Goal: Task Accomplishment & Management: Manage account settings

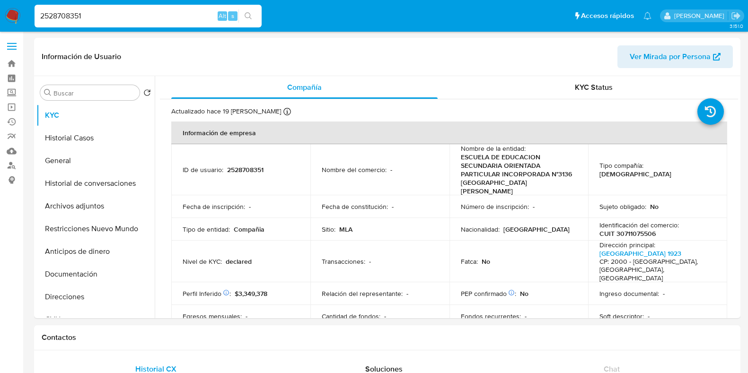
select select "10"
type input "1916074317"
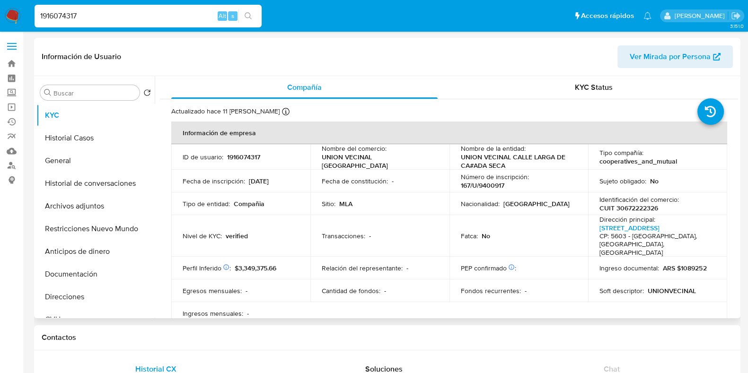
select select "10"
click at [639, 212] on p "CUIT 30672222326" at bounding box center [629, 208] width 59 height 9
copy p "30672222326"
click at [71, 275] on button "Documentación" at bounding box center [91, 274] width 111 height 23
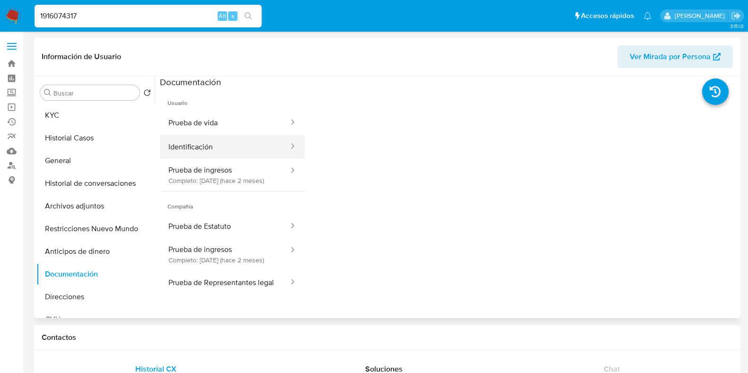
click at [208, 145] on button "Identificación" at bounding box center [225, 147] width 130 height 24
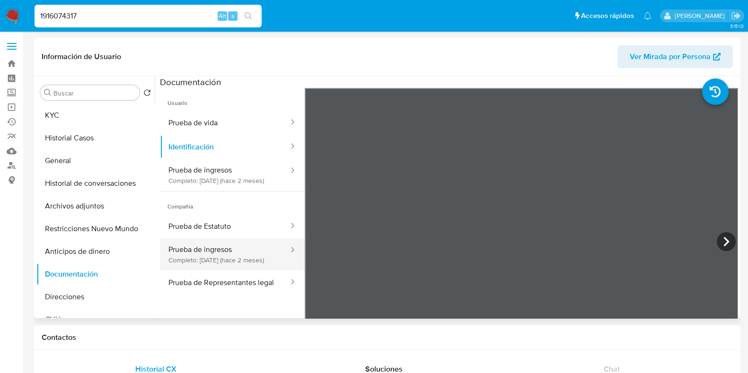
scroll to position [80, 0]
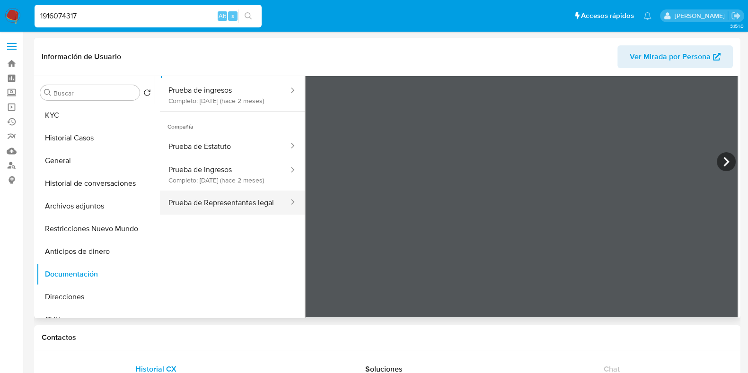
click at [208, 213] on button "Prueba de Representantes legal" at bounding box center [225, 203] width 130 height 24
click at [722, 161] on icon at bounding box center [726, 161] width 19 height 19
click at [452, 66] on div "Información de Usuario Ver Mirada por Persona Buscar Volver al orden por defect…" at bounding box center [387, 178] width 707 height 281
click at [729, 155] on icon at bounding box center [726, 161] width 19 height 19
click at [72, 21] on input "1916074317" at bounding box center [148, 16] width 227 height 12
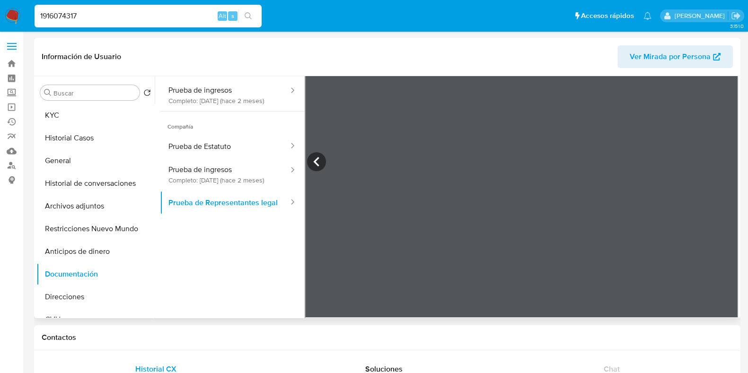
click at [72, 21] on input "1916074317" at bounding box center [148, 16] width 227 height 12
paste input "388147155"
type input "388147155"
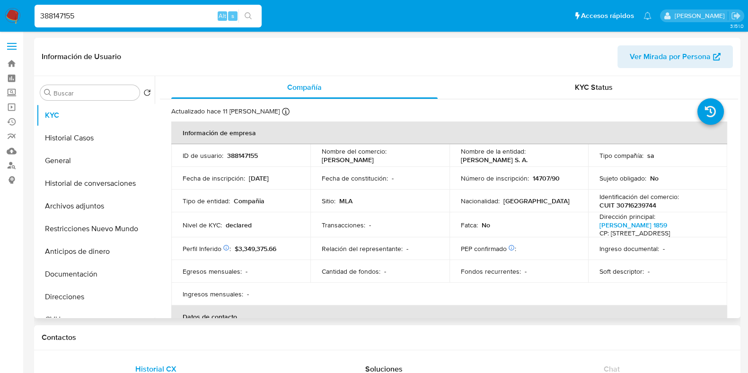
select select "10"
click at [102, 17] on input "388147155" at bounding box center [148, 16] width 227 height 12
paste input "6459773"
type input "645977355"
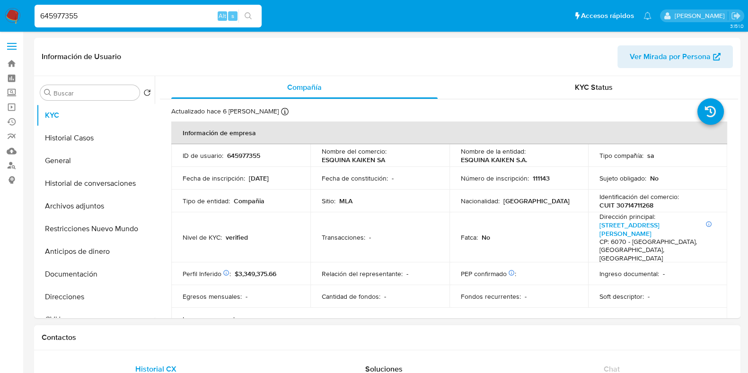
select select "10"
click at [643, 202] on p "CUIT 30714711268" at bounding box center [627, 205] width 54 height 9
copy p "30714711268"
click at [76, 269] on button "Documentación" at bounding box center [91, 274] width 111 height 23
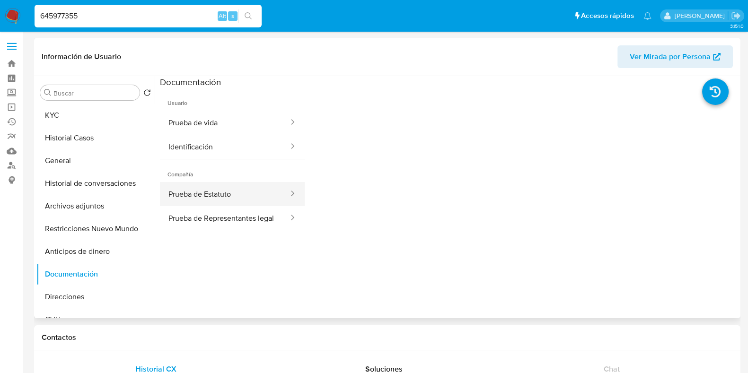
click at [227, 199] on button "Prueba de Estatuto" at bounding box center [225, 194] width 130 height 24
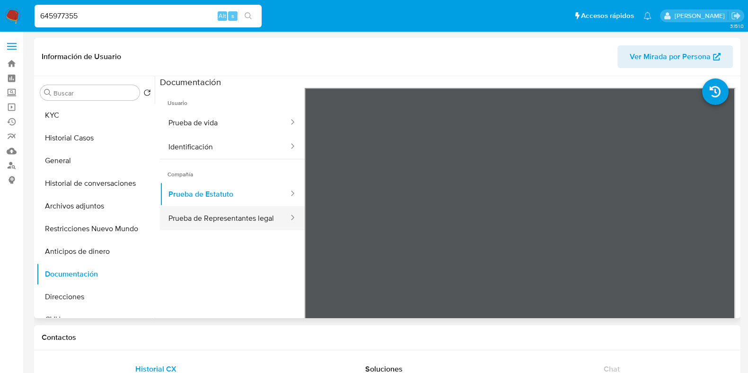
click at [207, 218] on button "Prueba de Representantes legal" at bounding box center [225, 218] width 130 height 24
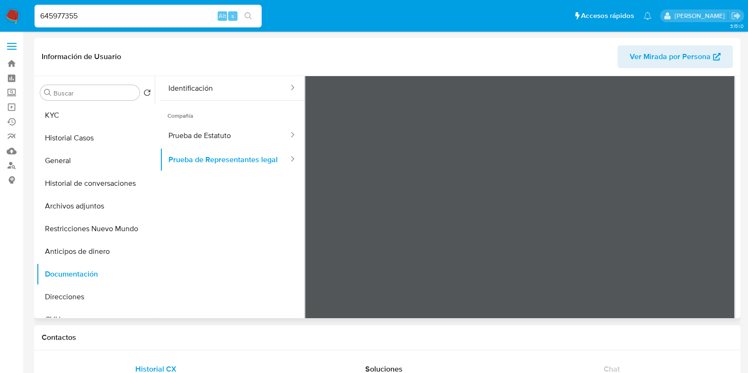
scroll to position [83, 0]
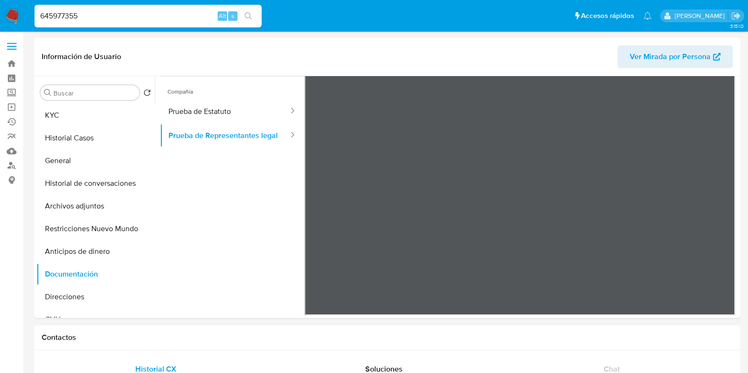
click at [80, 15] on input "645977355" at bounding box center [148, 16] width 227 height 12
paste input "1508959363"
type input "1508959363"
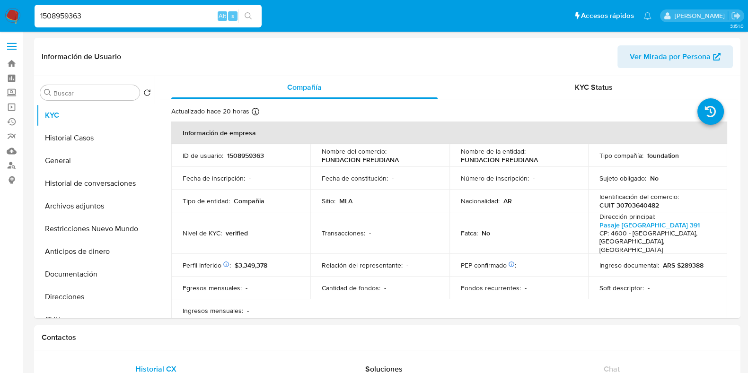
select select "10"
drag, startPoint x: 400, startPoint y: 158, endPoint x: 312, endPoint y: 159, distance: 87.6
click at [312, 159] on td "Nombre del comercio : FUNDACION FREUDIANA" at bounding box center [380, 155] width 139 height 23
copy p "FUNDACION FREUDIANA"
click at [74, 279] on button "Documentación" at bounding box center [91, 274] width 111 height 23
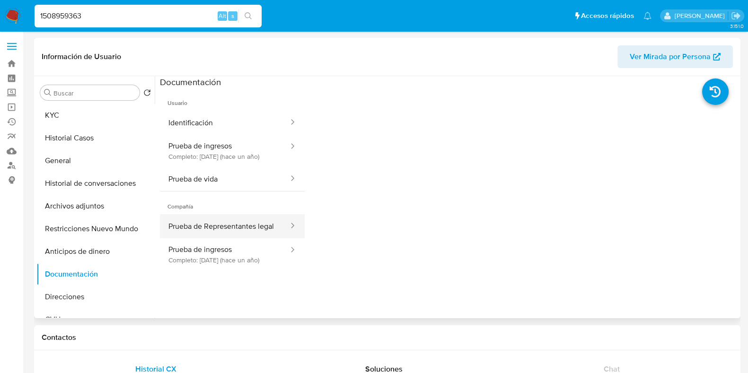
click at [203, 232] on button "Prueba de Representantes legal" at bounding box center [225, 226] width 130 height 24
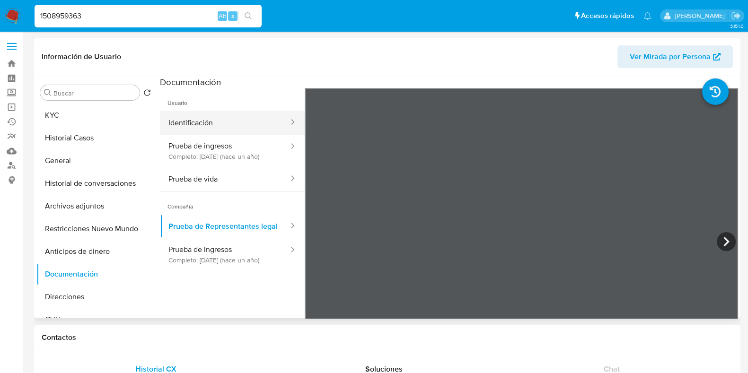
click at [199, 115] on button "Identificación" at bounding box center [225, 123] width 130 height 24
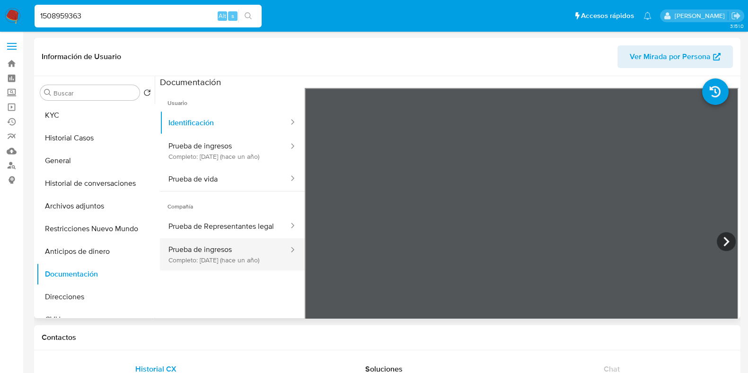
click at [216, 269] on button "Prueba de ingresos Completo: 16/08/2024 (hace un año)" at bounding box center [225, 255] width 130 height 32
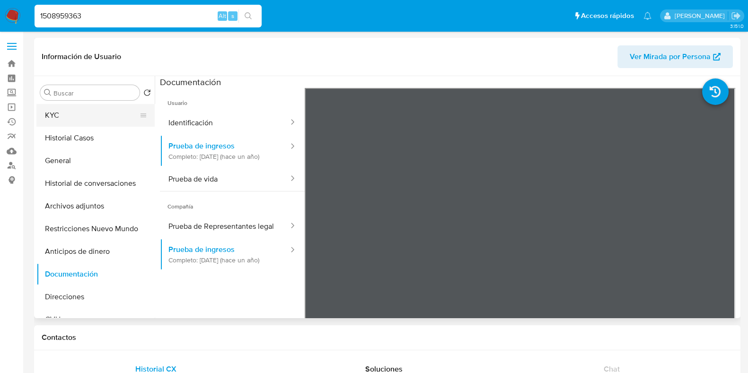
click at [102, 122] on button "KYC" at bounding box center [91, 115] width 111 height 23
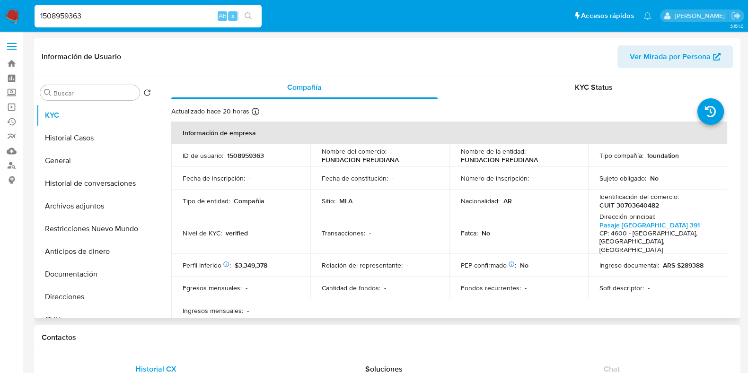
click at [651, 207] on p "CUIT 30703640482" at bounding box center [630, 205] width 60 height 9
copy p "30703640482"
click at [80, 13] on input "1508959363" at bounding box center [148, 16] width 227 height 12
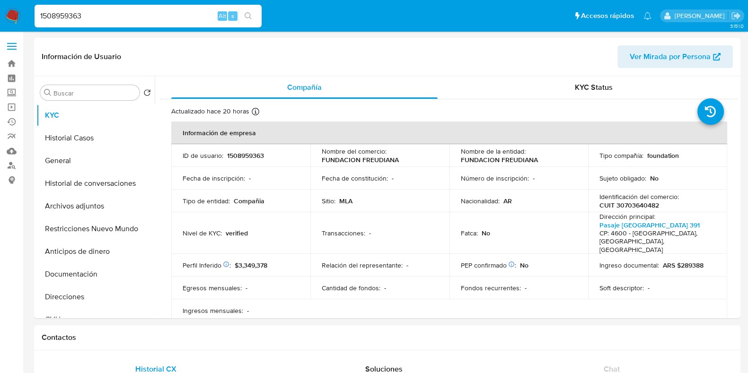
paste input "2434665337"
type input "2434665337"
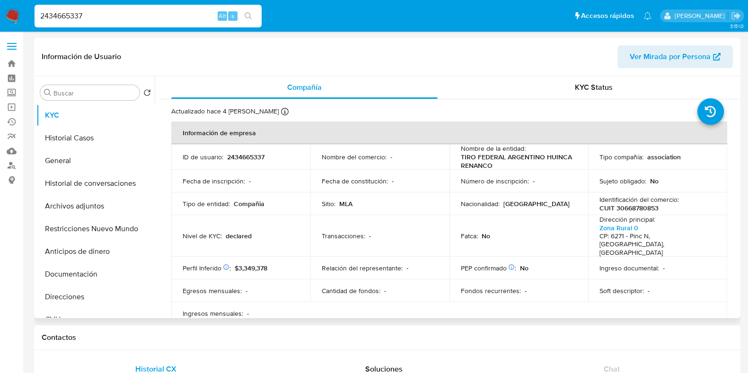
select select "10"
click at [650, 207] on p "CUIT 30668780853" at bounding box center [629, 208] width 59 height 9
copy p "30668780853"
click at [78, 13] on input "2434665337" at bounding box center [148, 16] width 227 height 12
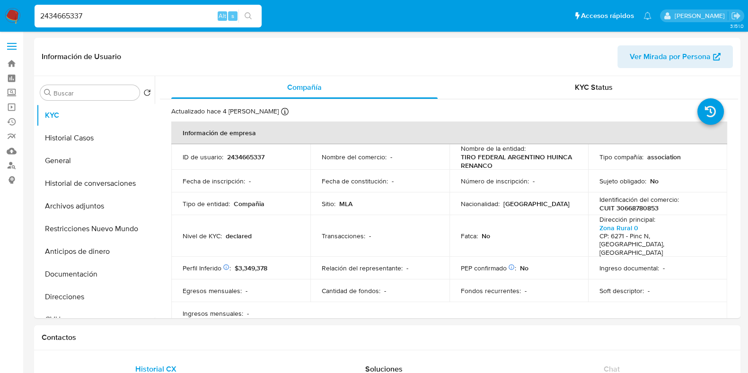
click at [78, 13] on input "2434665337" at bounding box center [148, 16] width 227 height 12
paste input "511163535"
type input "2511163535"
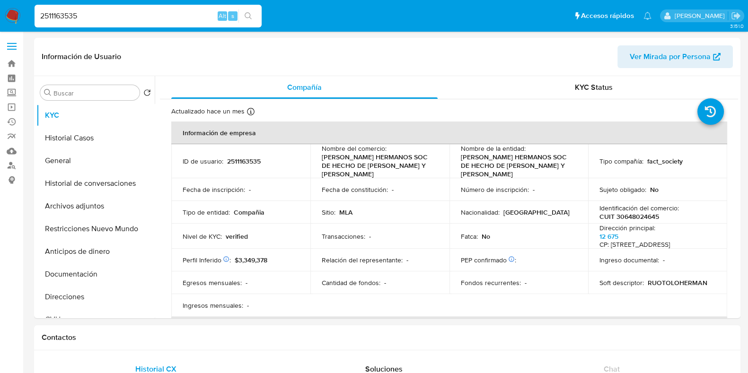
select select "10"
click at [632, 216] on p "CUIT 30648024645" at bounding box center [630, 217] width 60 height 9
copy p "30648024645"
click at [71, 266] on button "Documentación" at bounding box center [91, 274] width 111 height 23
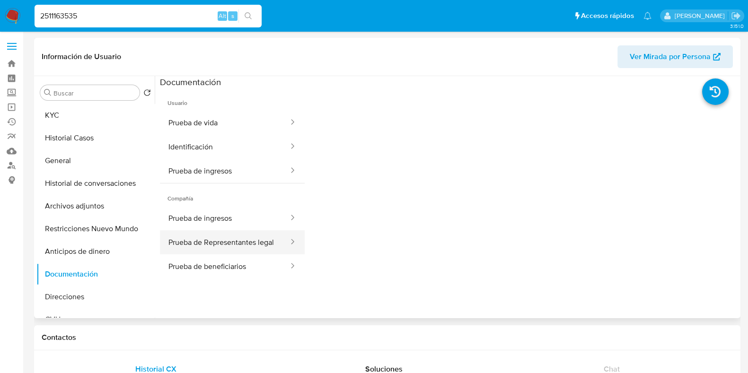
click at [231, 238] on button "Prueba de Representantes legal" at bounding box center [225, 243] width 130 height 24
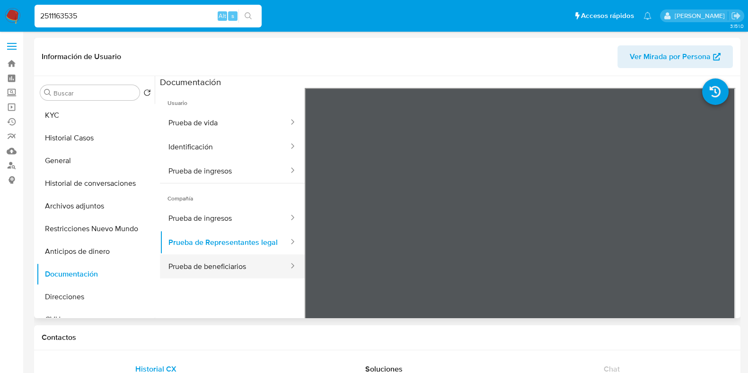
click at [220, 265] on button "Prueba de beneficiarios" at bounding box center [225, 267] width 130 height 24
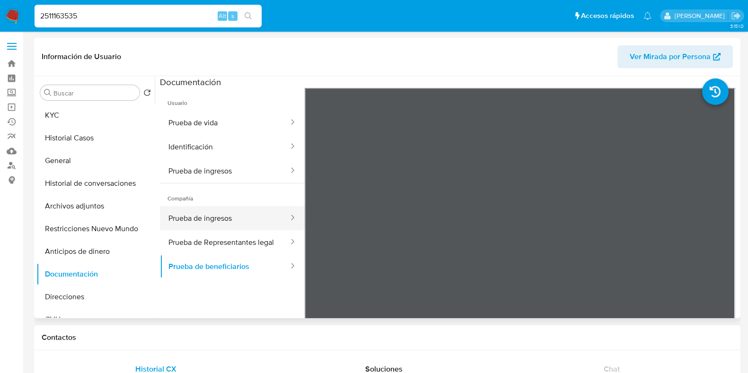
click at [190, 216] on button "Prueba de ingresos" at bounding box center [225, 218] width 130 height 24
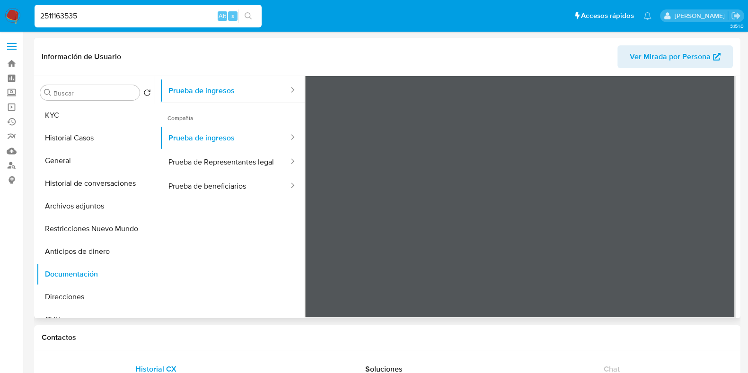
scroll to position [83, 0]
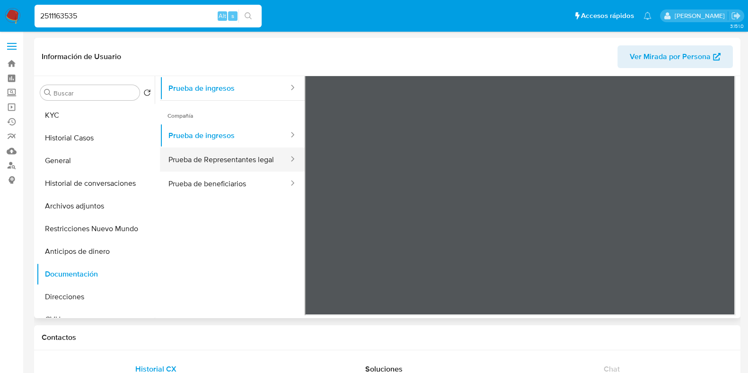
click at [222, 169] on button "Prueba de Representantes legal" at bounding box center [225, 160] width 130 height 24
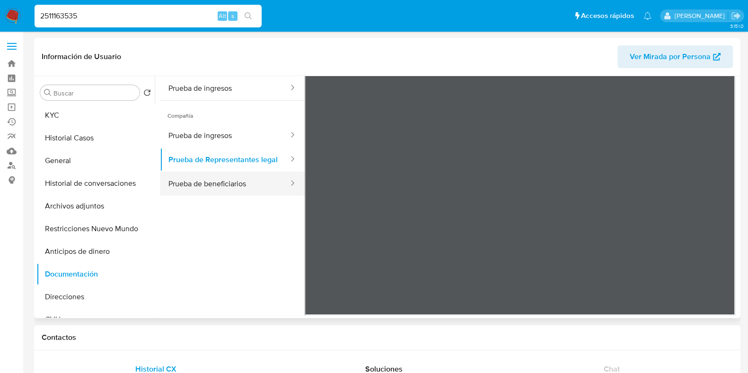
click at [220, 186] on button "Prueba de beneficiarios" at bounding box center [225, 184] width 130 height 24
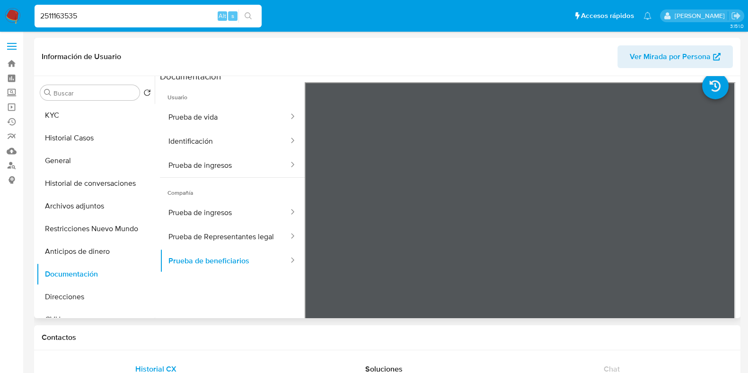
scroll to position [0, 0]
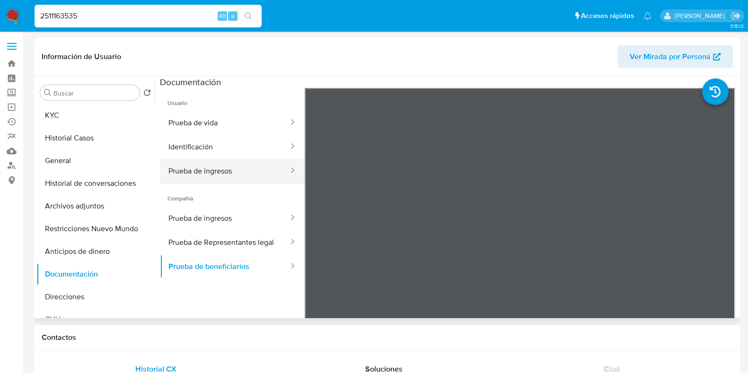
click at [240, 174] on button "Prueba de ingresos" at bounding box center [225, 171] width 130 height 24
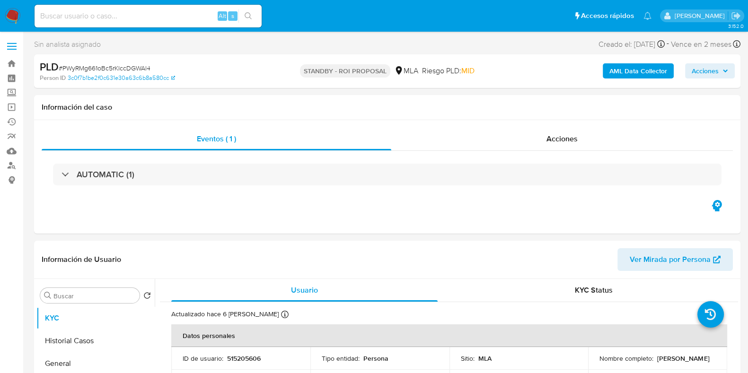
select select "10"
click at [130, 13] on input at bounding box center [148, 16] width 227 height 12
paste input "Sg2MhtX6gu1ECcFTmLwUXGsX"
type input "Sg2MhtX6gu1ECcFTmLwUXGsX"
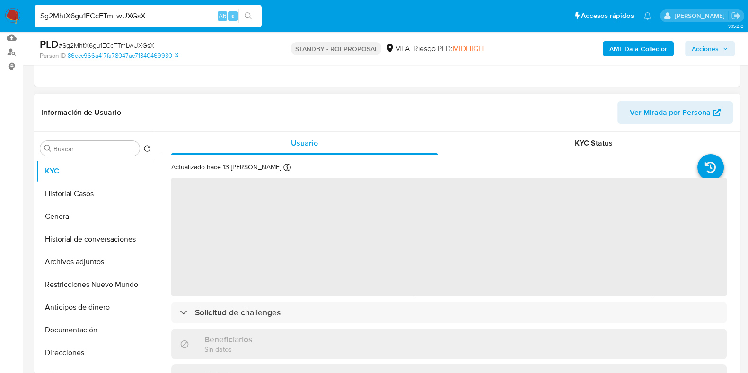
scroll to position [118, 0]
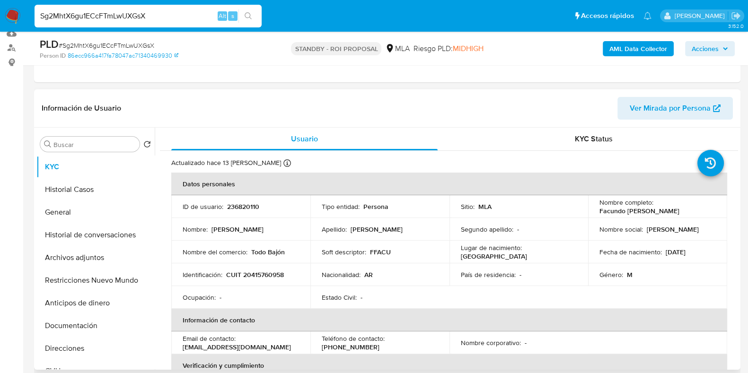
select select "10"
drag, startPoint x: 672, startPoint y: 213, endPoint x: 598, endPoint y: 211, distance: 73.9
click at [600, 211] on div "Nombre completo : Facundo Damian Lucero" at bounding box center [658, 206] width 116 height 17
copy p "Facundo Damian Lucero"
click at [63, 263] on button "Archivos adjuntos" at bounding box center [91, 258] width 111 height 23
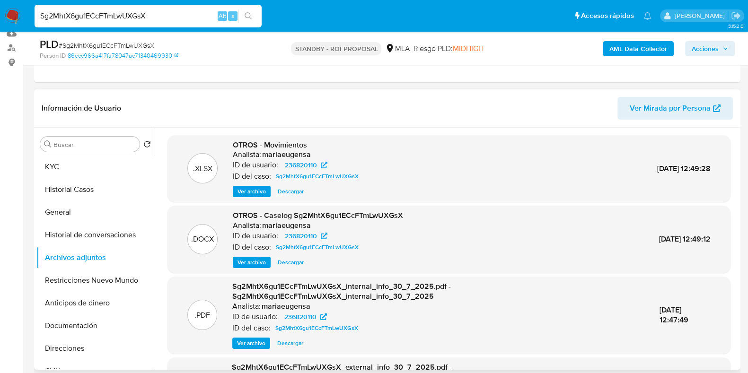
click at [299, 188] on span "Descargar" at bounding box center [291, 191] width 26 height 9
click at [299, 261] on span "Descargar" at bounding box center [291, 262] width 26 height 9
click at [79, 195] on button "Historial Casos" at bounding box center [91, 189] width 111 height 23
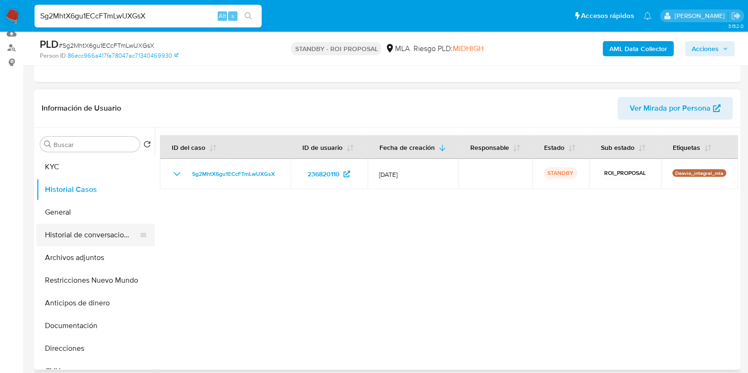
click at [86, 230] on button "Historial de conversaciones" at bounding box center [91, 235] width 111 height 23
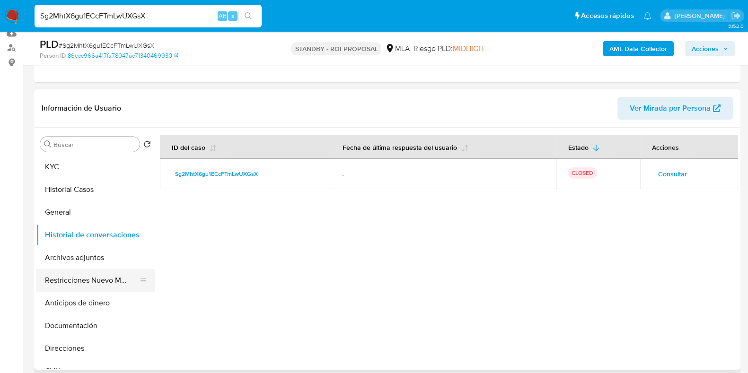
click at [87, 277] on button "Restricciones Nuevo Mundo" at bounding box center [91, 280] width 111 height 23
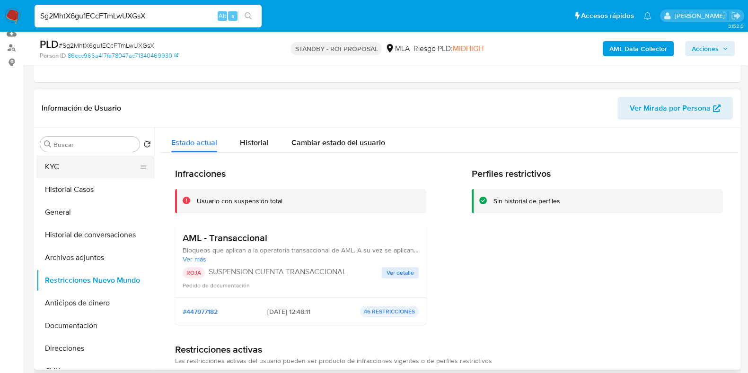
click at [77, 172] on button "KYC" at bounding box center [91, 167] width 111 height 23
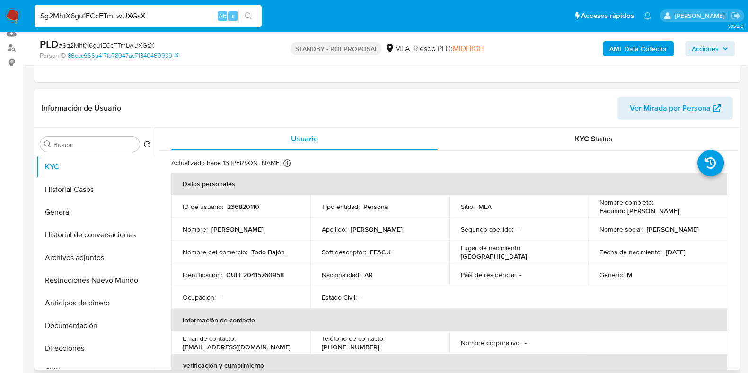
click at [240, 203] on p "236820110" at bounding box center [243, 207] width 32 height 9
copy p "236820110"
click at [118, 47] on span "# Sg2MhtX6gu1ECcFTmLwUXGsX" at bounding box center [107, 45] width 96 height 9
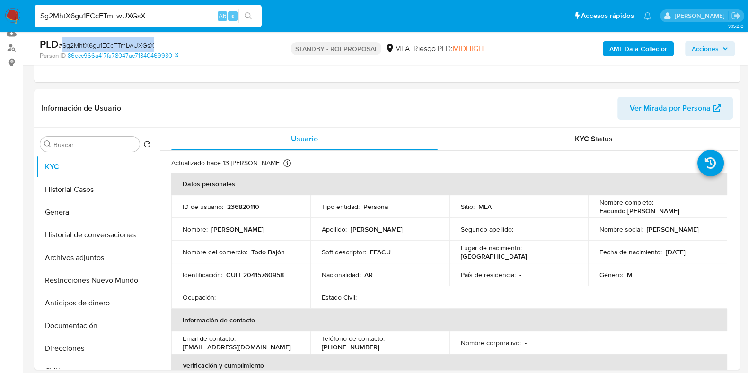
copy span "Sg2MhtX6gu1ECcFTmLwUXGsX"
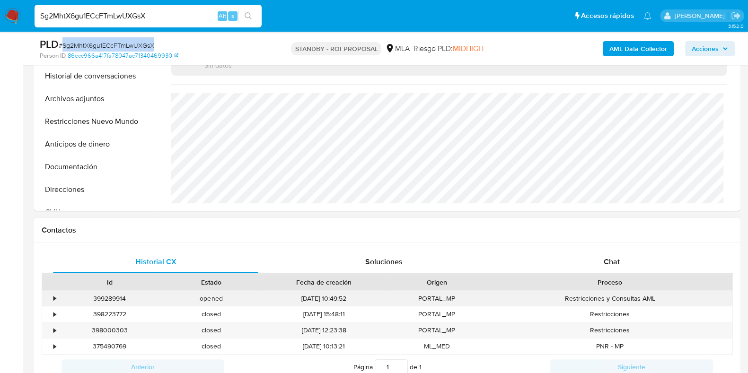
scroll to position [296, 0]
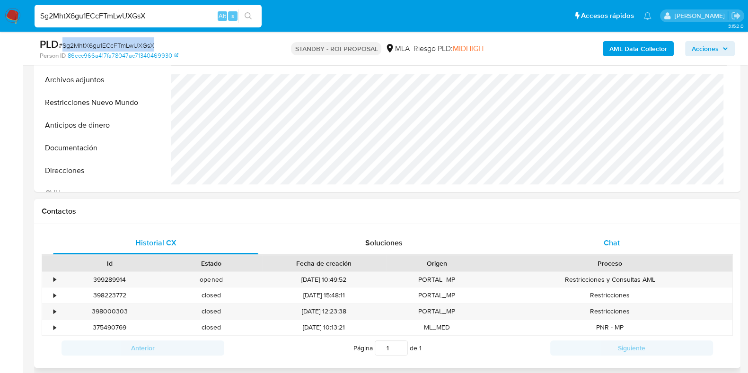
click at [620, 243] on span "Chat" at bounding box center [612, 243] width 16 height 11
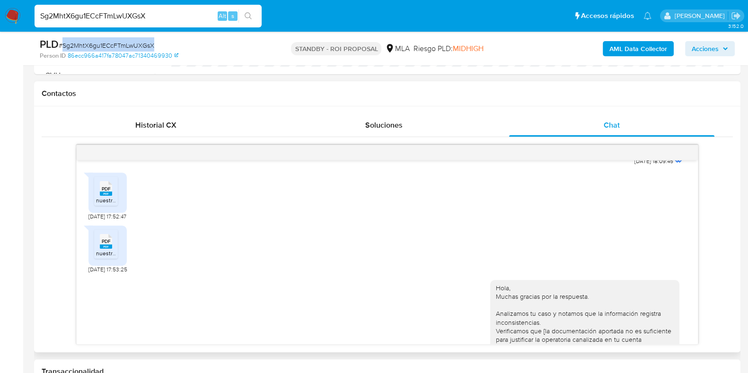
scroll to position [533, 0]
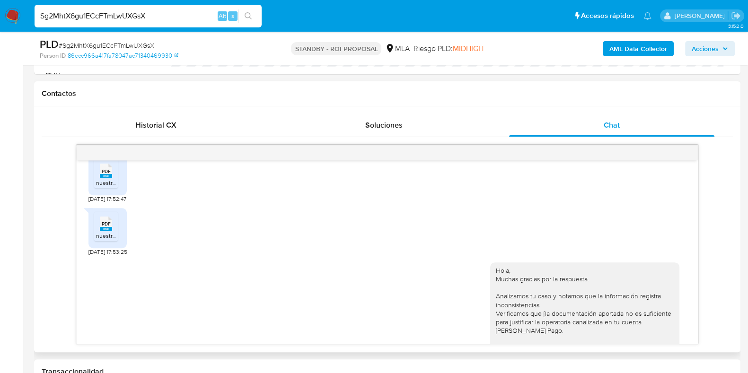
click at [98, 179] on div "PDF PDF" at bounding box center [106, 170] width 20 height 18
click at [104, 227] on span "PDF" at bounding box center [106, 224] width 9 height 6
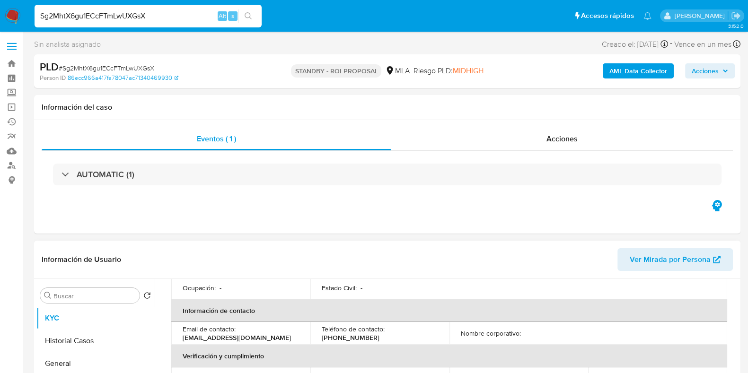
scroll to position [43, 0]
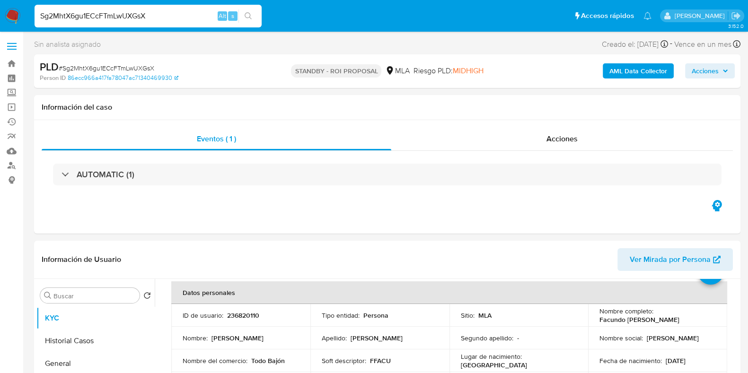
click at [96, 21] on input "Sg2MhtX6gu1ECcFTmLwUXGsX" at bounding box center [148, 16] width 227 height 12
paste input "EczKnUzZWpfirgxXQLa7mqOW"
type input "EczKnUzZWpfirgxXQLa7mqOW"
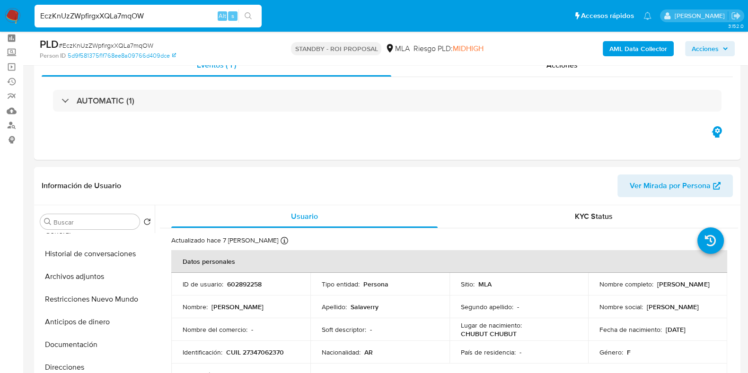
scroll to position [59, 0]
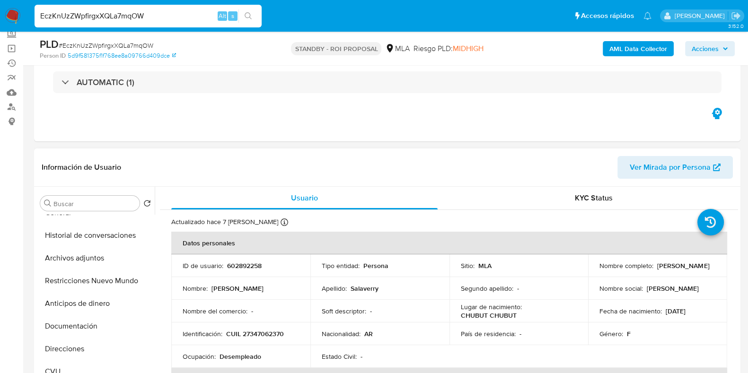
select select "10"
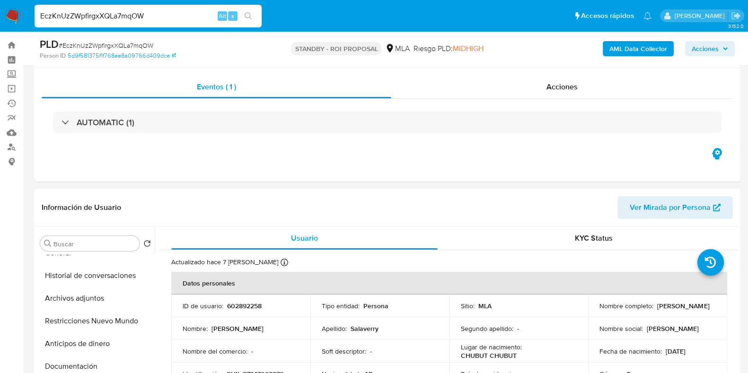
scroll to position [0, 0]
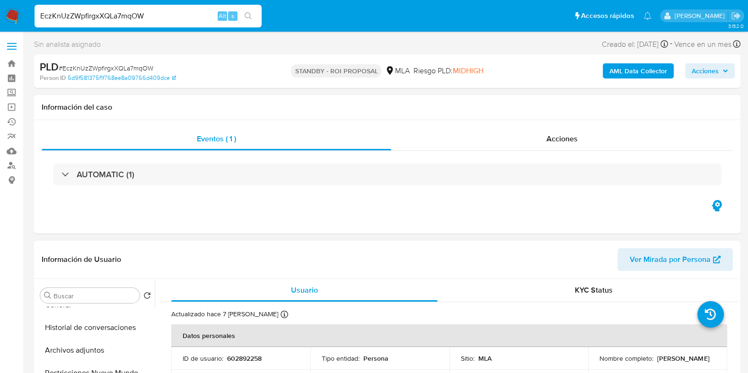
click at [245, 361] on p "602892258" at bounding box center [244, 359] width 35 height 9
copy p "602892258"
click at [115, 70] on span "# EczKnUzZWpfirgxXQLa7mqOW" at bounding box center [106, 67] width 95 height 9
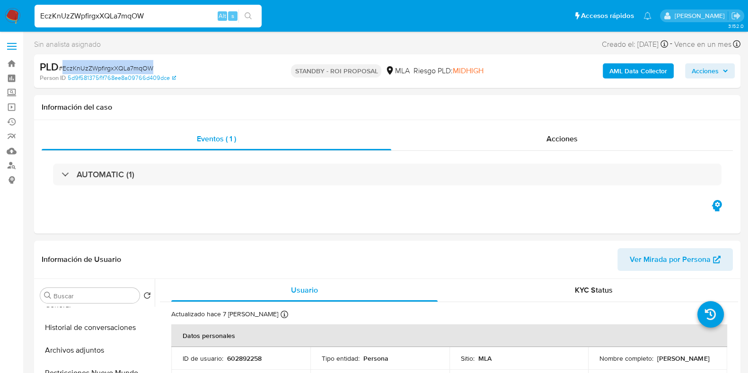
click at [115, 70] on span "# EczKnUzZWpfirgxXQLa7mqOW" at bounding box center [106, 67] width 95 height 9
copy span "EczKnUzZWpfirgxXQLa7mqOW"
click at [108, 17] on input "EczKnUzZWpfirgxXQLa7mqOW" at bounding box center [148, 16] width 227 height 12
paste input "PvvJbkYQ7MiGZBplAOtBteOd"
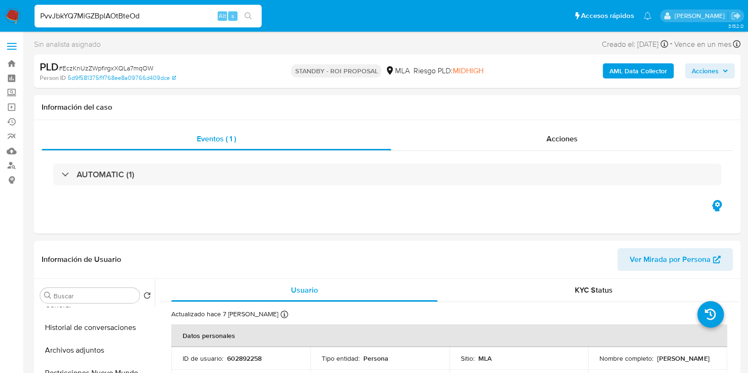
type input "PvvJbkYQ7MiGZBplAOtBteOd"
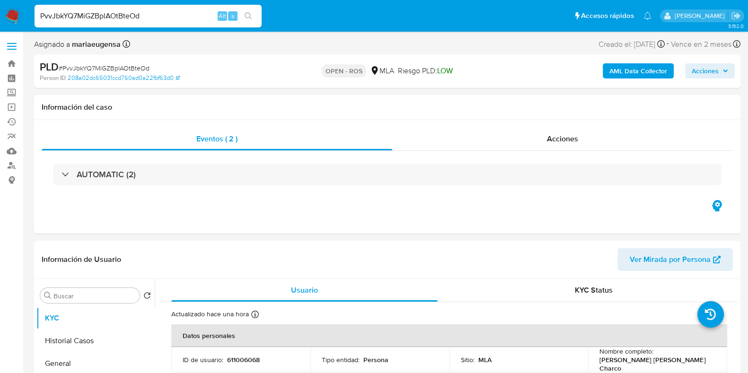
select select "10"
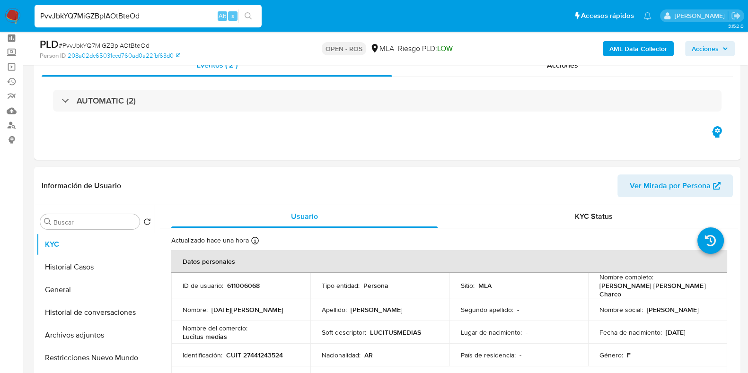
scroll to position [59, 0]
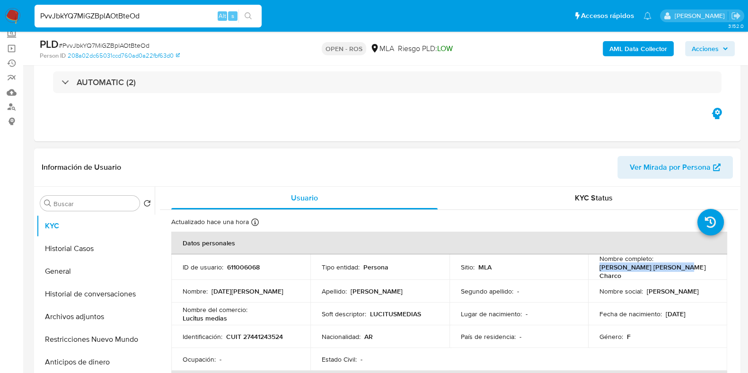
drag, startPoint x: 676, startPoint y: 273, endPoint x: 596, endPoint y: 273, distance: 79.5
click at [596, 273] on td "Nombre completo : Lucia Sol Villena Charco" at bounding box center [657, 268] width 139 height 26
copy p "Lucia Sol Villena Charco"
click at [246, 267] on p "611006068" at bounding box center [243, 267] width 33 height 9
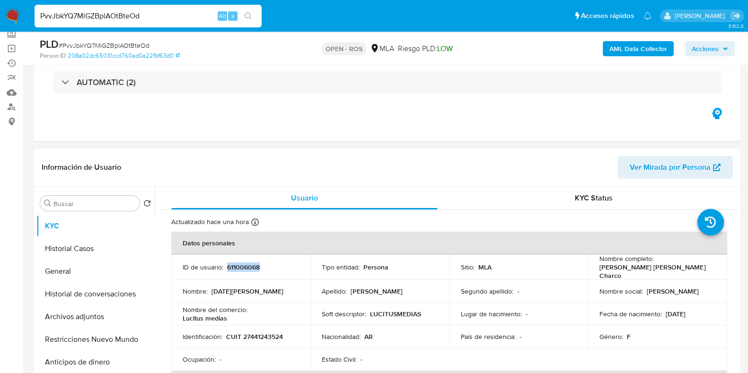
copy p "611006068"
click at [76, 311] on button "Archivos adjuntos" at bounding box center [91, 317] width 111 height 23
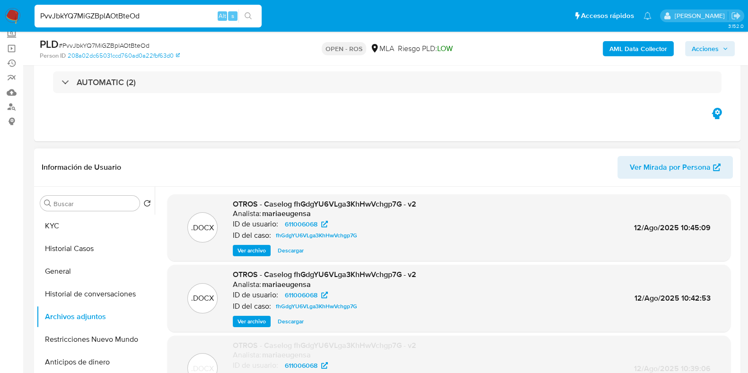
click at [294, 249] on span "Descargar" at bounding box center [291, 250] width 26 height 9
click at [435, 228] on div ".DOCX OTROS - Caselog fhGdgYU6VLga3KhHwVchgp7G - v2 Analista: mariaeugensa ID d…" at bounding box center [449, 228] width 554 height 58
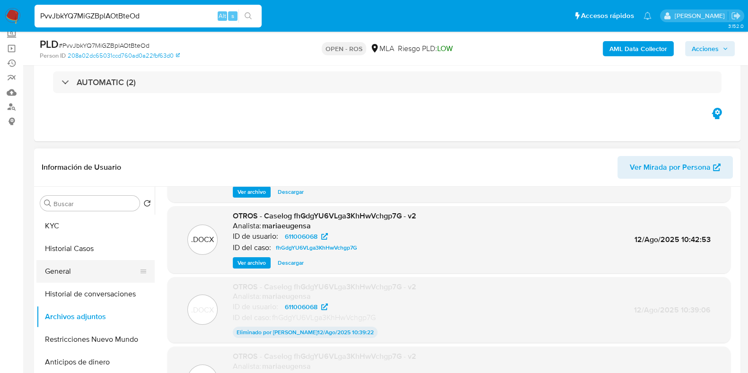
click at [98, 275] on button "General" at bounding box center [91, 271] width 111 height 23
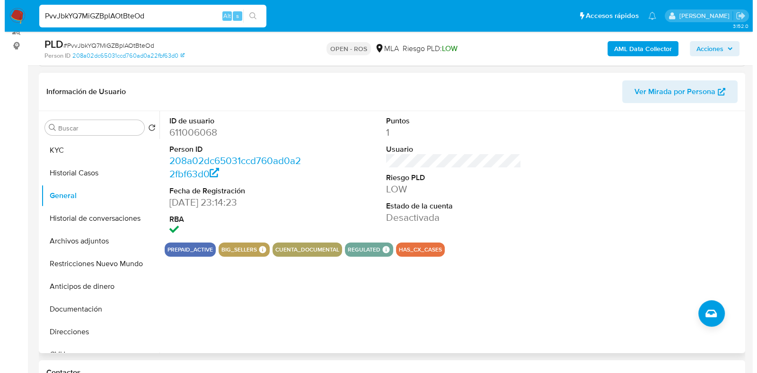
scroll to position [118, 0]
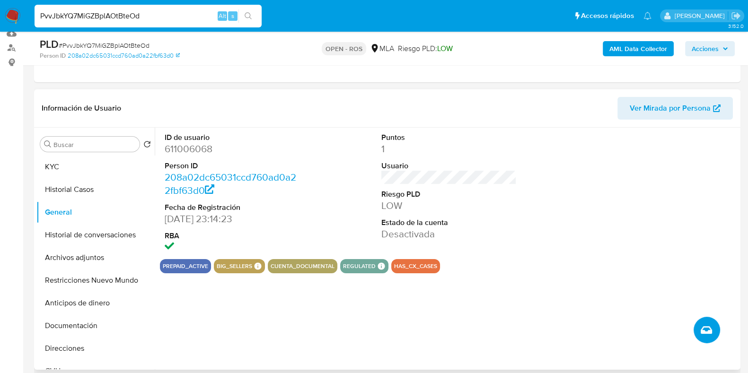
click at [707, 328] on icon "Crear caso manual" at bounding box center [706, 330] width 11 height 11
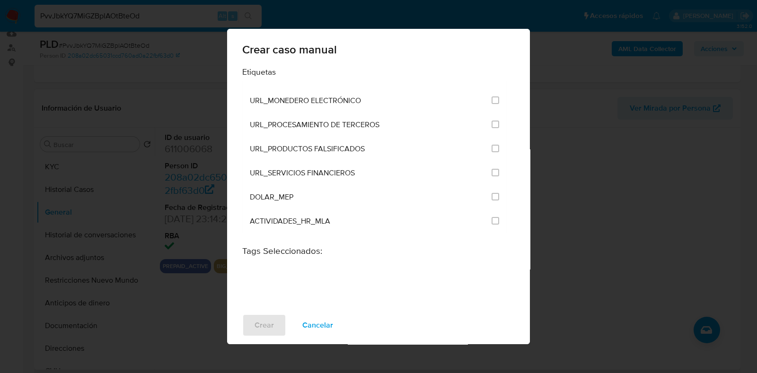
scroll to position [1834, 0]
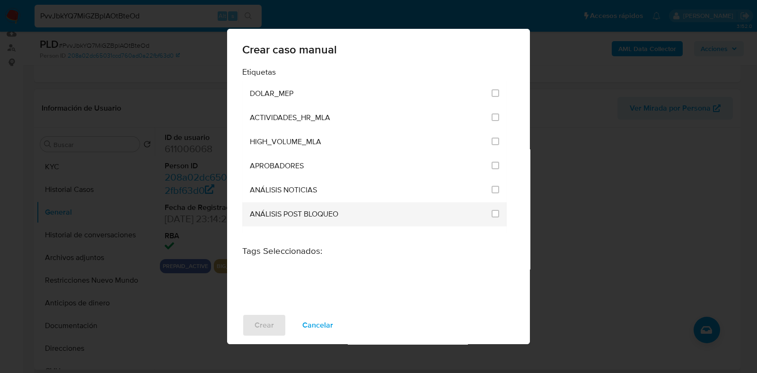
click at [374, 203] on div "ANÁLISIS POST BLOQUEO" at bounding box center [368, 215] width 236 height 24
click at [494, 210] on input "3249" at bounding box center [496, 214] width 8 height 8
checkbox input "true"
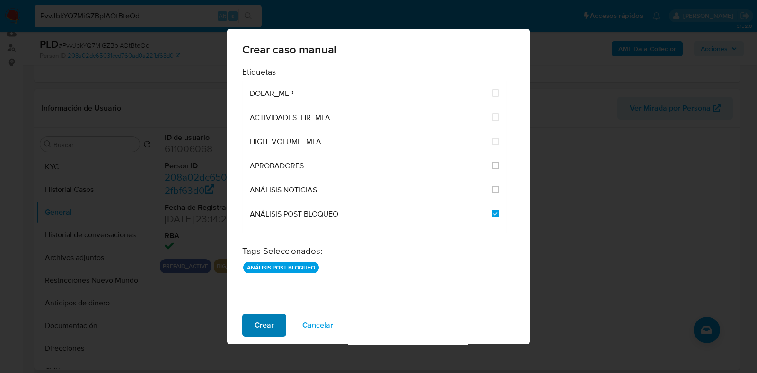
click at [275, 327] on button "Crear" at bounding box center [264, 325] width 44 height 23
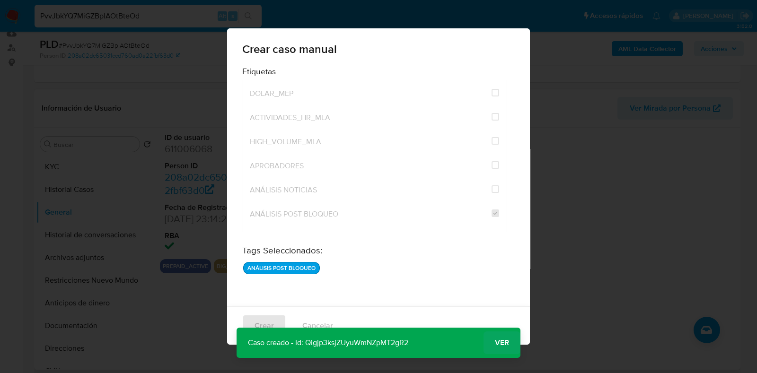
click at [500, 343] on span "Ver" at bounding box center [502, 343] width 14 height 0
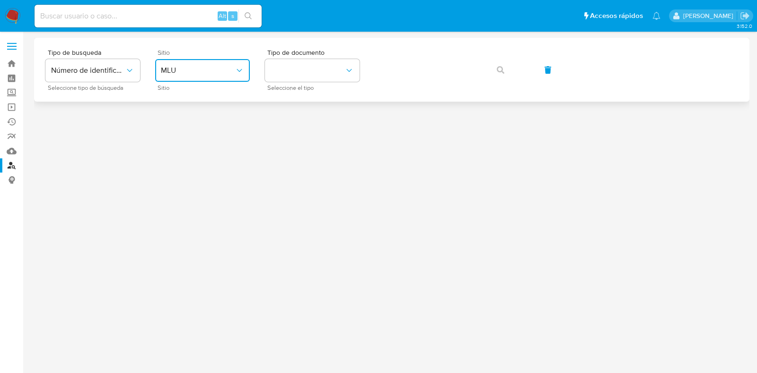
click at [204, 67] on span "MLU" at bounding box center [198, 70] width 74 height 9
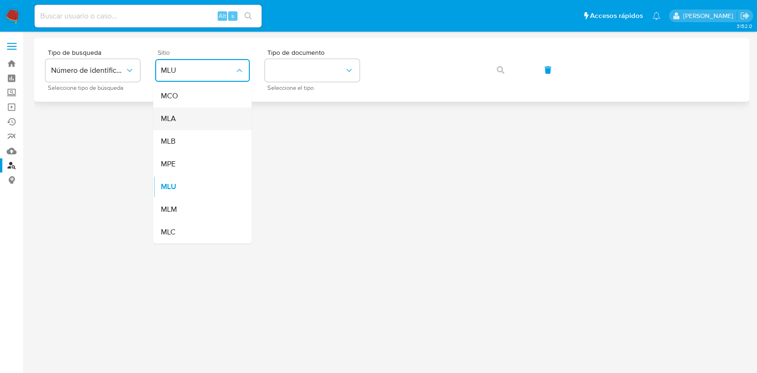
click at [198, 119] on div "MLA" at bounding box center [200, 118] width 78 height 23
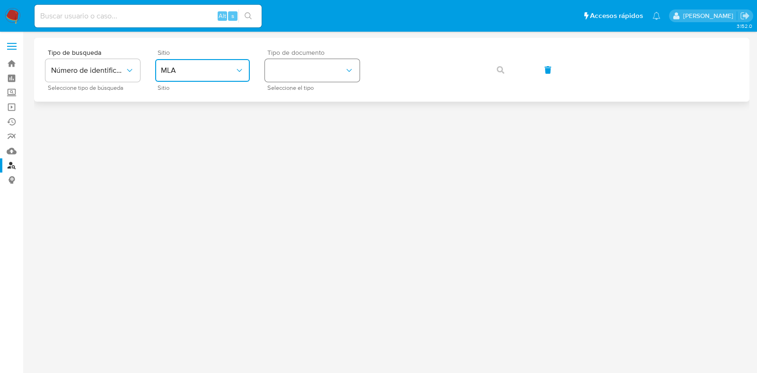
click at [348, 70] on icon "identificationType" at bounding box center [349, 70] width 9 height 9
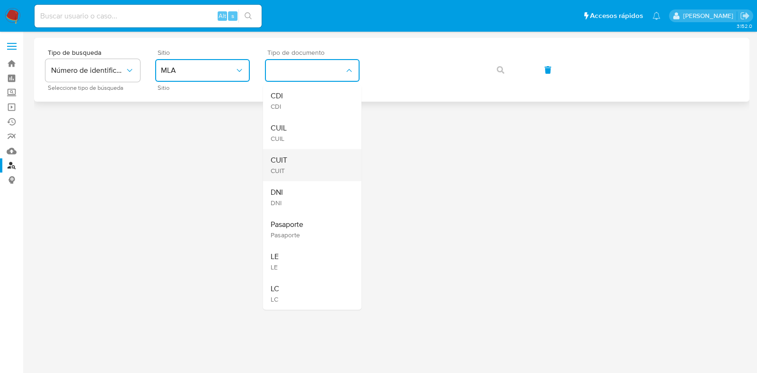
click at [315, 164] on div "CUIT CUIT" at bounding box center [310, 165] width 78 height 32
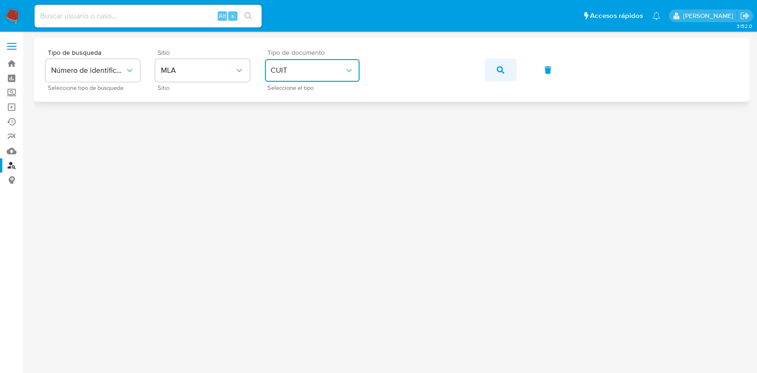
click at [506, 67] on button "button" at bounding box center [501, 70] width 32 height 23
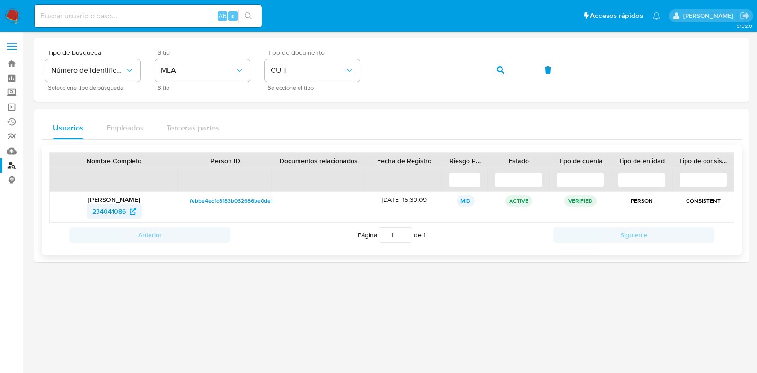
click at [98, 209] on span "234041086" at bounding box center [109, 211] width 34 height 15
click at [503, 65] on span "button" at bounding box center [501, 70] width 8 height 21
click at [104, 214] on span "263305073" at bounding box center [109, 211] width 35 height 15
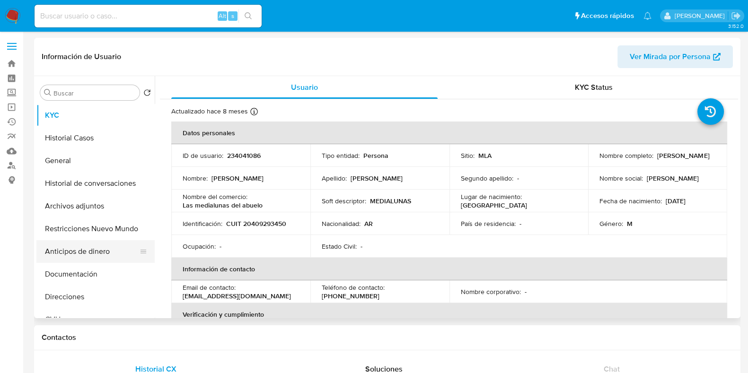
select select "10"
click at [94, 140] on button "Historial Casos" at bounding box center [91, 138] width 111 height 23
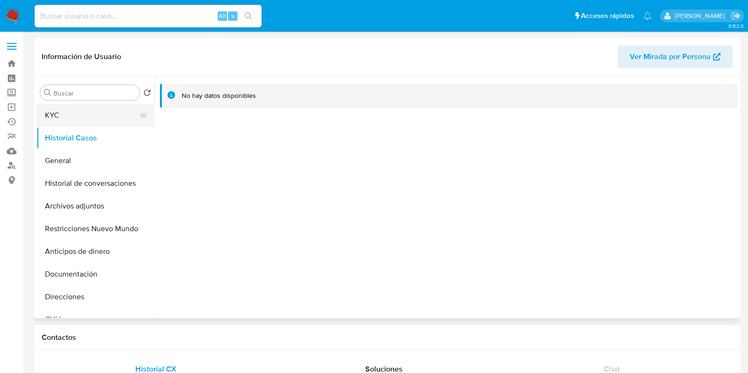
click at [95, 119] on button "KYC" at bounding box center [91, 115] width 111 height 23
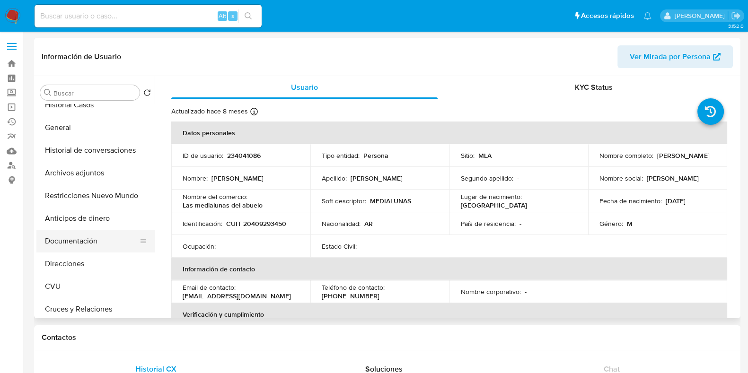
scroll to position [59, 0]
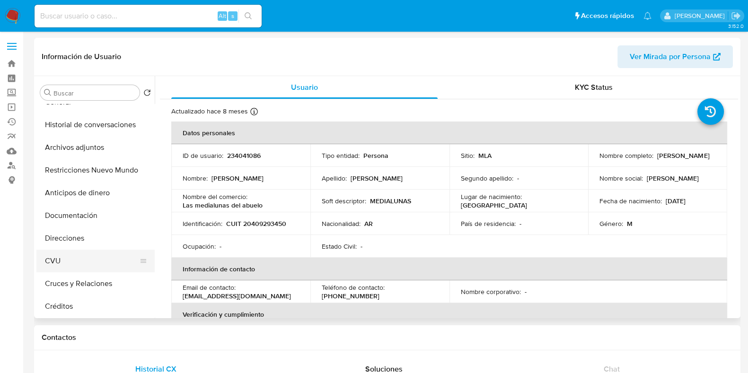
click at [83, 258] on button "CVU" at bounding box center [91, 261] width 111 height 23
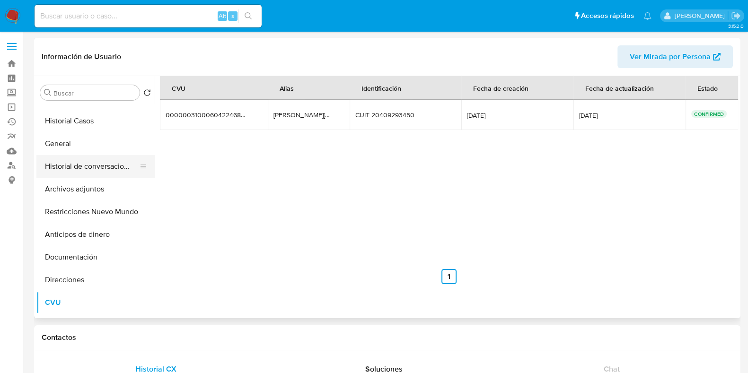
scroll to position [0, 0]
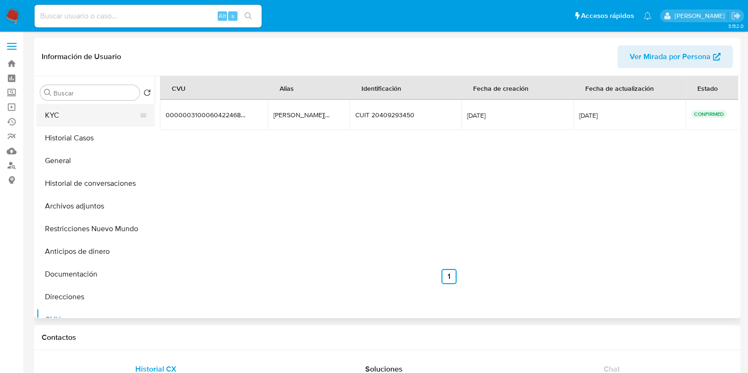
click at [98, 112] on button "KYC" at bounding box center [91, 115] width 111 height 23
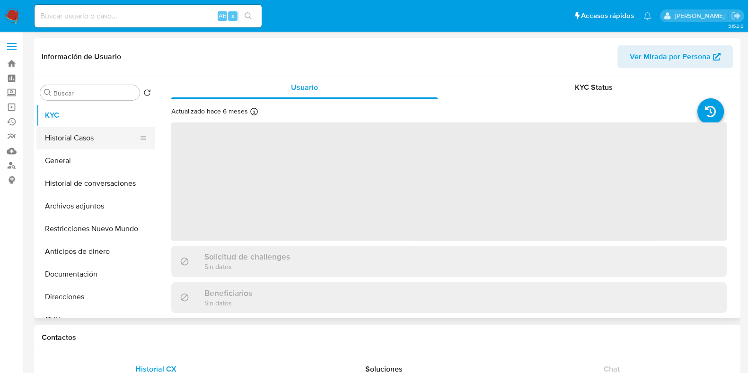
click at [77, 138] on button "Historial Casos" at bounding box center [91, 138] width 111 height 23
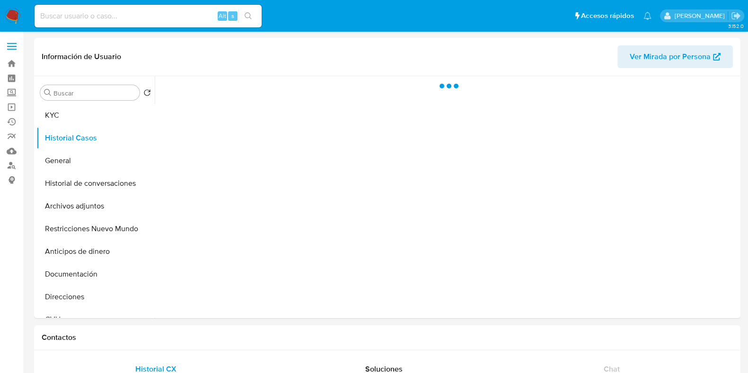
select select "10"
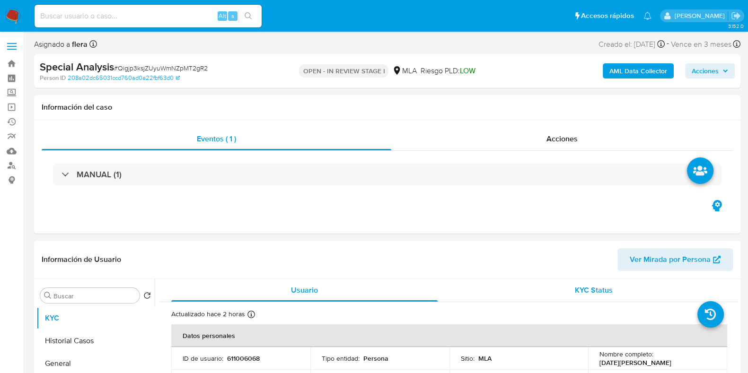
select select "10"
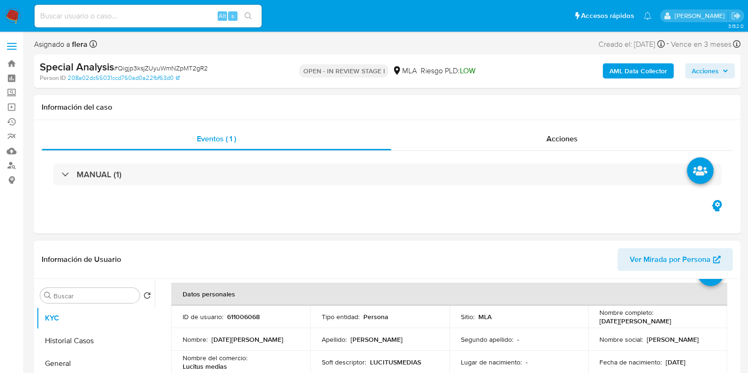
scroll to position [59, 0]
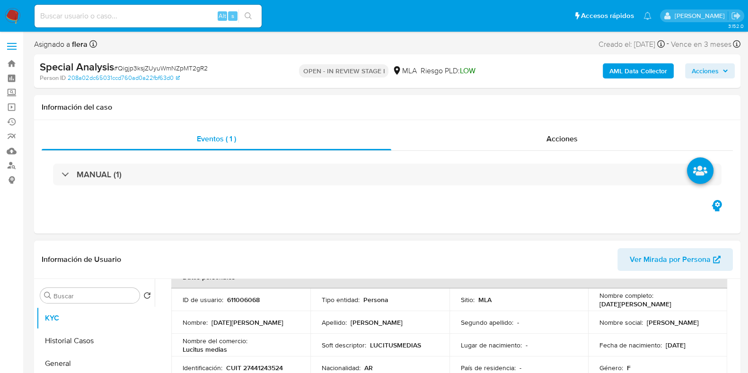
click at [259, 367] on p "CUIT 27441243524" at bounding box center [254, 368] width 57 height 9
copy p "27441243524"
click at [241, 298] on p "611006068" at bounding box center [243, 300] width 33 height 9
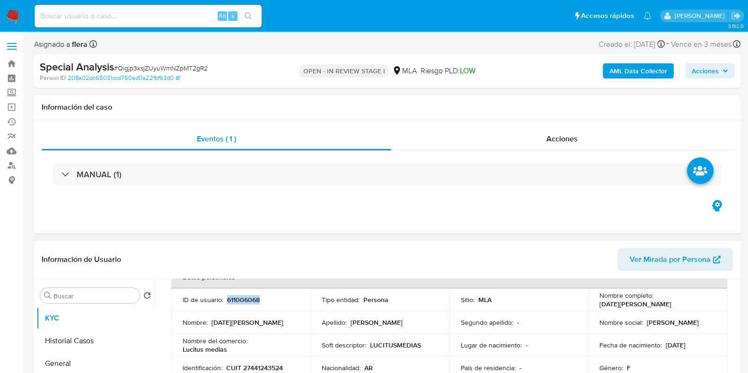
copy p "611006068"
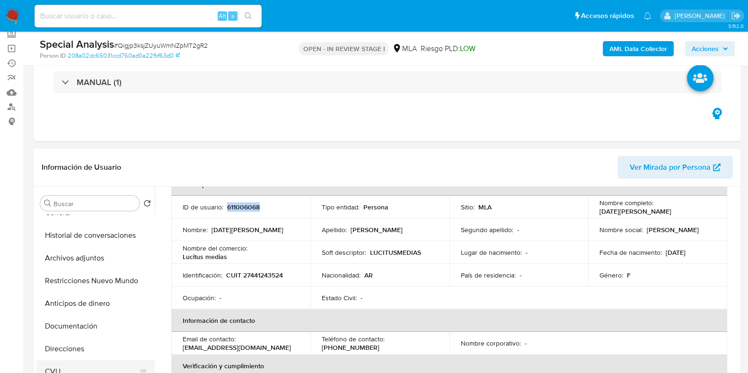
scroll to position [0, 0]
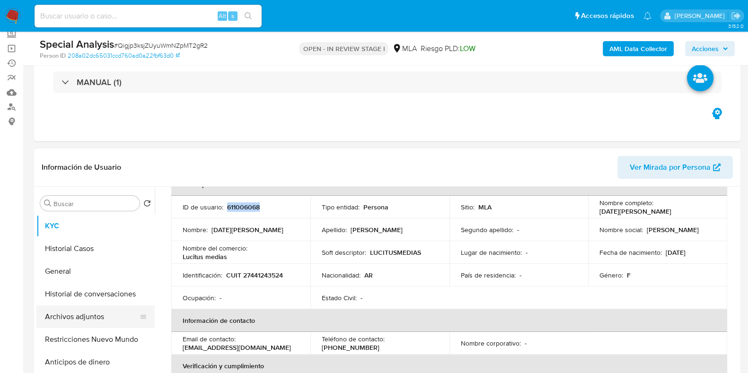
click at [101, 315] on button "Archivos adjuntos" at bounding box center [91, 317] width 111 height 23
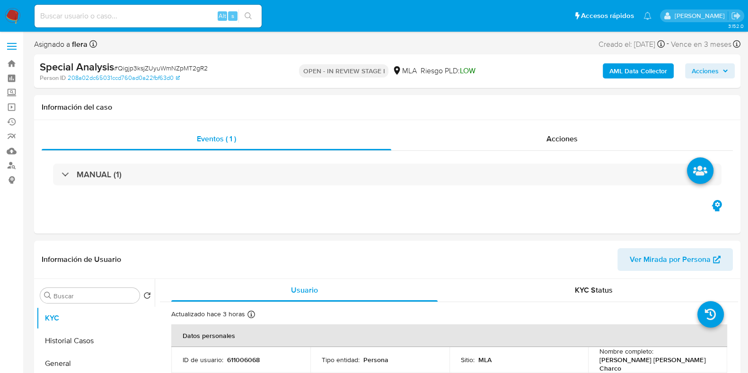
select select "10"
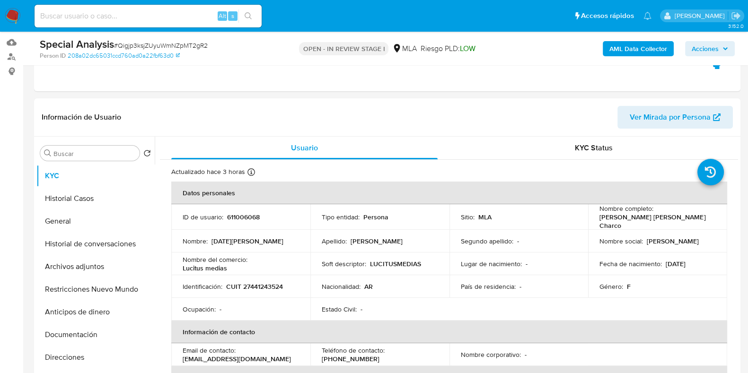
scroll to position [118, 0]
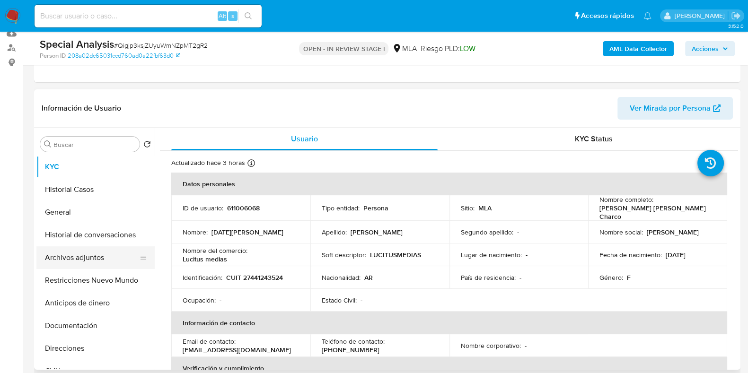
click at [75, 247] on button "Archivos adjuntos" at bounding box center [91, 258] width 111 height 23
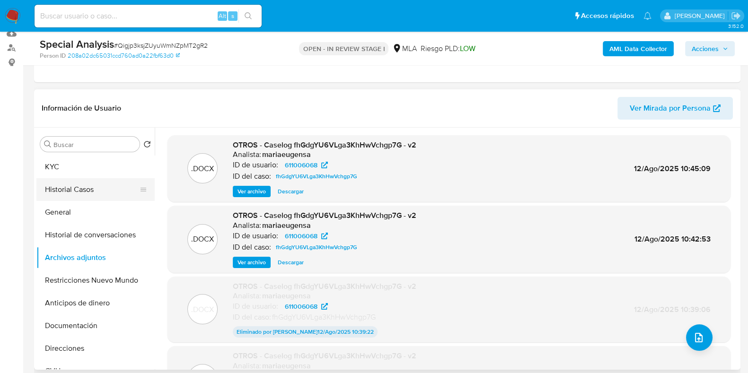
click at [74, 179] on button "Historial Casos" at bounding box center [91, 189] width 111 height 23
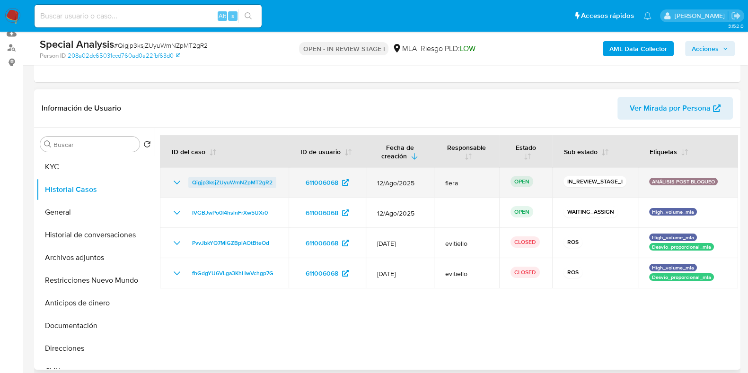
click at [220, 178] on span "Qigjp3ksjZUyuWmNZpMT2gR2" at bounding box center [232, 182] width 80 height 11
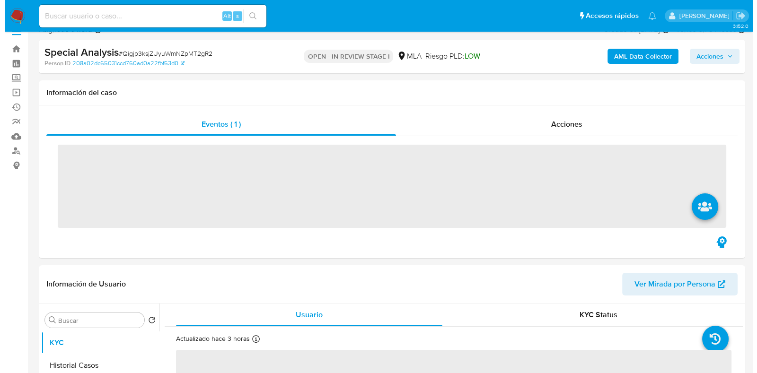
scroll to position [118, 0]
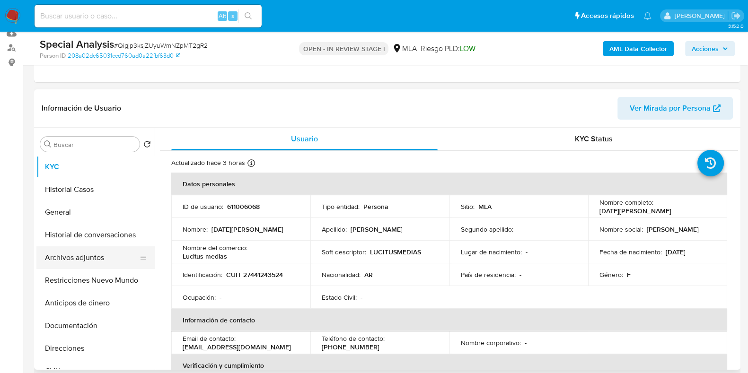
click at [87, 257] on button "Archivos adjuntos" at bounding box center [91, 258] width 111 height 23
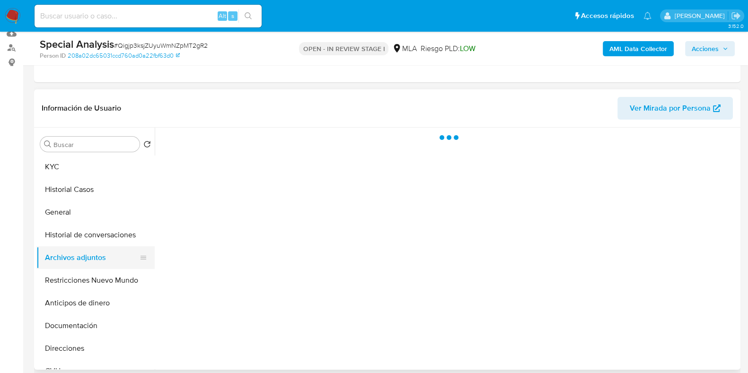
select select "10"
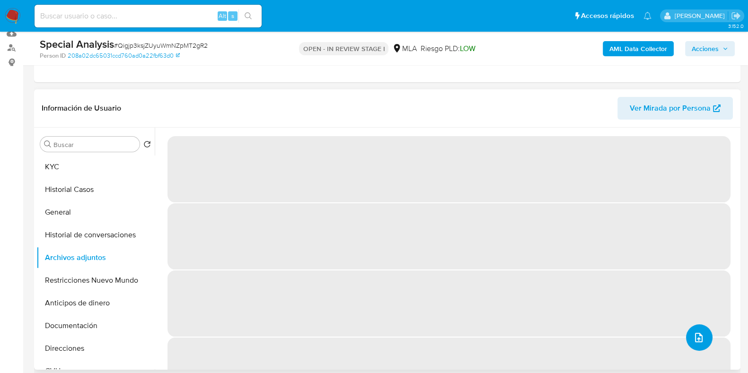
click at [702, 337] on button "upload-file" at bounding box center [699, 338] width 27 height 27
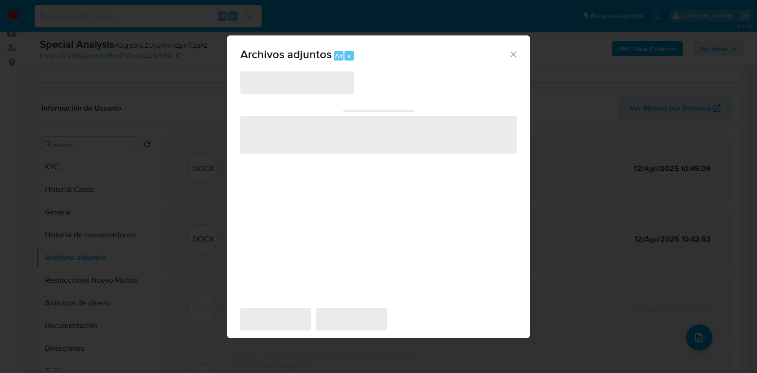
click at [282, 90] on span "‌" at bounding box center [297, 82] width 114 height 23
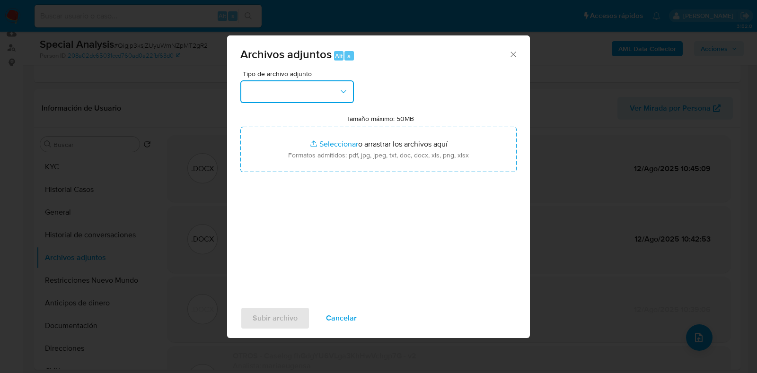
click at [282, 90] on button "button" at bounding box center [297, 91] width 114 height 23
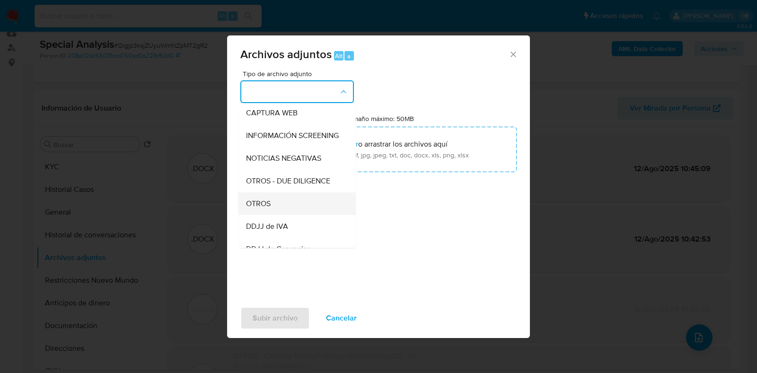
click at [280, 208] on div "OTROS" at bounding box center [294, 204] width 97 height 23
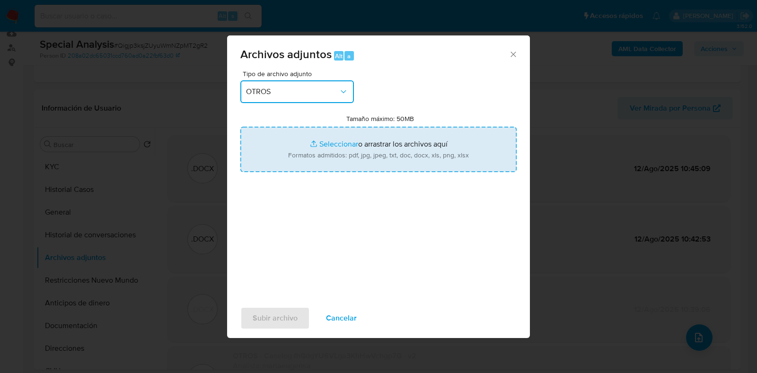
type input "C:\fakepath\DOCS AML Certificacion Ingresos [DATE][PERSON_NAME] 2025-03.pdf"
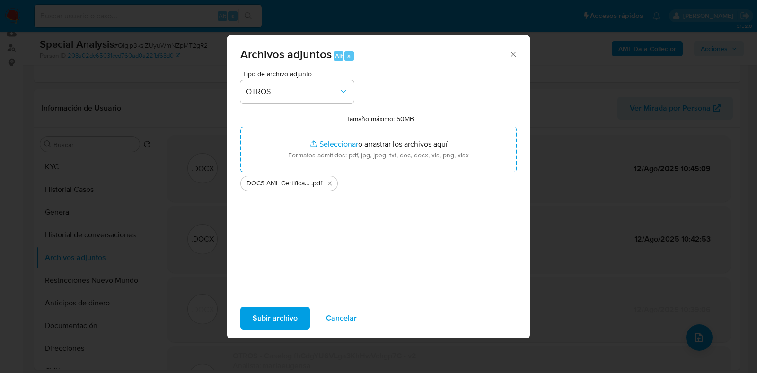
click at [289, 319] on span "Subir archivo" at bounding box center [275, 318] width 45 height 21
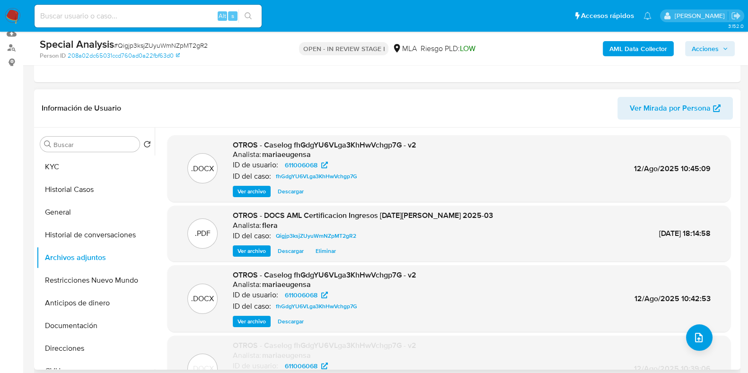
click at [569, 189] on div ".DOCX OTROS - Caselog fhGdgYU6VLga3KhHwVchgp7G - v2 Analista: mariaeugensa ID d…" at bounding box center [449, 169] width 554 height 58
click at [693, 339] on icon "upload-file" at bounding box center [698, 337] width 11 height 11
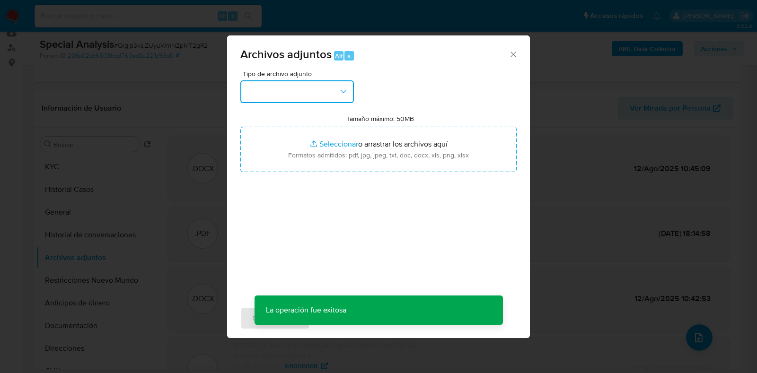
click at [307, 89] on button "button" at bounding box center [297, 91] width 114 height 23
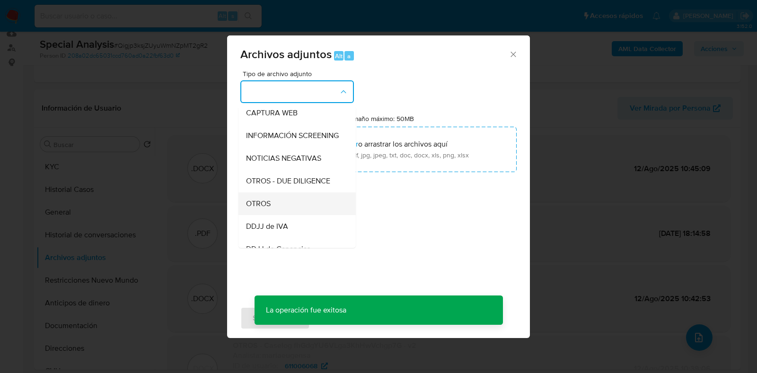
click at [291, 211] on div "OTROS" at bounding box center [294, 204] width 97 height 23
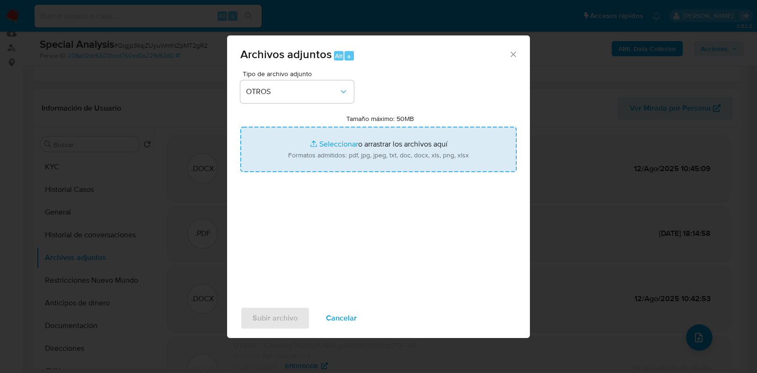
type input "C:\fakepath\AFIP - Administración Federal de Ingresos Públicos.pdf"
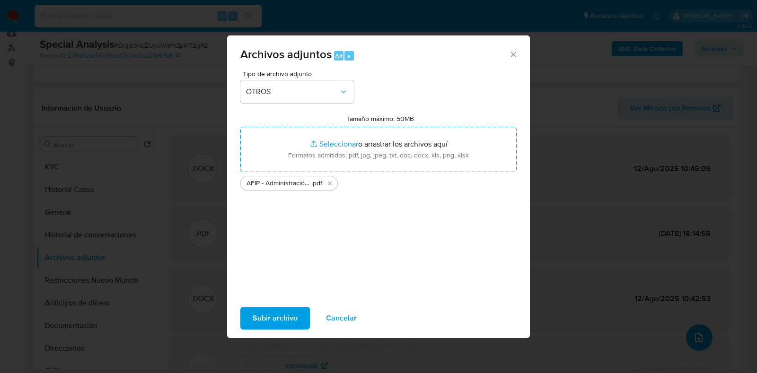
click at [267, 323] on span "Subir archivo" at bounding box center [275, 318] width 45 height 21
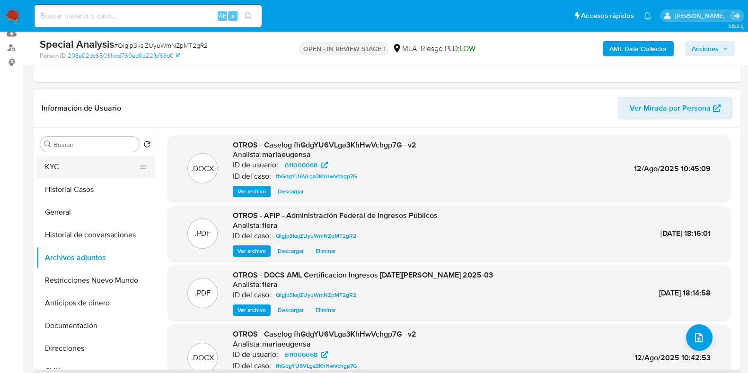
click at [90, 169] on button "KYC" at bounding box center [91, 167] width 111 height 23
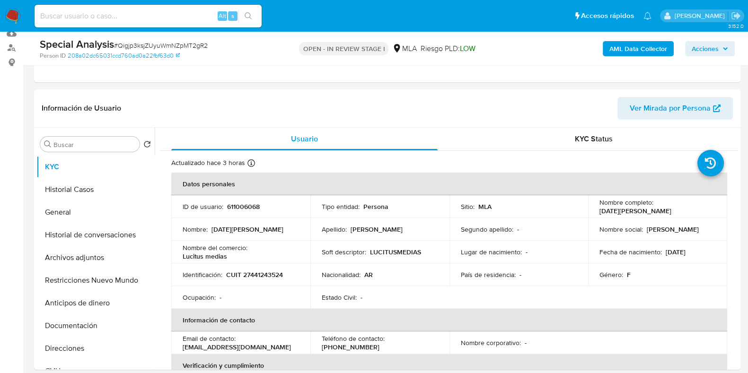
click at [715, 43] on span "Acciones" at bounding box center [705, 48] width 27 height 15
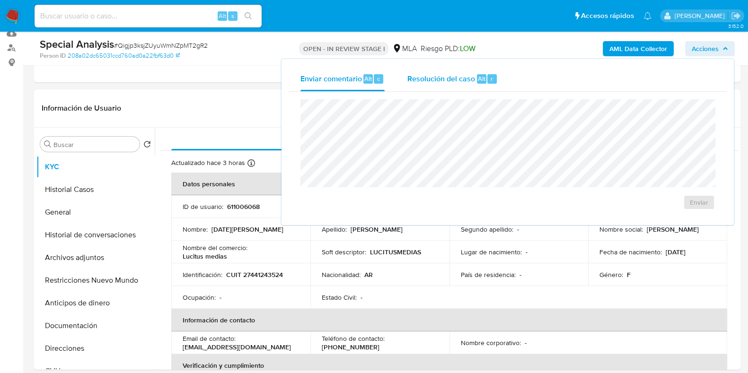
click at [463, 83] on span "Resolución del caso" at bounding box center [442, 78] width 68 height 11
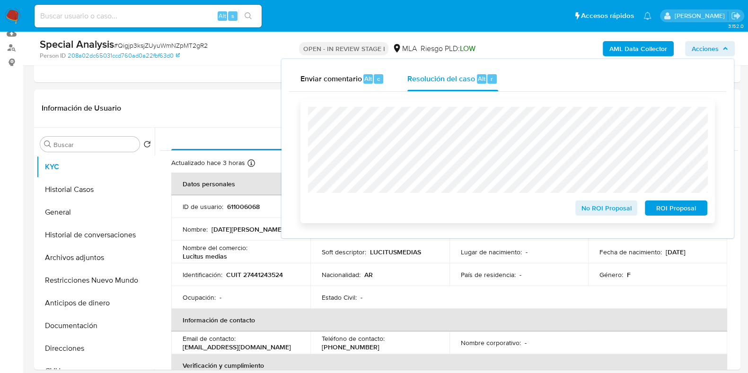
click at [593, 207] on span "No ROI Proposal" at bounding box center [606, 208] width 49 height 13
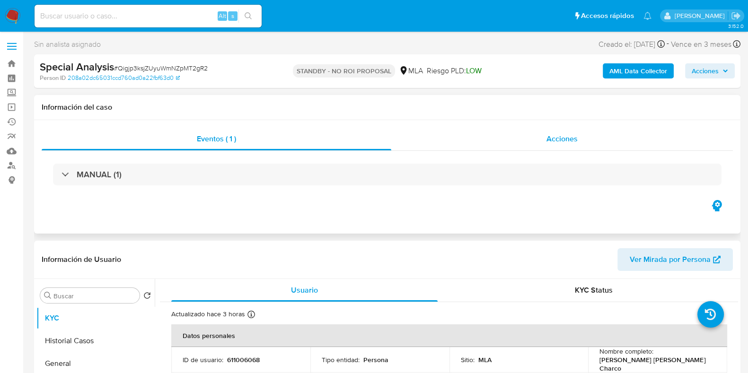
select select "10"
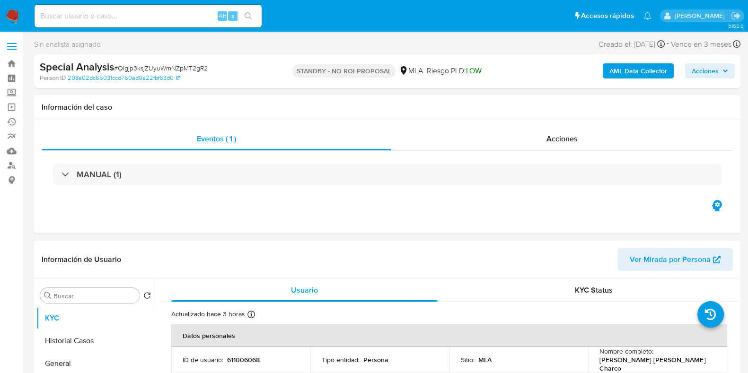
click at [102, 8] on div "Alt s" at bounding box center [148, 16] width 227 height 23
click at [99, 18] on input at bounding box center [148, 16] width 227 height 12
paste input "1MBn1EjYmjbyJ0xhefosOyPj"
type input "1MBn1EjYmjbyJ0xhefosOyPj"
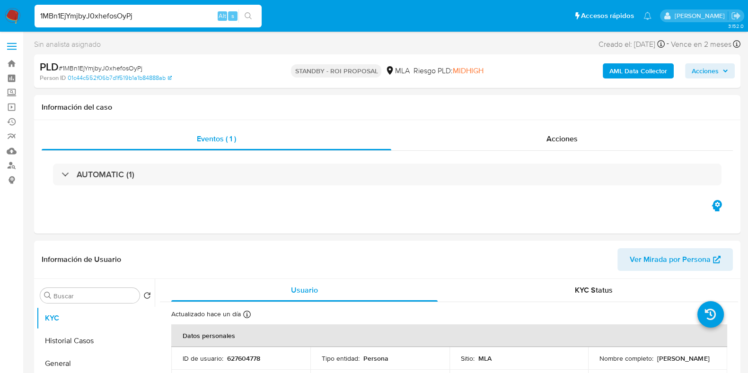
select select "10"
drag, startPoint x: 672, startPoint y: 361, endPoint x: 596, endPoint y: 365, distance: 76.3
click at [596, 365] on td "Nombre completo : [PERSON_NAME]" at bounding box center [657, 358] width 139 height 23
copy p "[PERSON_NAME]"
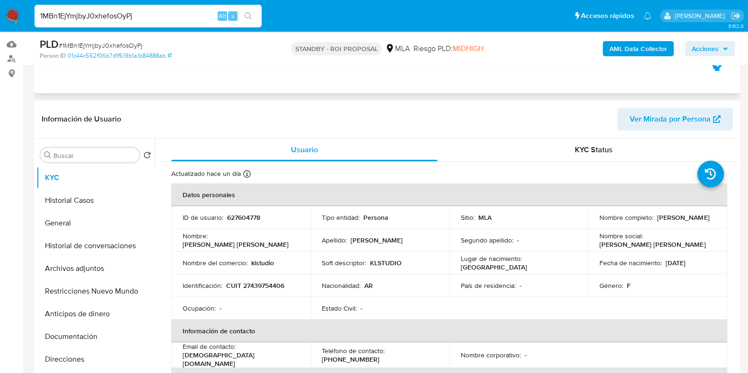
scroll to position [118, 0]
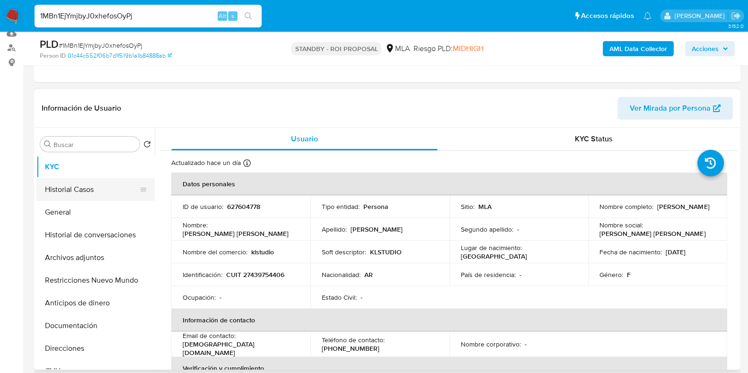
click at [95, 193] on button "Historial Casos" at bounding box center [91, 189] width 111 height 23
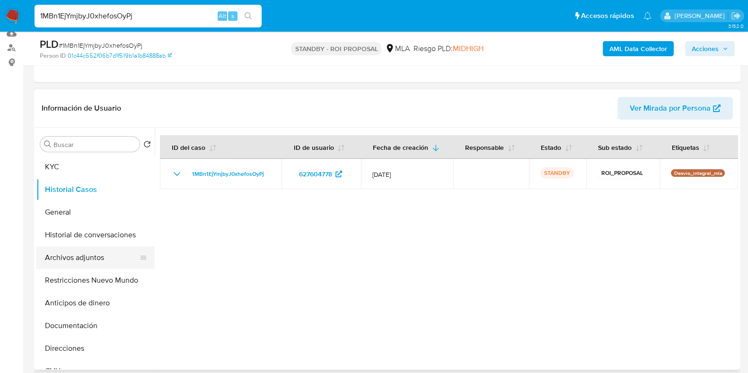
click at [89, 254] on button "Archivos adjuntos" at bounding box center [91, 258] width 111 height 23
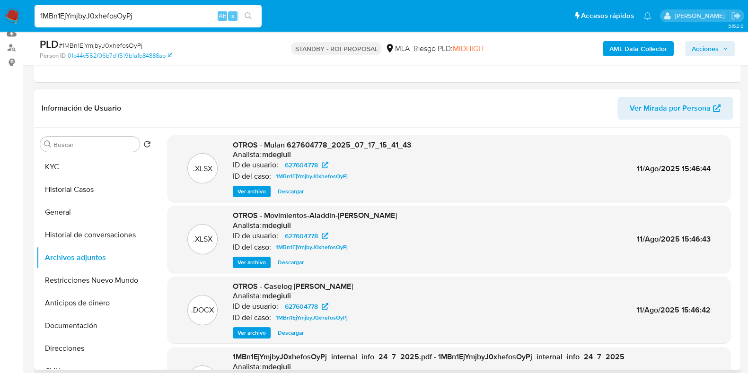
click at [296, 192] on span "Descargar" at bounding box center [291, 191] width 26 height 9
click at [300, 259] on span "Descargar" at bounding box center [291, 262] width 26 height 9
click at [298, 334] on span "Descargar" at bounding box center [291, 333] width 26 height 9
click at [88, 176] on button "KYC" at bounding box center [91, 167] width 111 height 23
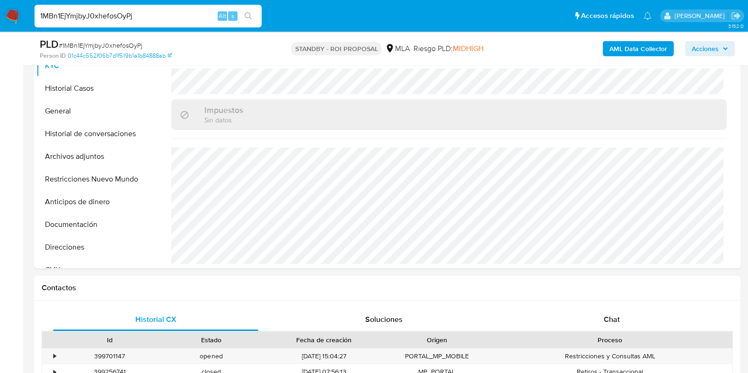
scroll to position [355, 0]
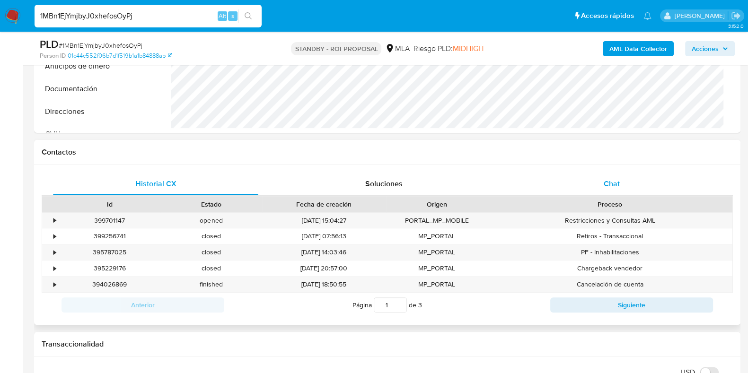
click at [614, 187] on span "Chat" at bounding box center [612, 183] width 16 height 11
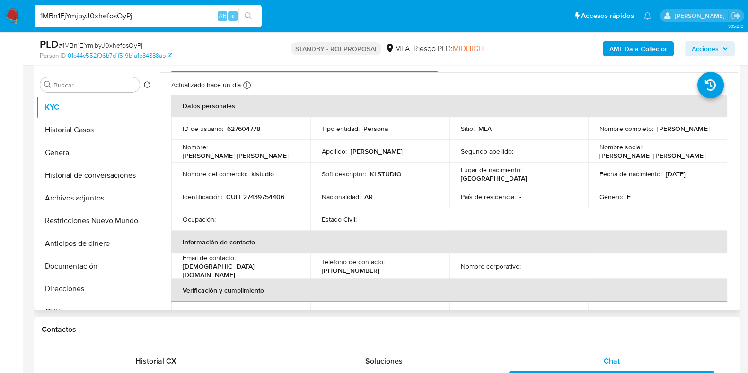
scroll to position [0, 0]
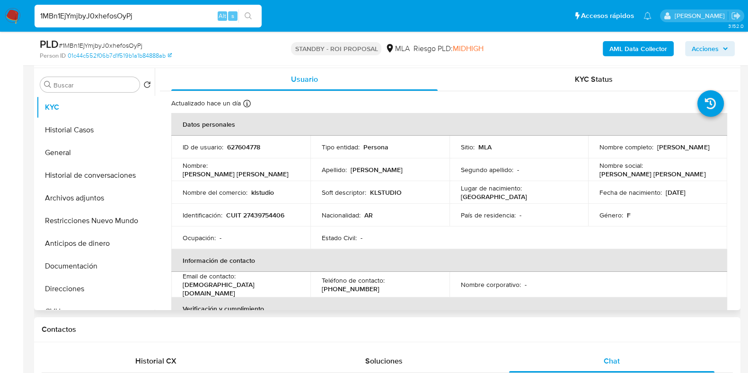
click at [248, 145] on p "627604778" at bounding box center [243, 147] width 33 height 9
copy p "627604778"
click at [97, 20] on input "1MBn1EjYmjbyJ0xhefosOyPj" at bounding box center [148, 16] width 227 height 12
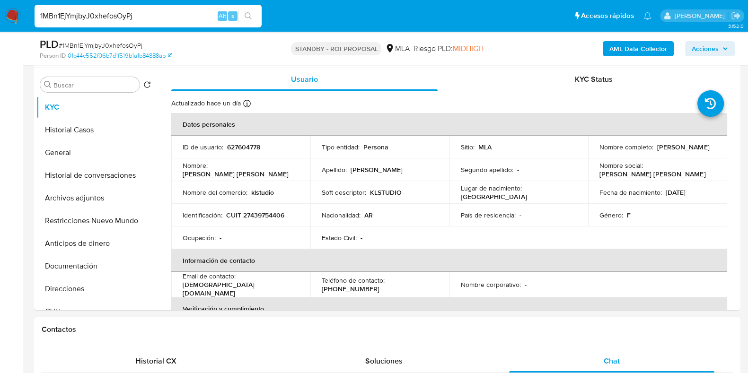
paste input "P7wX8lanJbi2SGkDbcB9LgXC"
type input "P7wX8lanJbi2SGkDbcB9LgXC"
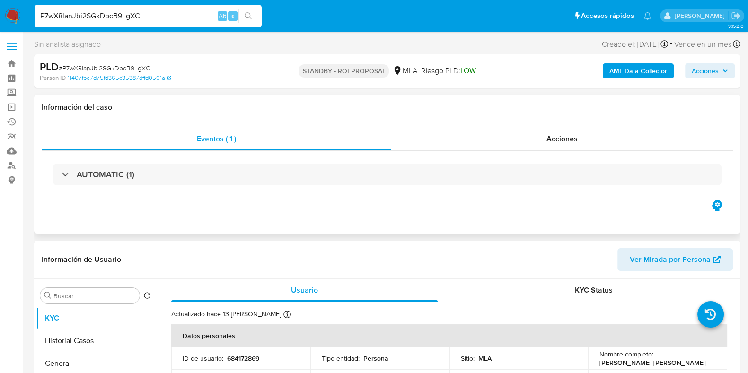
select select "10"
click at [237, 359] on p "684172869" at bounding box center [243, 359] width 32 height 9
copy p "684172869"
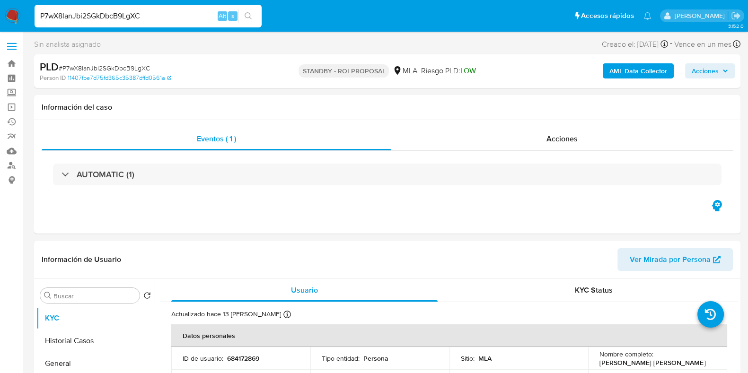
click at [101, 15] on input "P7wX8lanJbi2SGkDbcB9LgXC" at bounding box center [148, 16] width 227 height 12
paste input "xYqyccwvp5KV2Wz5d6iCukkB"
type input "xYqyccwvp5KV2Wz5d6iCukkB"
click at [133, 66] on span "# P7wX8lanJbi2SGkDbcB9LgXC" at bounding box center [104, 67] width 91 height 9
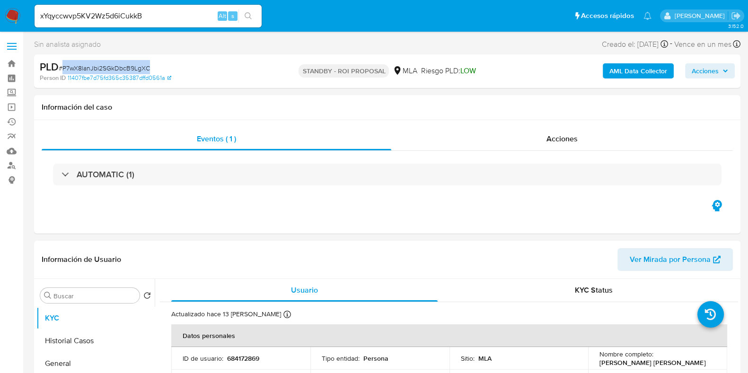
click at [133, 66] on span "# P7wX8lanJbi2SGkDbcB9LgXC" at bounding box center [104, 67] width 91 height 9
copy span "P7wX8lanJbi2SGkDbcB9LgXC"
click at [149, 12] on input "xYqyccwvp5KV2Wz5d6iCukkB" at bounding box center [148, 16] width 227 height 12
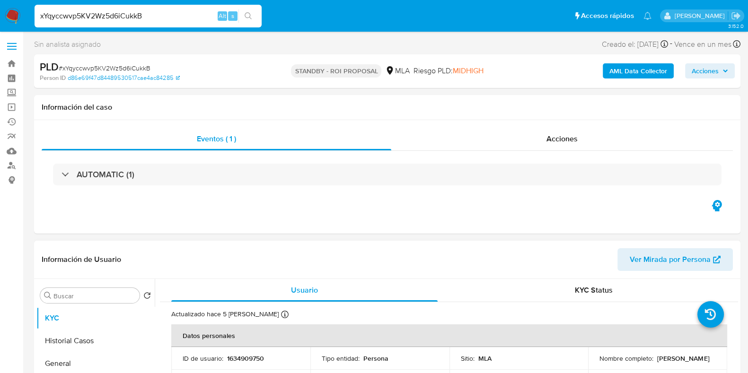
select select "10"
click at [247, 356] on p "1634909750" at bounding box center [245, 359] width 37 height 9
copy p "1634909750"
click at [120, 18] on input "xYqyccwvp5KV2Wz5d6iCukkB" at bounding box center [148, 16] width 227 height 12
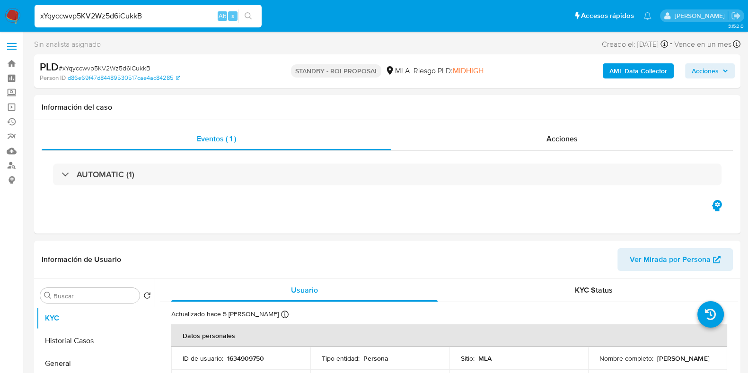
click at [120, 18] on input "xYqyccwvp5KV2Wz5d6iCukkB" at bounding box center [148, 16] width 227 height 12
paste input "zUTXRIAW85qwLzOgmLkpHfnU"
type input "zUTXRIAW85qwLzOgmLkpHfnU"
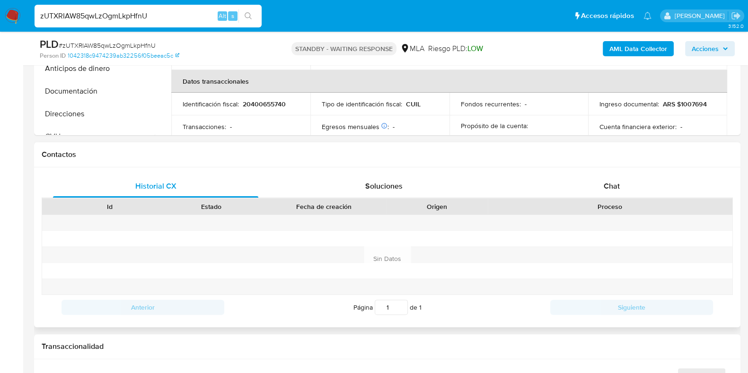
scroll to position [355, 0]
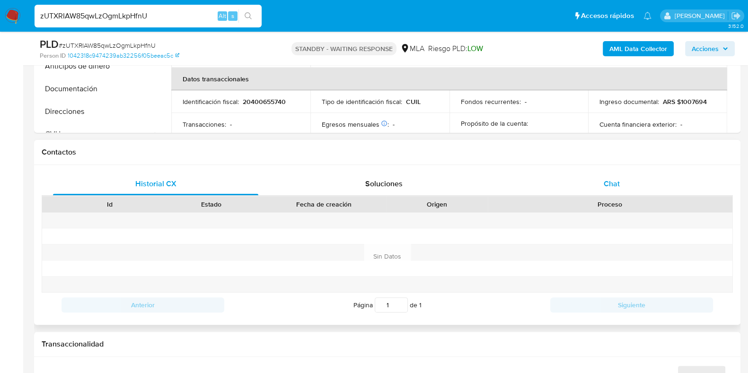
select select "10"
click at [611, 189] on div "Chat" at bounding box center [611, 184] width 205 height 23
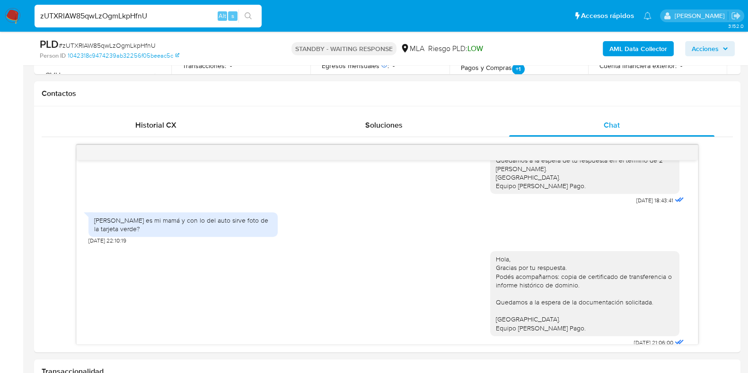
scroll to position [473, 0]
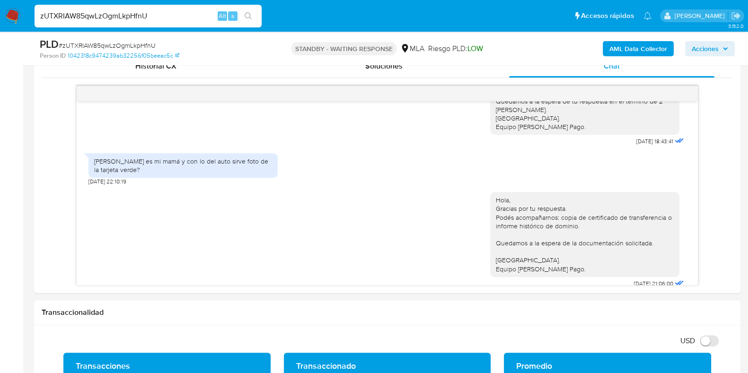
click at [128, 20] on input "zUTXRIAW85qwLzOgmLkpHfnU" at bounding box center [148, 16] width 227 height 12
paste input "nl06iXu2AGloOR6wZc1F0qMb"
type input "nl06iXu2AGloOR6wZc1F0qMb"
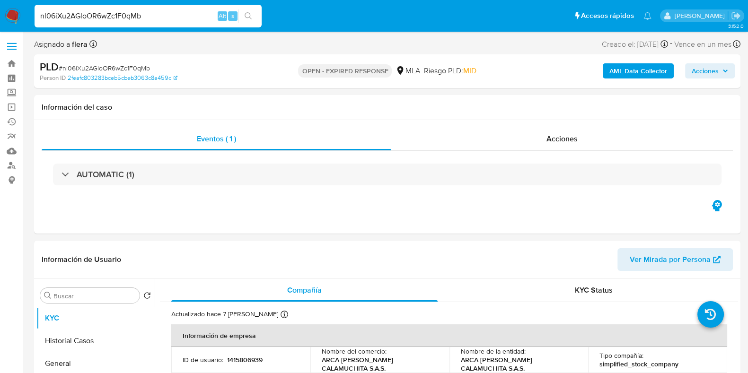
select select "10"
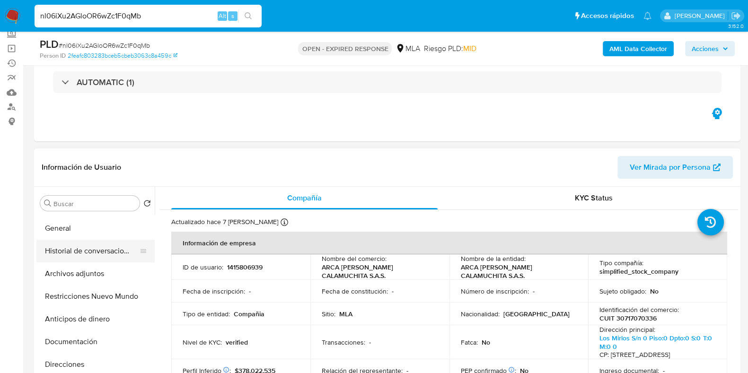
scroll to position [59, 0]
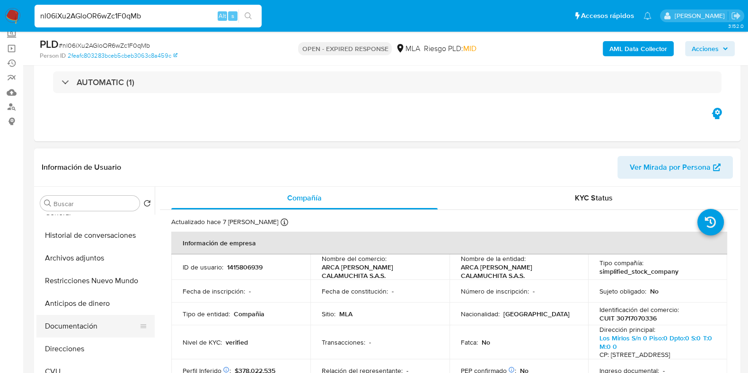
click at [74, 319] on button "Documentación" at bounding box center [91, 326] width 111 height 23
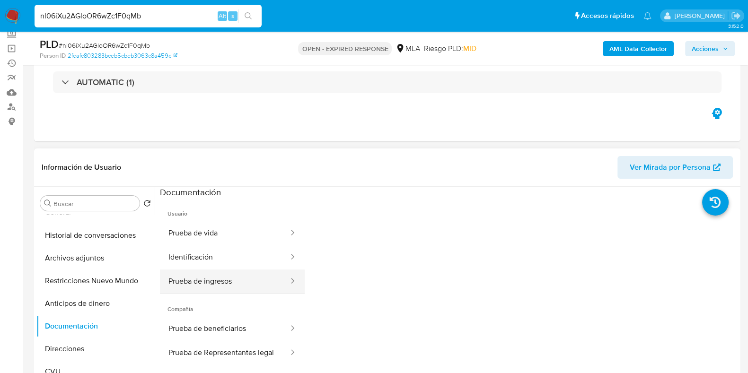
click at [230, 277] on button "Prueba de ingresos" at bounding box center [225, 282] width 130 height 24
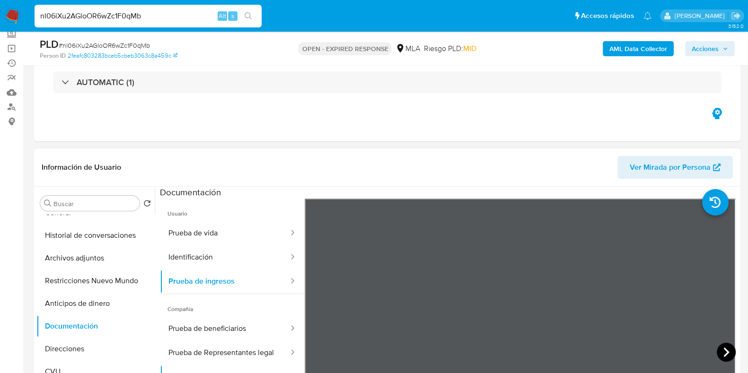
click at [729, 352] on icon at bounding box center [726, 352] width 19 height 19
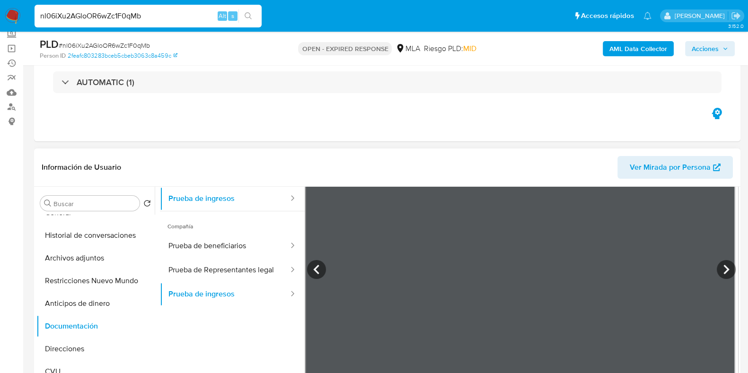
scroll to position [236, 0]
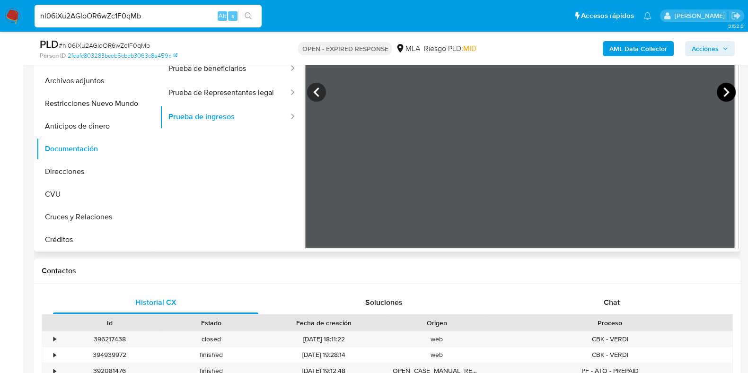
click at [721, 96] on icon at bounding box center [726, 92] width 19 height 19
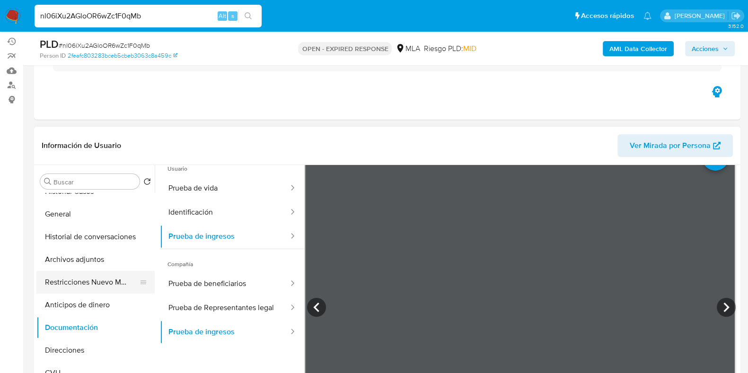
scroll to position [0, 0]
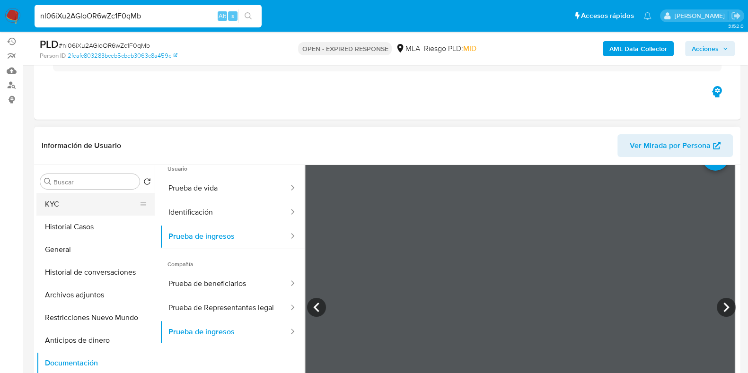
click at [72, 206] on button "KYC" at bounding box center [91, 204] width 111 height 23
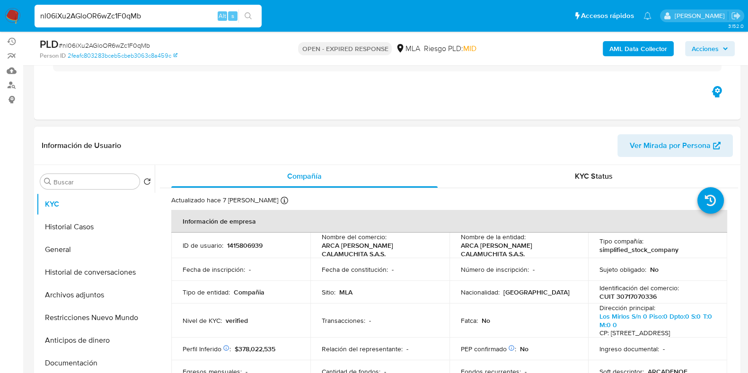
click at [637, 294] on p "CUIT 30717070336" at bounding box center [628, 297] width 57 height 9
copy p "30717070336"
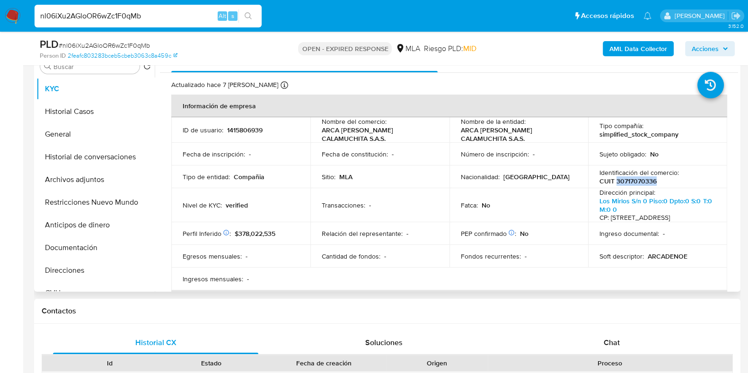
scroll to position [198, 0]
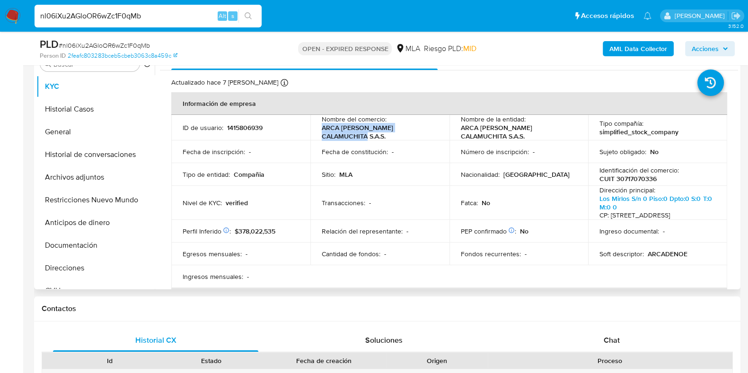
drag, startPoint x: 433, startPoint y: 128, endPoint x: 329, endPoint y: 129, distance: 104.1
click at [317, 129] on td "Nombre del comercio : ARCA DE NOE CALAMUCHITA S.A.S." at bounding box center [380, 128] width 139 height 26
copy p "ARCA DE NOE CALAMUCHITA S.A.S."
click at [62, 241] on button "Documentación" at bounding box center [91, 245] width 111 height 23
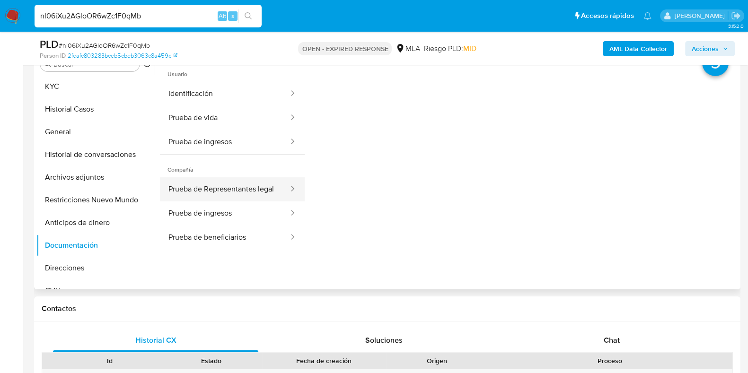
click at [208, 188] on button "Prueba de Representantes legal" at bounding box center [225, 190] width 130 height 24
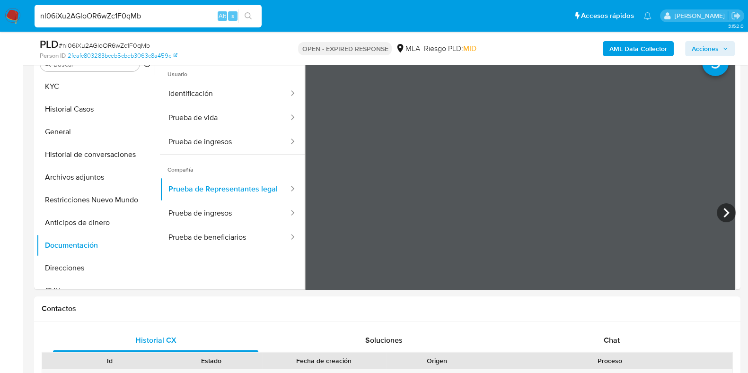
click at [121, 16] on input "nl06iXu2AGloOR6wZc1F0qMb" at bounding box center [148, 16] width 227 height 12
paste input "EWJLaGEMOGN9FMzwuyFPlGy7"
type input "EWJLaGEMOGN9FMzwuyFPlGy7"
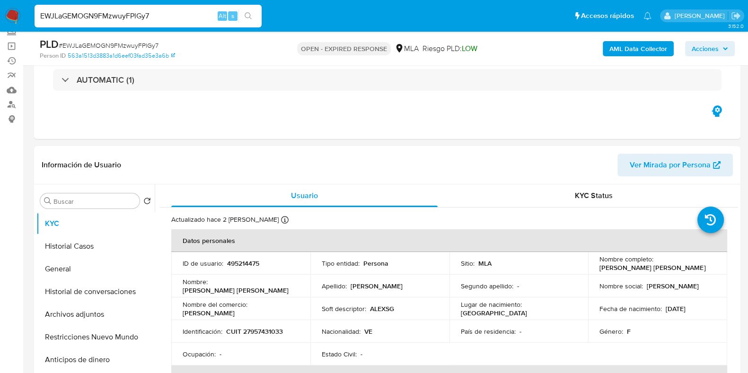
scroll to position [118, 0]
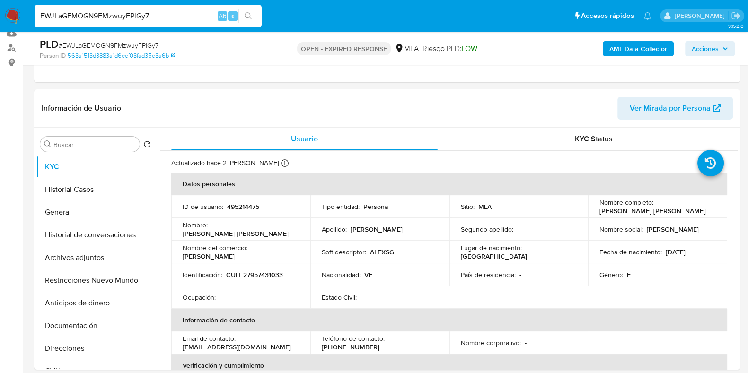
select select "10"
click at [71, 258] on button "Archivos adjuntos" at bounding box center [91, 258] width 111 height 23
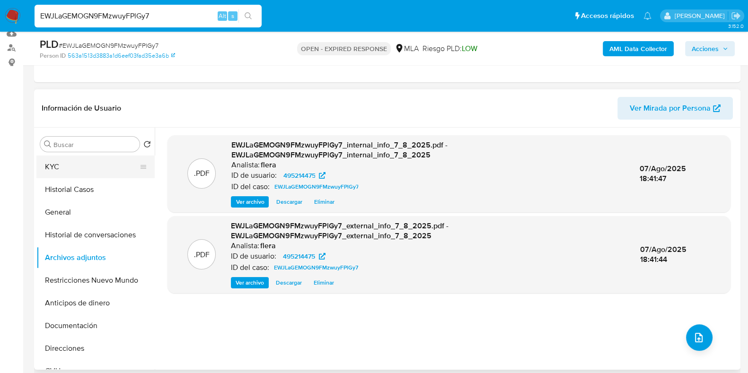
click at [77, 166] on button "KYC" at bounding box center [91, 167] width 111 height 23
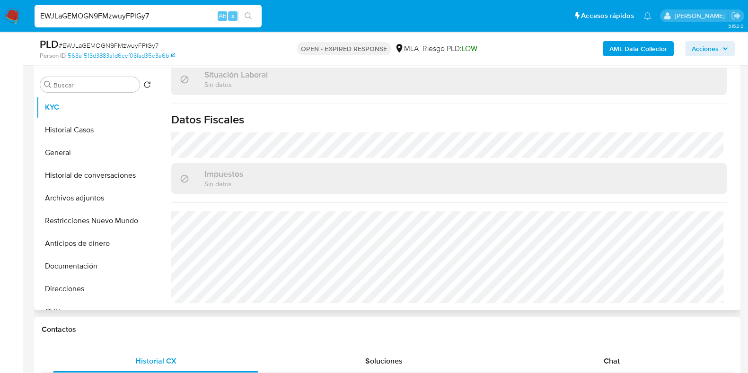
scroll to position [296, 0]
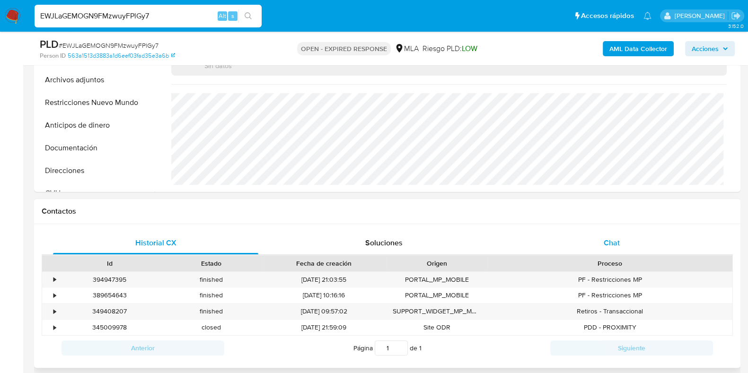
click at [615, 243] on span "Chat" at bounding box center [612, 243] width 16 height 11
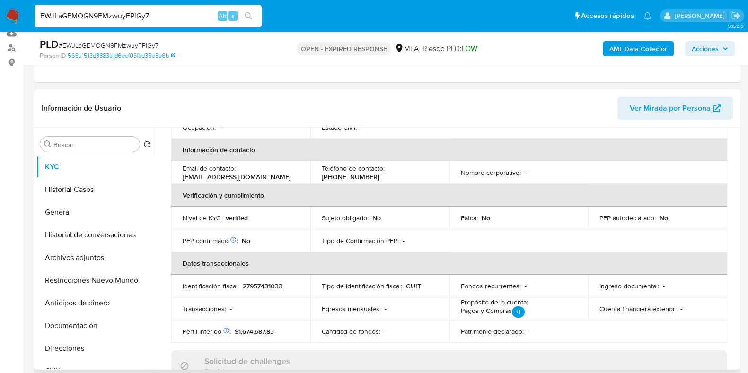
scroll to position [151, 0]
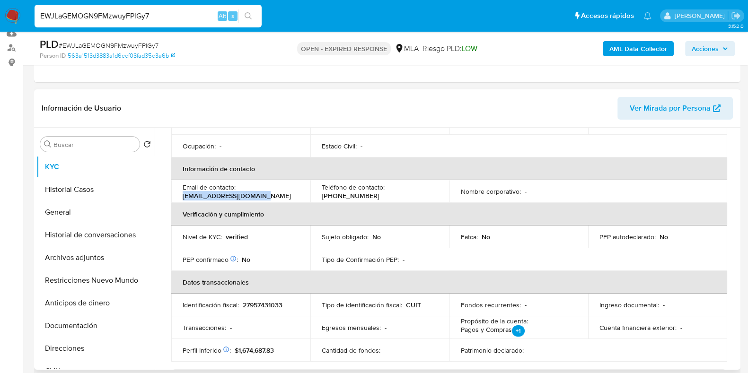
drag, startPoint x: 263, startPoint y: 196, endPoint x: 181, endPoint y: 195, distance: 81.4
click at [181, 195] on td "Email de contacto : alexmariasg89@gmail.com" at bounding box center [240, 191] width 139 height 23
copy p "alexmariasg89@gmail.com"
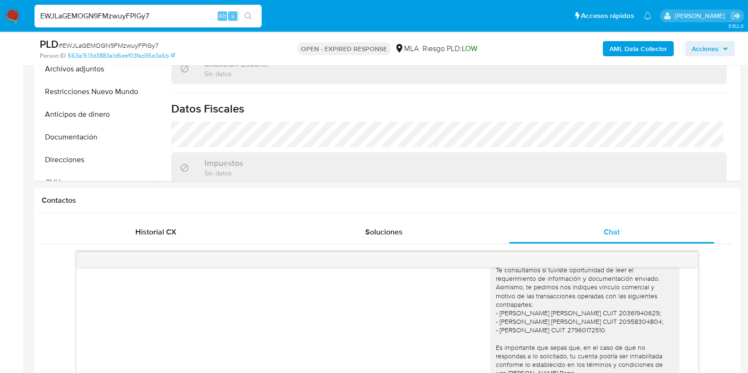
scroll to position [229, 0]
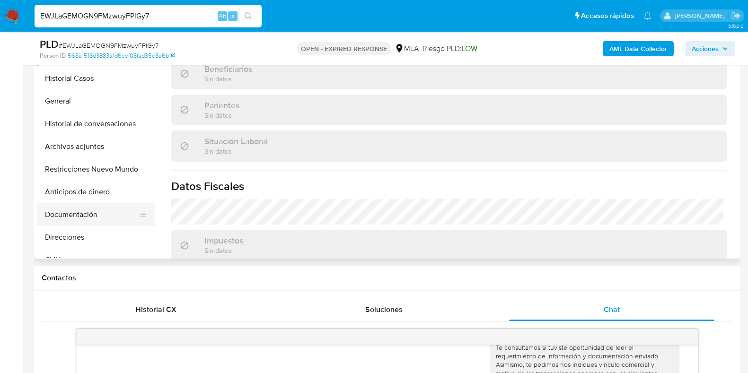
click at [68, 211] on button "Documentación" at bounding box center [91, 215] width 111 height 23
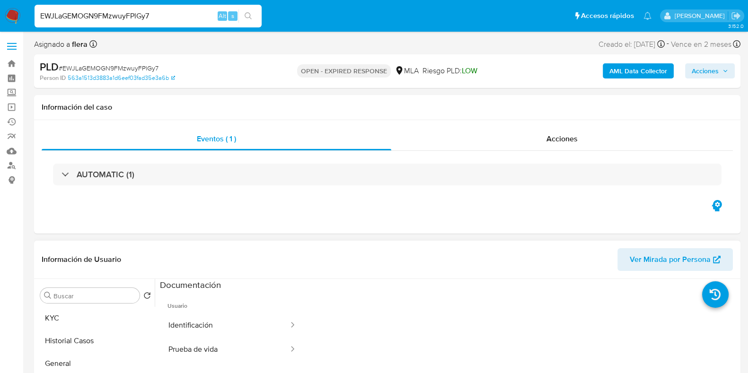
scroll to position [59, 0]
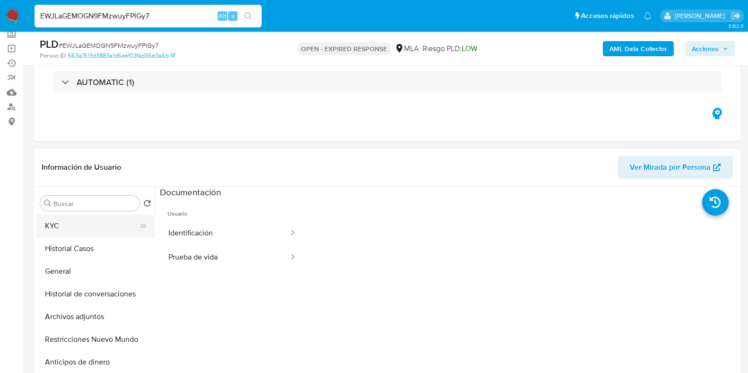
click at [133, 226] on button "KYC" at bounding box center [91, 226] width 111 height 23
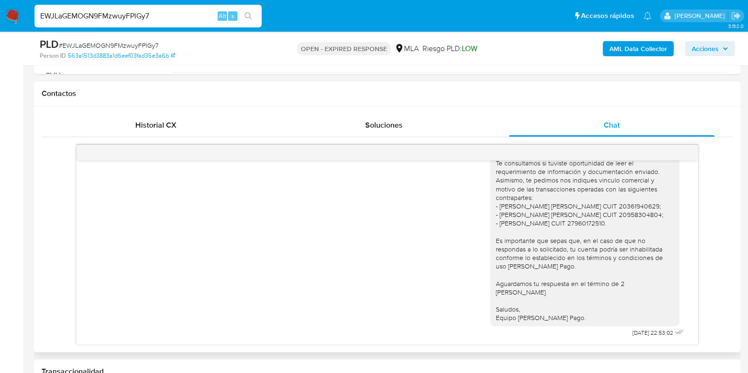
scroll to position [776, 0]
click at [120, 45] on span "# EWJLaGEMOGN9FMzwuyFPlGy7" at bounding box center [109, 45] width 100 height 9
copy span "EWJLaGEMOGN9FMzwuyFPlGy7"
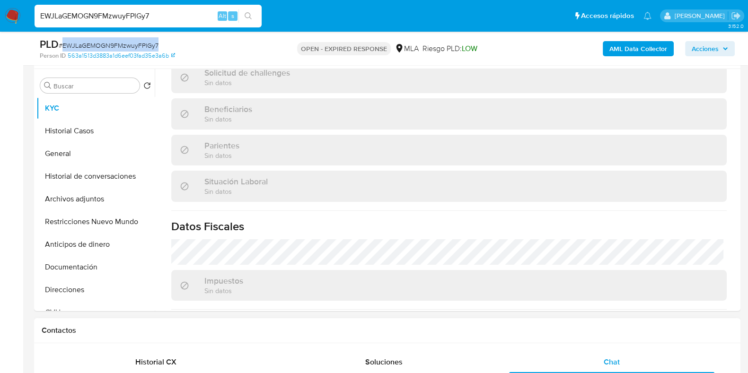
scroll to position [118, 0]
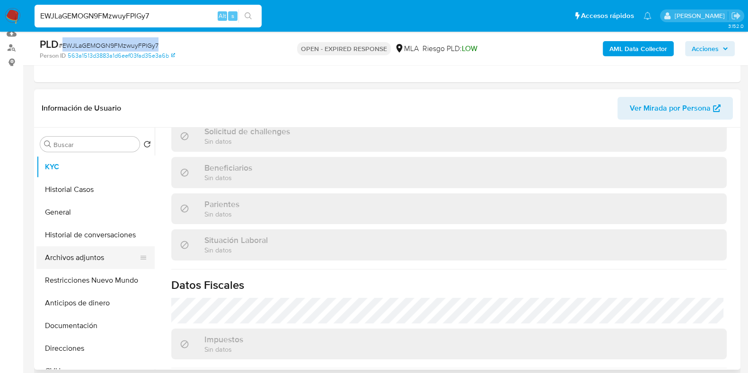
click at [109, 250] on button "Archivos adjuntos" at bounding box center [91, 258] width 111 height 23
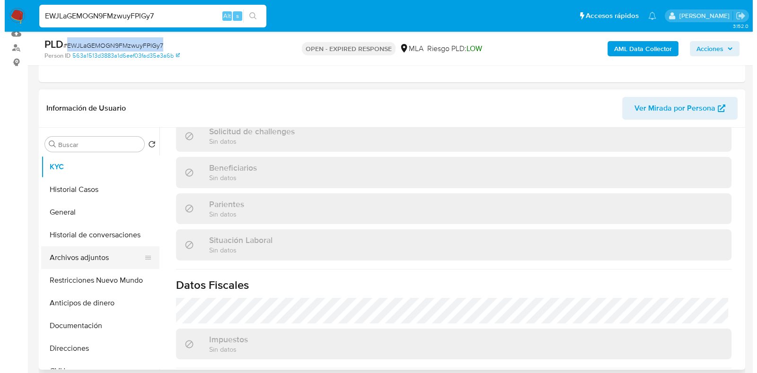
scroll to position [0, 0]
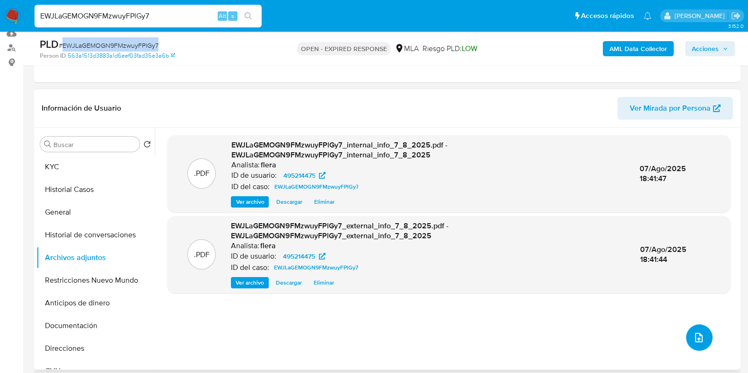
click at [697, 343] on button "upload-file" at bounding box center [699, 338] width 27 height 27
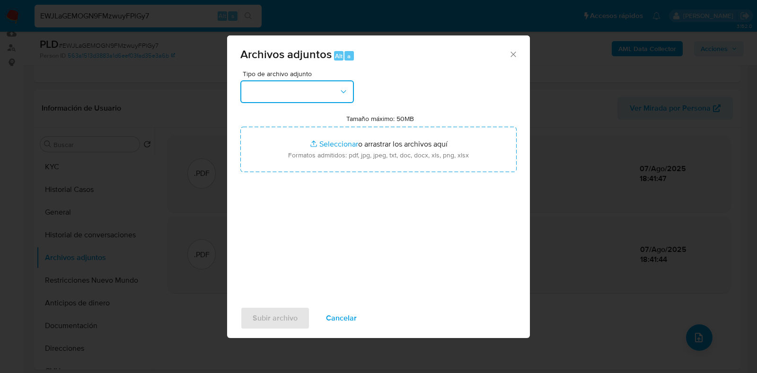
click at [308, 91] on button "button" at bounding box center [297, 91] width 114 height 23
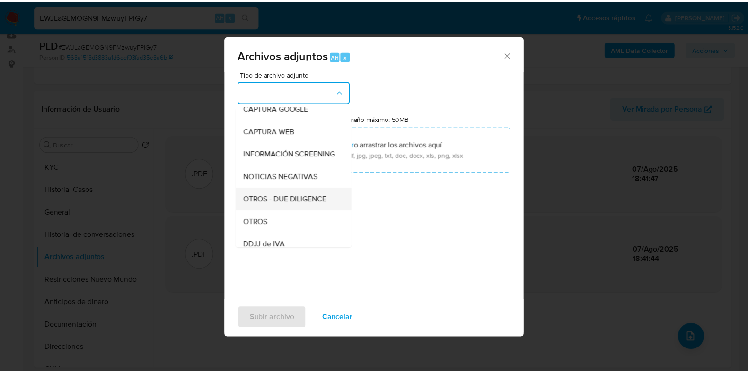
scroll to position [118, 0]
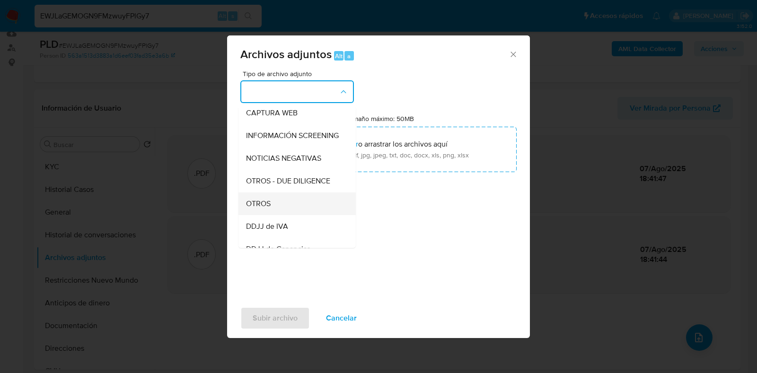
click at [282, 214] on div "OTROS" at bounding box center [294, 204] width 97 height 23
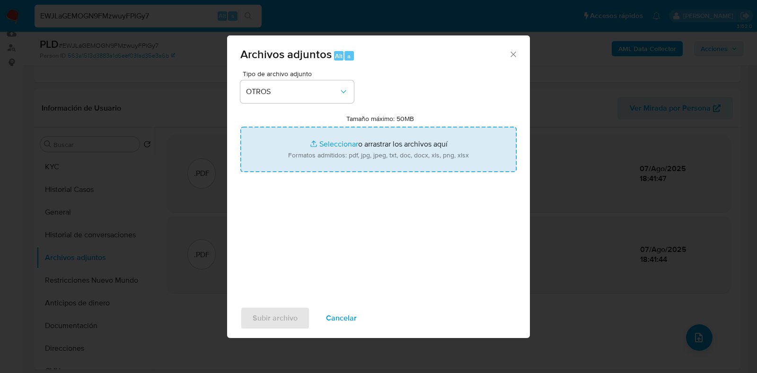
type input "C:\fakepath\Movimientos-Aladdin- Alexandra Maria Santos Gamez.xlsx"
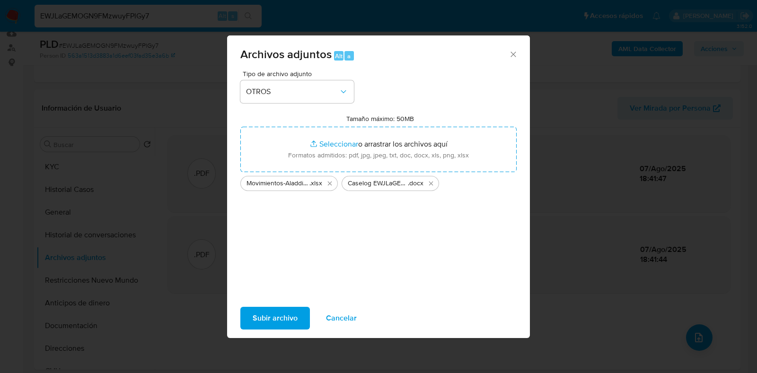
click at [293, 317] on span "Subir archivo" at bounding box center [275, 318] width 45 height 21
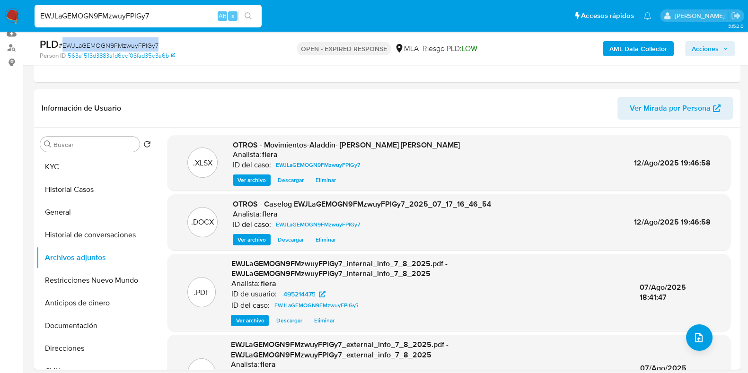
copy span "EWJLaGEMOGN9FMzwuyFPlGy7"
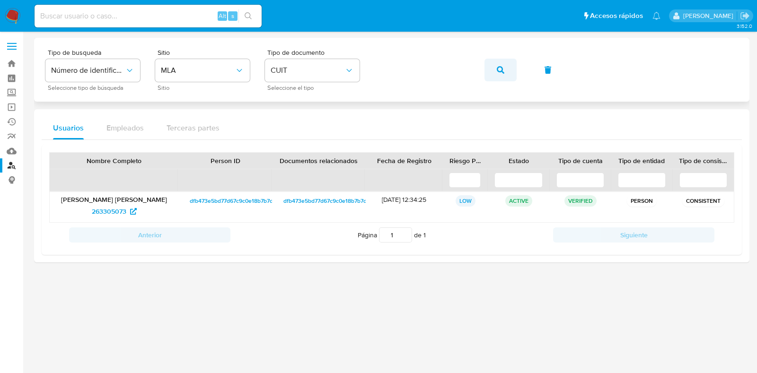
click at [497, 63] on span "button" at bounding box center [501, 70] width 8 height 21
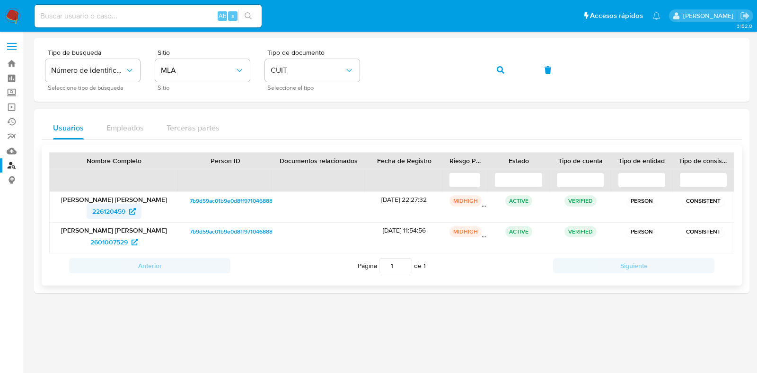
click at [128, 210] on span "226120459" at bounding box center [114, 211] width 44 height 15
click at [116, 242] on span "2601007529" at bounding box center [108, 242] width 37 height 15
click at [508, 73] on button "button" at bounding box center [501, 70] width 32 height 23
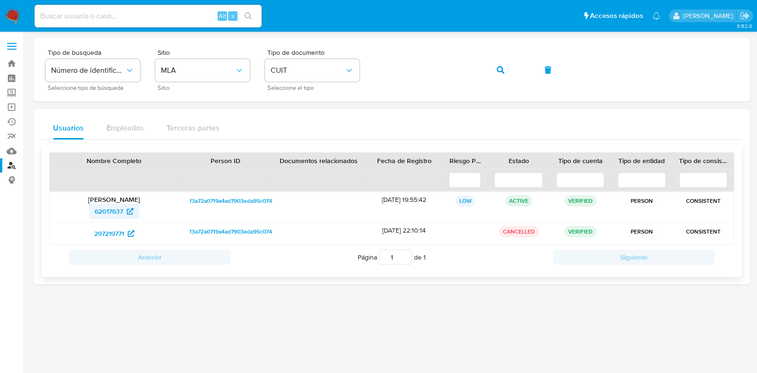
click at [114, 209] on span "62017637" at bounding box center [109, 211] width 28 height 15
click at [500, 66] on icon "button" at bounding box center [501, 70] width 8 height 8
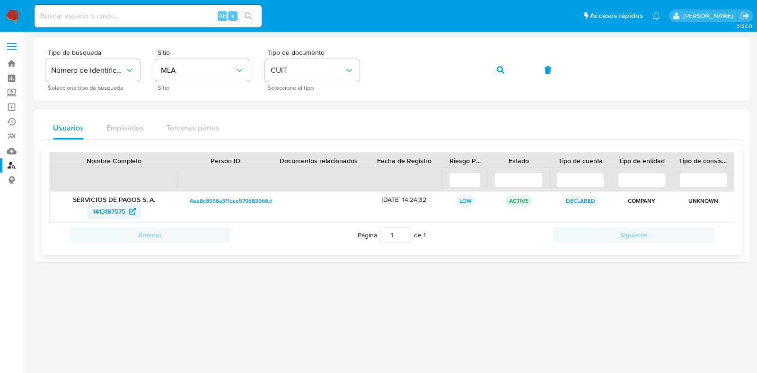
click at [115, 213] on span "1413187575" at bounding box center [109, 211] width 33 height 15
click at [506, 70] on button "button" at bounding box center [501, 70] width 32 height 23
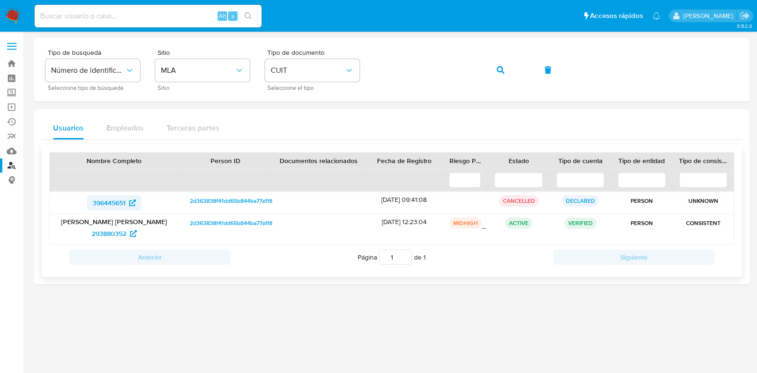
click at [107, 206] on span "396445651" at bounding box center [109, 202] width 33 height 15
click at [109, 233] on span "293880352" at bounding box center [109, 233] width 35 height 15
click at [497, 67] on icon "button" at bounding box center [501, 70] width 8 height 8
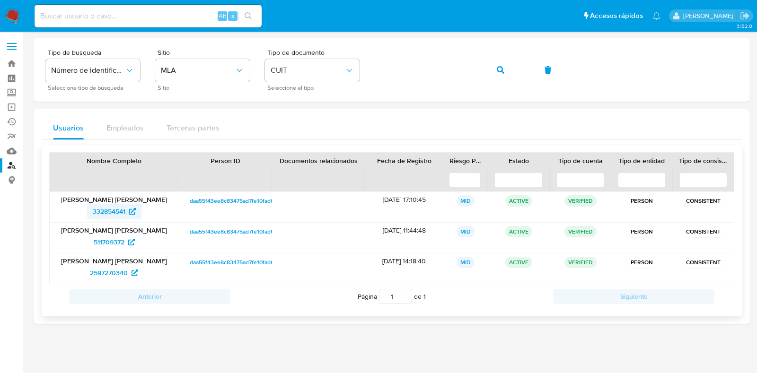
click at [97, 210] on span "332854541" at bounding box center [109, 211] width 33 height 15
click at [119, 242] on span "511709372" at bounding box center [109, 242] width 31 height 15
click at [108, 272] on span "2597270340" at bounding box center [109, 273] width 38 height 15
click at [496, 68] on button "button" at bounding box center [501, 70] width 32 height 23
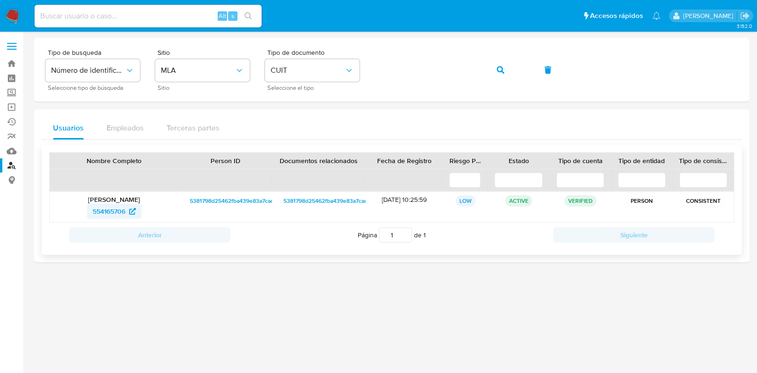
click at [130, 211] on icon at bounding box center [132, 211] width 7 height 7
click at [503, 74] on span "button" at bounding box center [501, 70] width 8 height 21
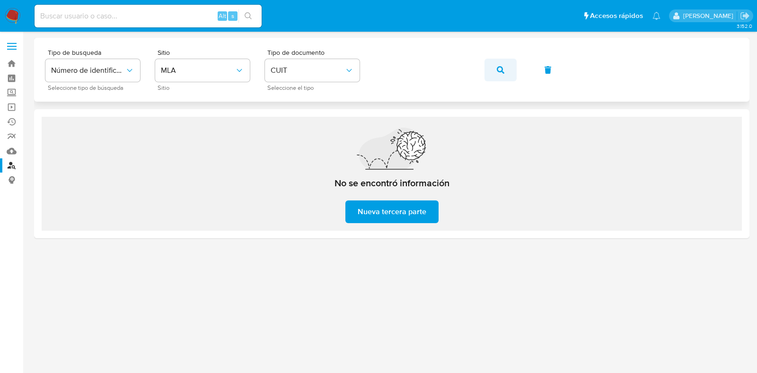
click at [501, 65] on span "button" at bounding box center [501, 70] width 8 height 21
click at [496, 72] on button "button" at bounding box center [501, 70] width 32 height 23
click at [504, 68] on icon "button" at bounding box center [501, 70] width 8 height 8
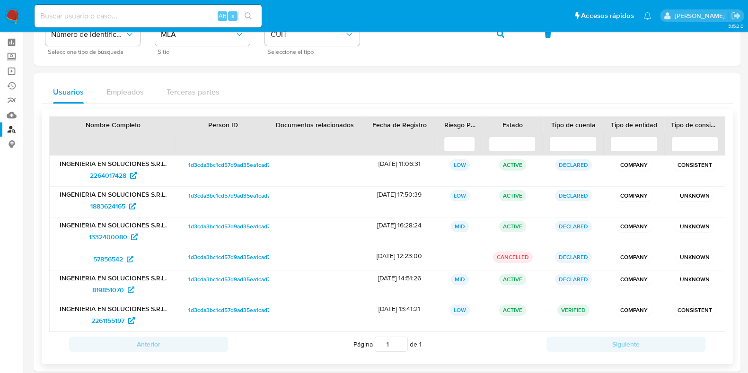
scroll to position [47, 0]
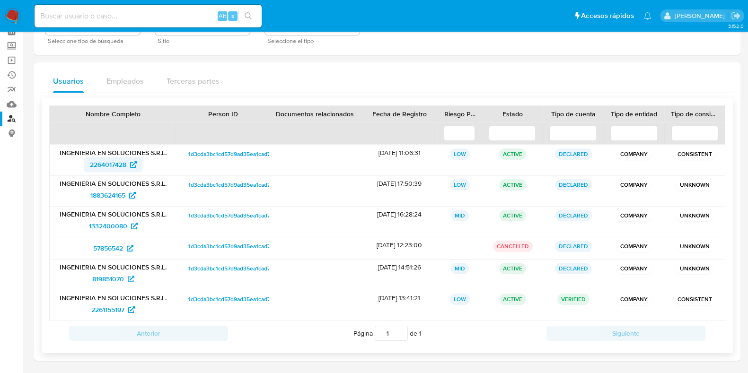
click at [118, 169] on span "2264017428" at bounding box center [108, 164] width 36 height 15
click at [113, 196] on span "1883624165" at bounding box center [107, 195] width 35 height 15
click at [114, 226] on span "1332400080" at bounding box center [108, 226] width 38 height 15
click at [113, 249] on span "57856542" at bounding box center [108, 248] width 30 height 15
click at [107, 276] on span "819851070" at bounding box center [108, 279] width 32 height 15
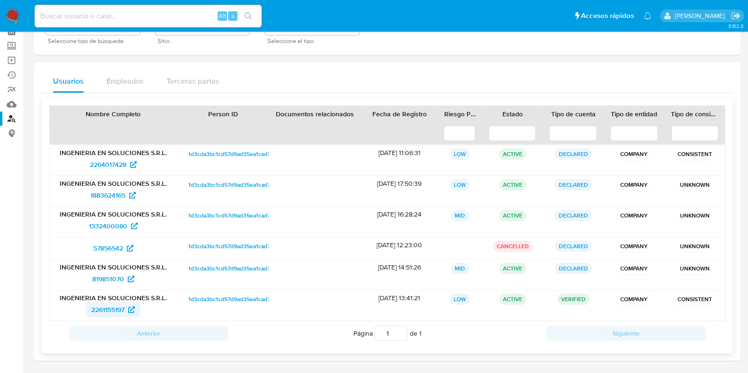
click at [112, 309] on span "2261155197" at bounding box center [107, 309] width 33 height 15
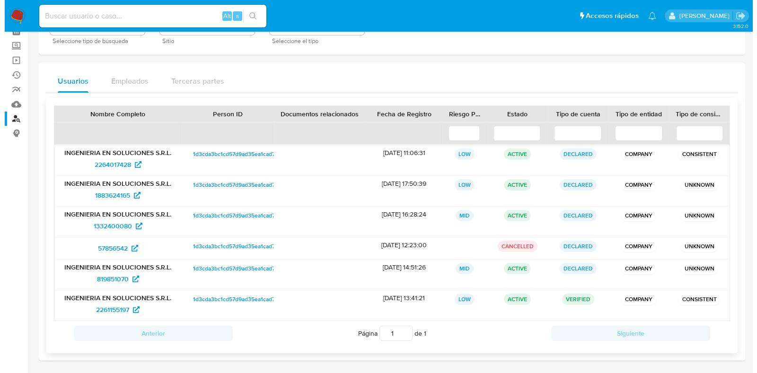
scroll to position [0, 0]
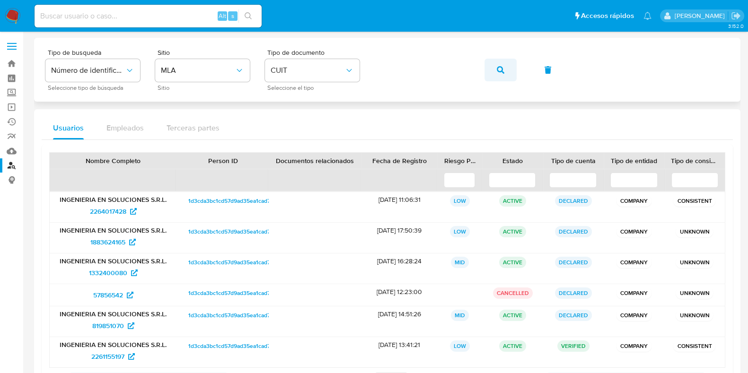
click at [497, 68] on icon "button" at bounding box center [501, 70] width 8 height 8
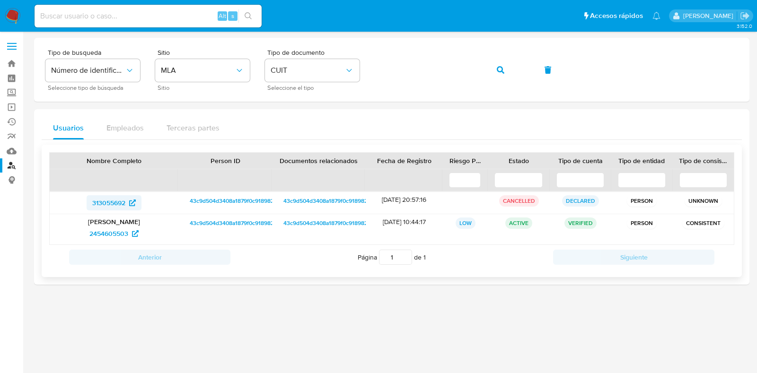
click at [107, 196] on span "313055692" at bounding box center [108, 202] width 33 height 15
click at [115, 231] on span "2454605503" at bounding box center [108, 233] width 39 height 15
click at [502, 72] on icon "button" at bounding box center [501, 70] width 8 height 8
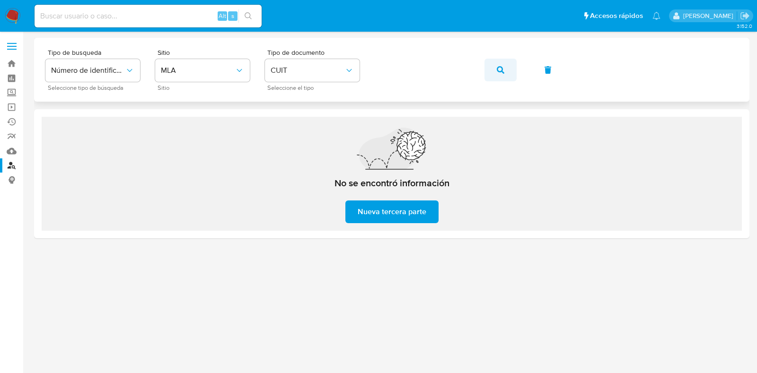
click at [505, 73] on button "button" at bounding box center [501, 70] width 32 height 23
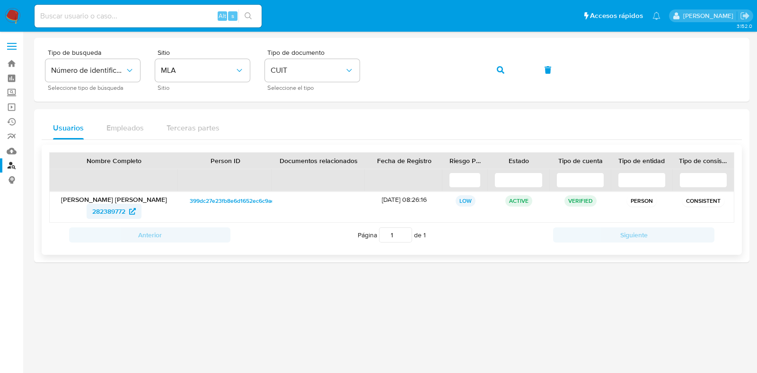
click at [109, 204] on span "282389772" at bounding box center [108, 211] width 33 height 15
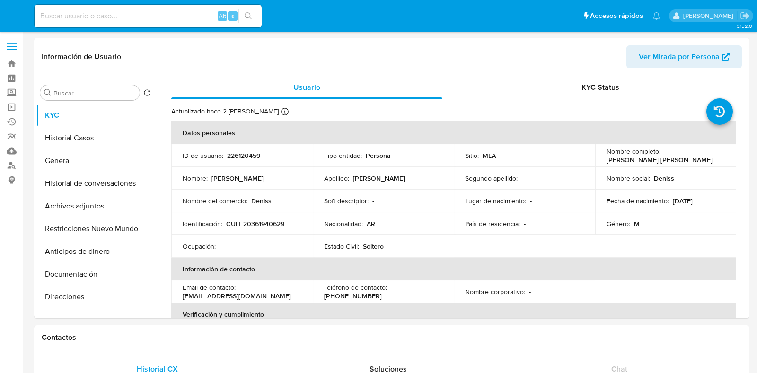
select select "10"
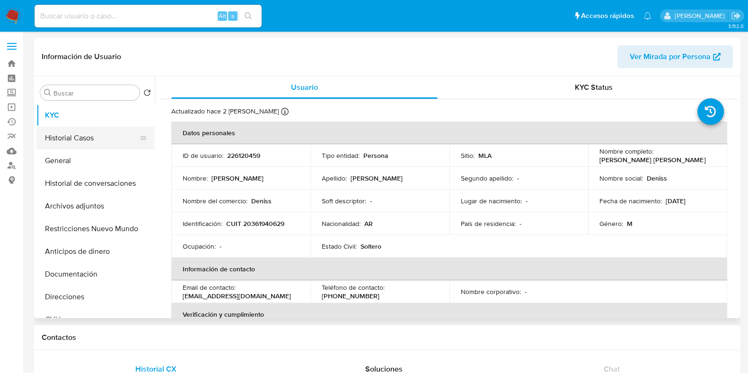
click at [79, 143] on button "Historial Casos" at bounding box center [91, 138] width 111 height 23
select select "10"
click at [77, 128] on button "Historial Casos" at bounding box center [91, 138] width 111 height 23
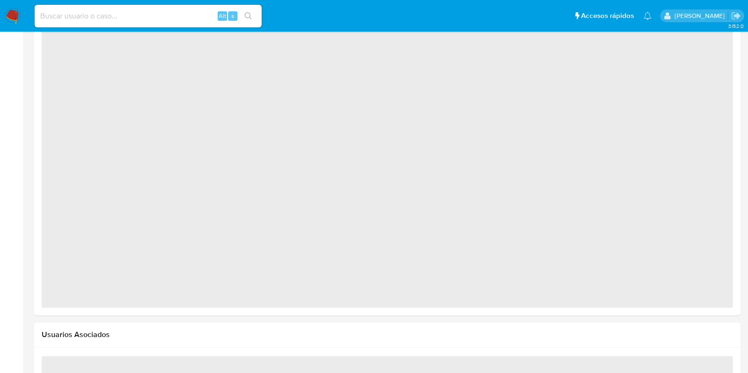
scroll to position [686, 0]
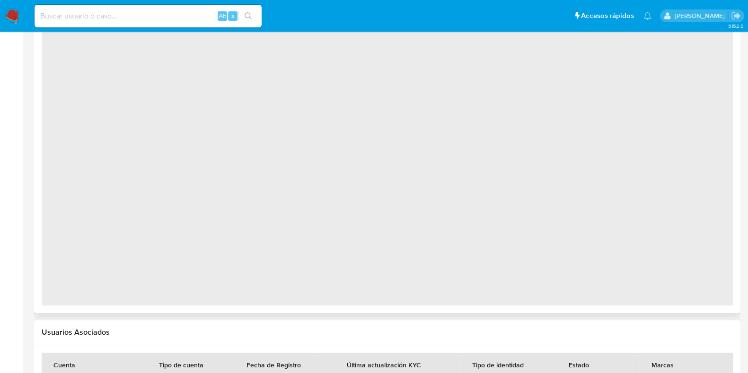
select select "10"
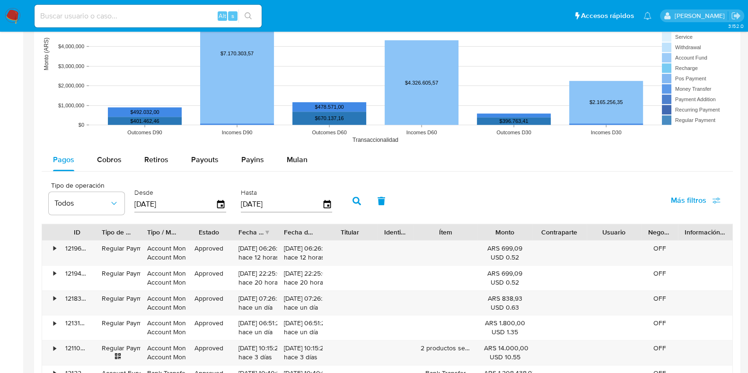
scroll to position [923, 0]
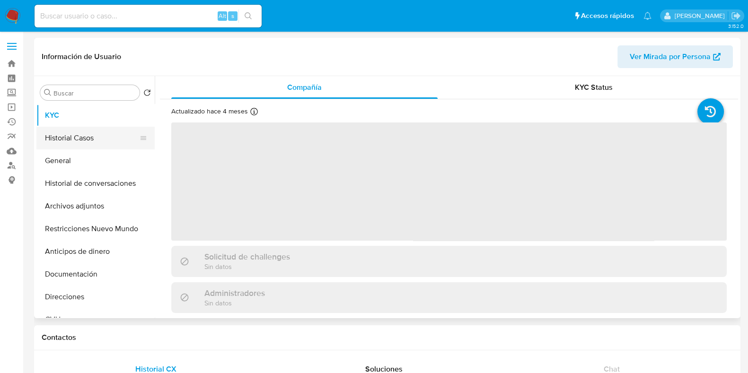
click at [86, 137] on button "Historial Casos" at bounding box center [91, 138] width 111 height 23
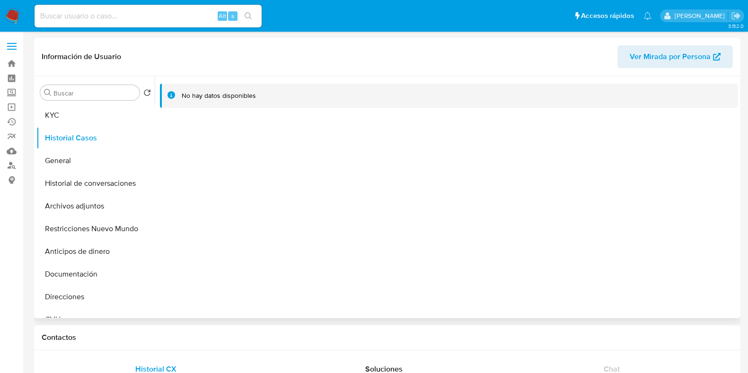
select select "10"
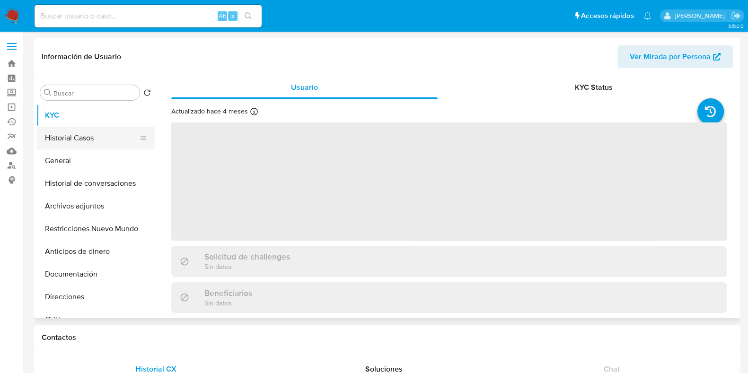
click at [105, 140] on button "Historial Casos" at bounding box center [91, 138] width 111 height 23
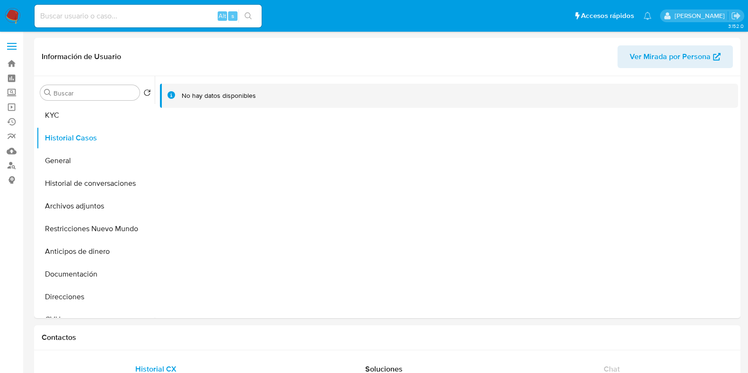
select select "10"
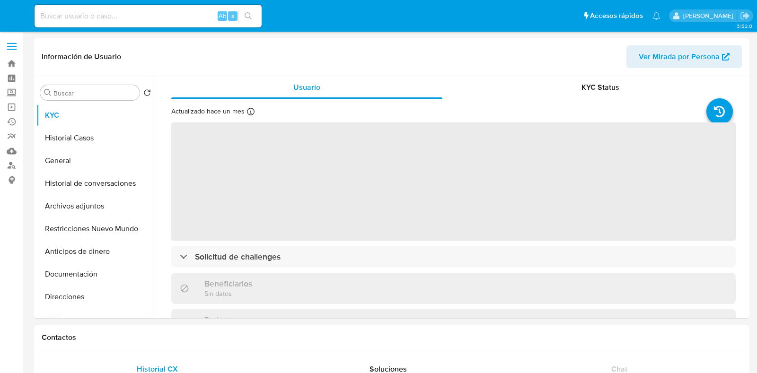
select select "10"
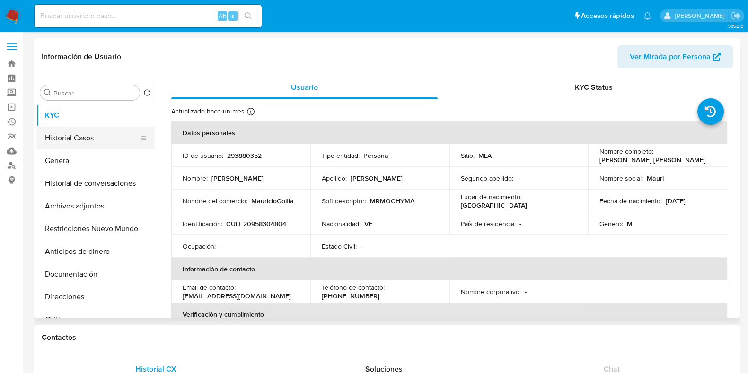
click at [85, 133] on button "Historial Casos" at bounding box center [91, 138] width 111 height 23
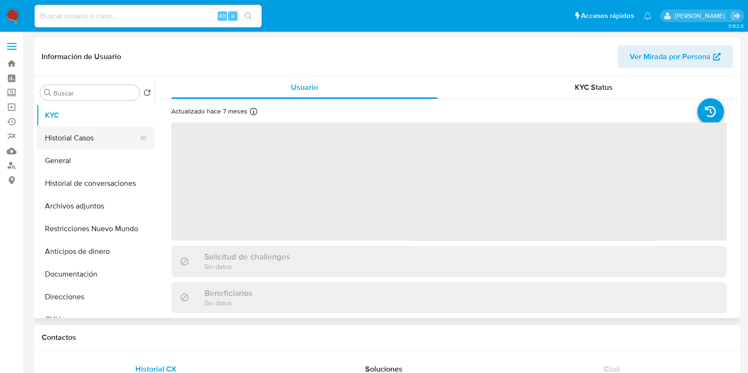
click at [75, 136] on button "Historial Casos" at bounding box center [91, 138] width 111 height 23
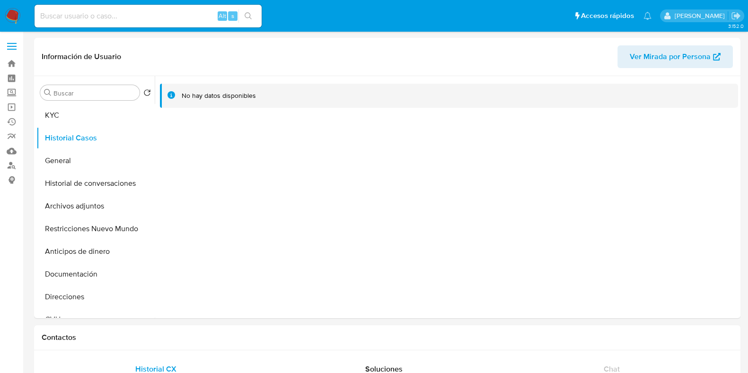
select select "10"
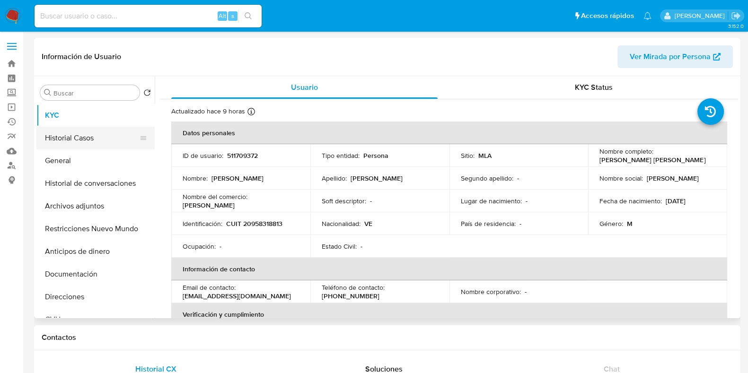
select select "10"
click at [90, 138] on button "Historial Casos" at bounding box center [91, 138] width 111 height 23
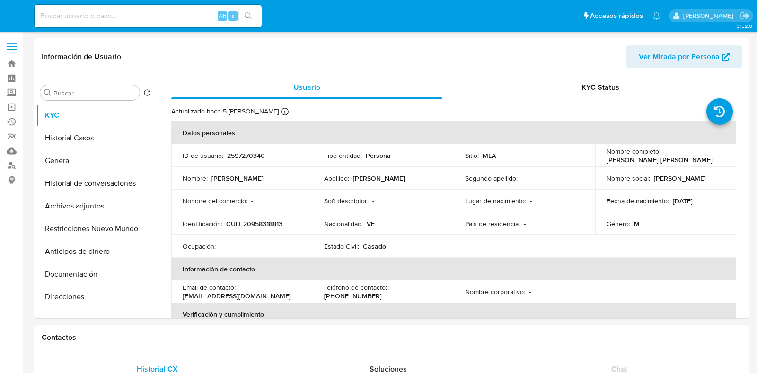
select select "10"
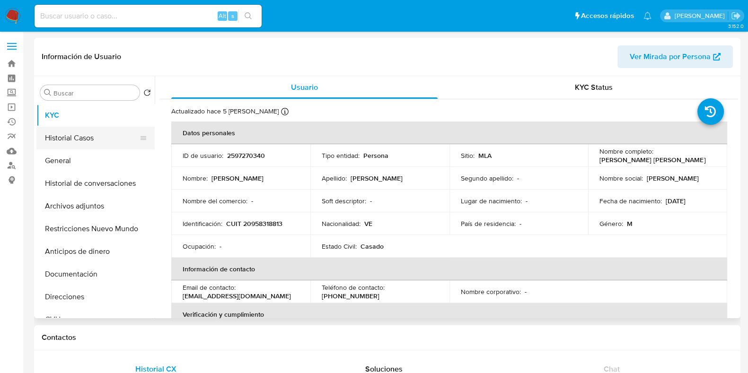
click at [85, 139] on button "Historial Casos" at bounding box center [91, 138] width 111 height 23
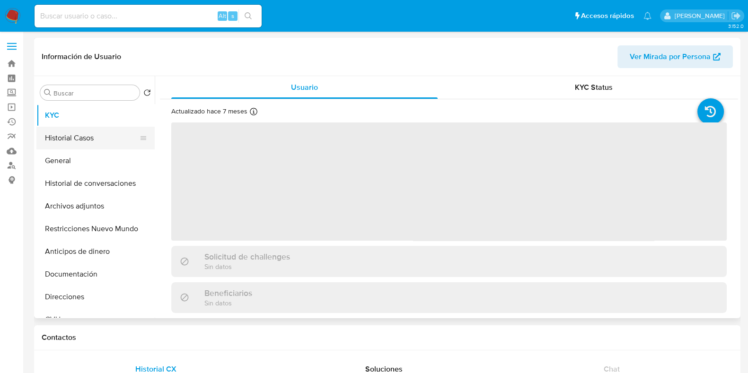
click at [90, 143] on button "Historial Casos" at bounding box center [91, 138] width 111 height 23
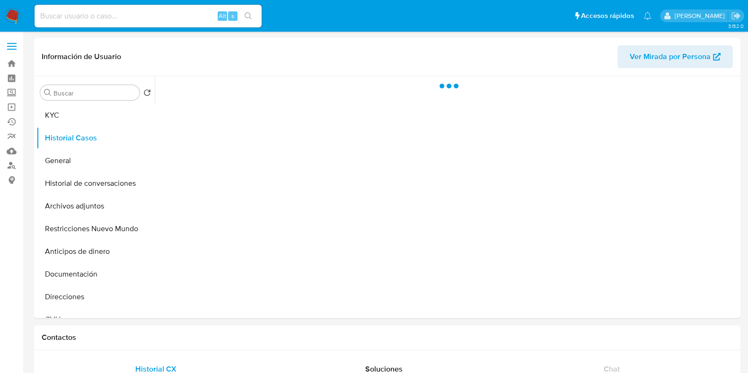
select select "10"
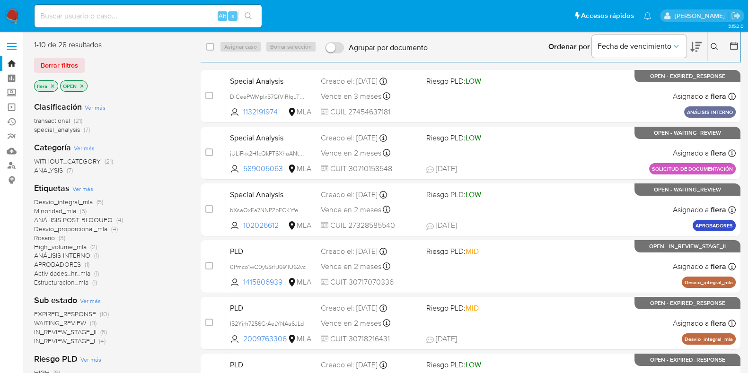
click at [714, 41] on button at bounding box center [716, 46] width 16 height 11
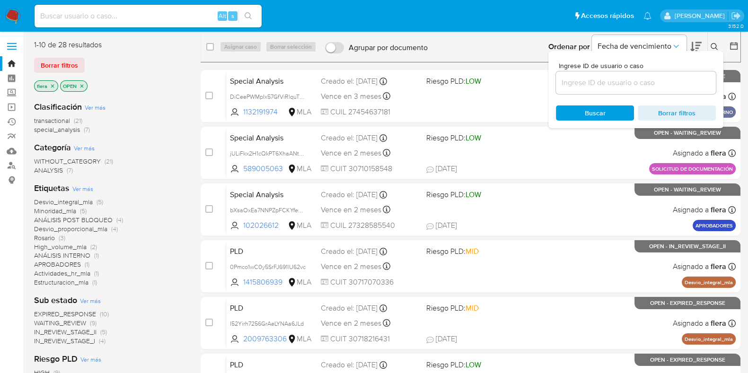
click at [655, 87] on input at bounding box center [636, 83] width 160 height 12
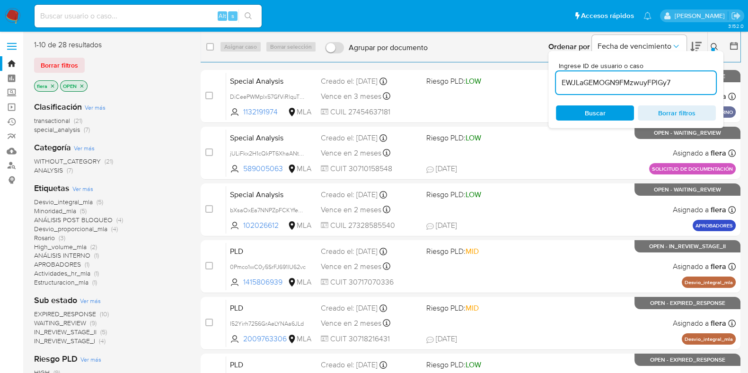
type input "EWJLaGEMOGN9FMzwuyFPlGy7"
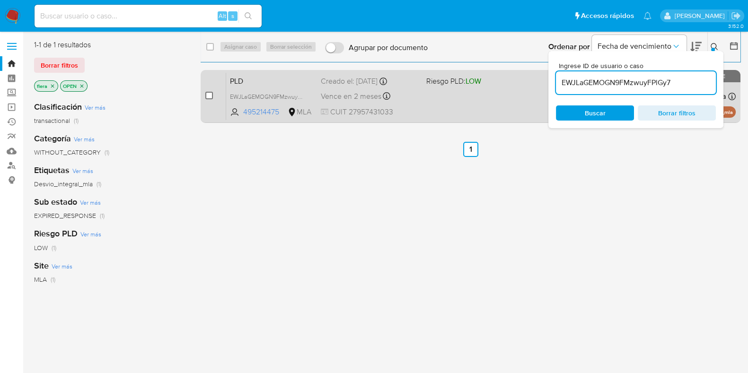
click at [210, 96] on input "checkbox" at bounding box center [209, 96] width 8 height 8
checkbox input "true"
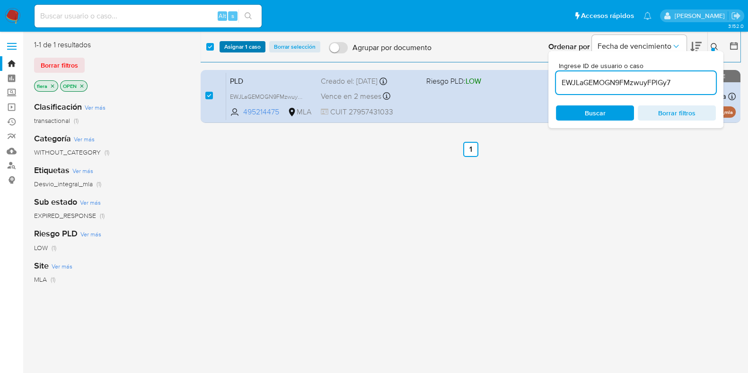
click at [251, 49] on span "Asignar 1 caso" at bounding box center [242, 46] width 36 height 9
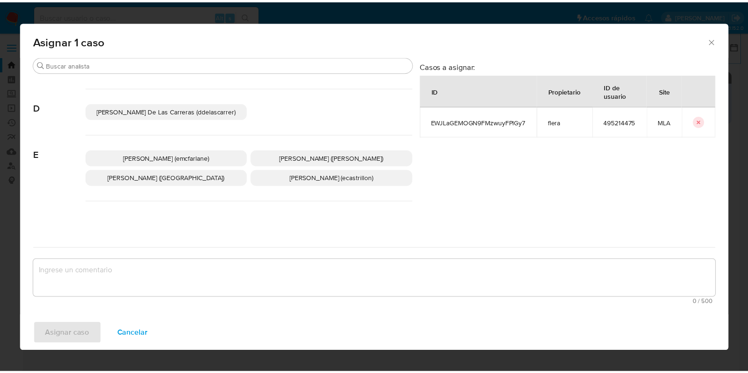
scroll to position [178, 0]
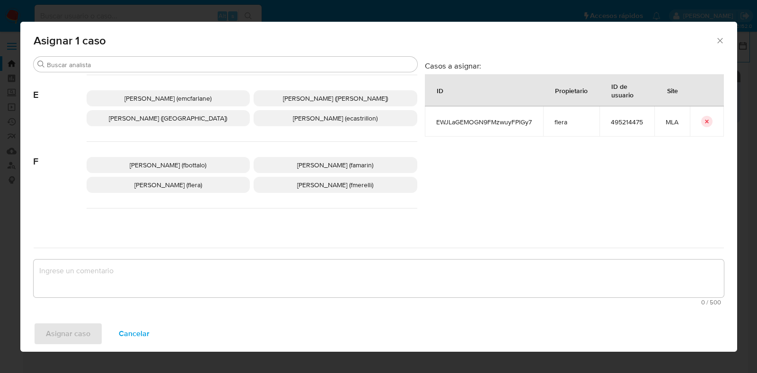
click at [186, 180] on span "Florencia Cecilia Lera (flera)" at bounding box center [168, 184] width 68 height 9
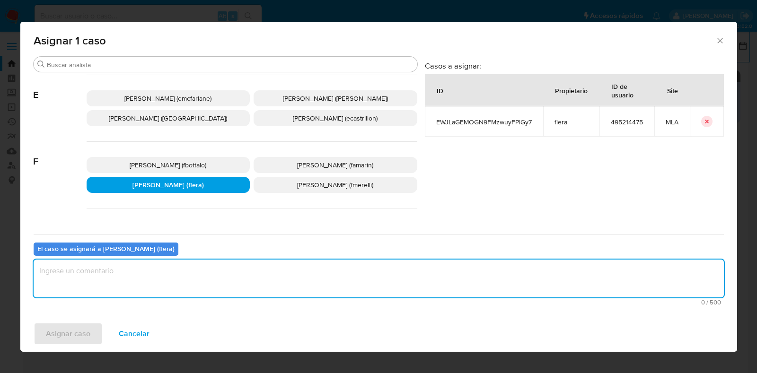
click at [154, 278] on textarea "assign-modal" at bounding box center [379, 279] width 691 height 38
click at [78, 328] on span "Asignar caso" at bounding box center [68, 334] width 44 height 21
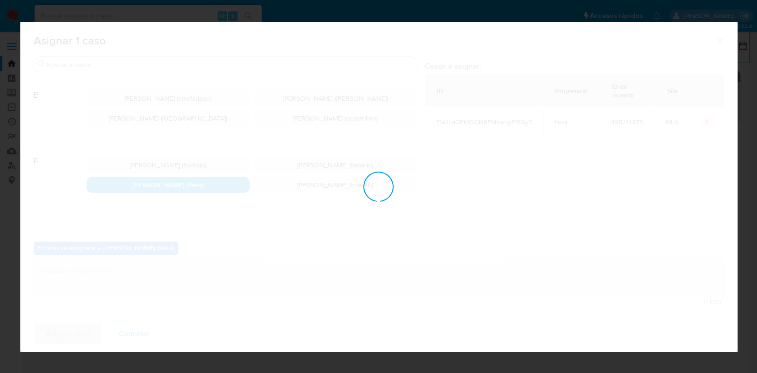
checkbox input "false"
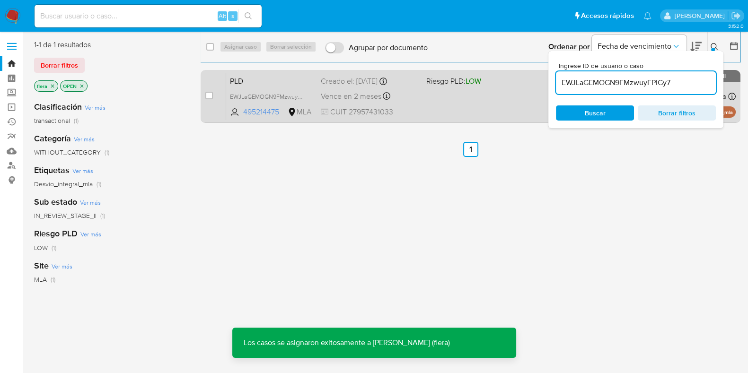
click at [262, 79] on span "PLD" at bounding box center [271, 80] width 83 height 12
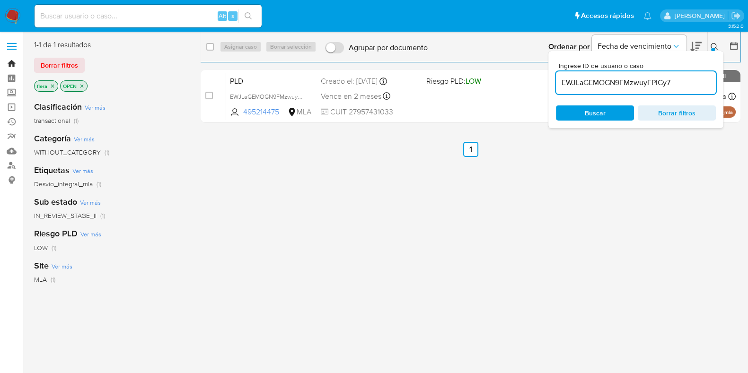
click at [14, 64] on link "Bandeja" at bounding box center [56, 63] width 113 height 15
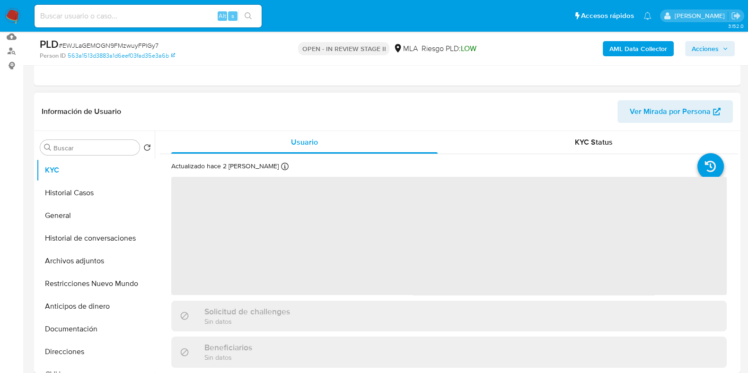
scroll to position [118, 0]
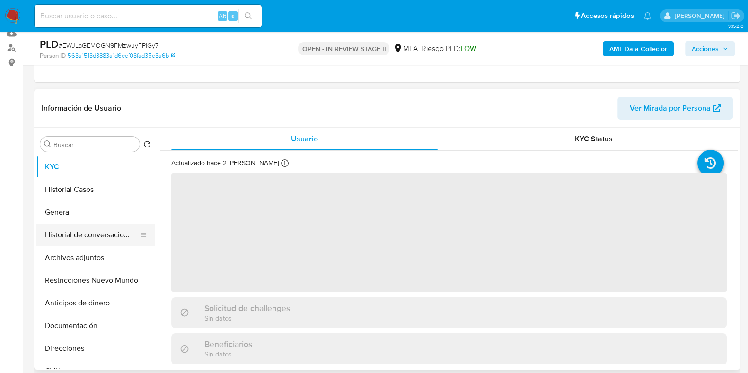
click at [86, 224] on button "Historial de conversaciones" at bounding box center [91, 235] width 111 height 23
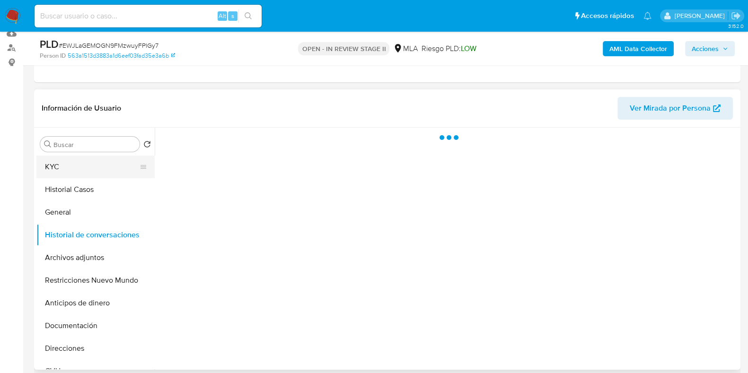
select select "10"
click at [77, 164] on button "KYC" at bounding box center [91, 167] width 111 height 23
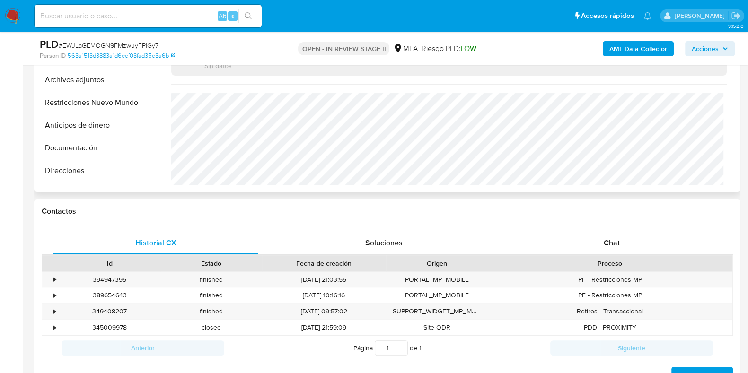
scroll to position [414, 0]
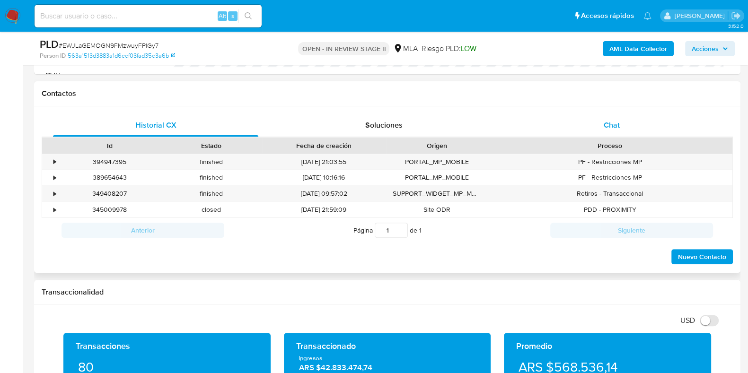
click at [613, 128] on span "Chat" at bounding box center [612, 125] width 16 height 11
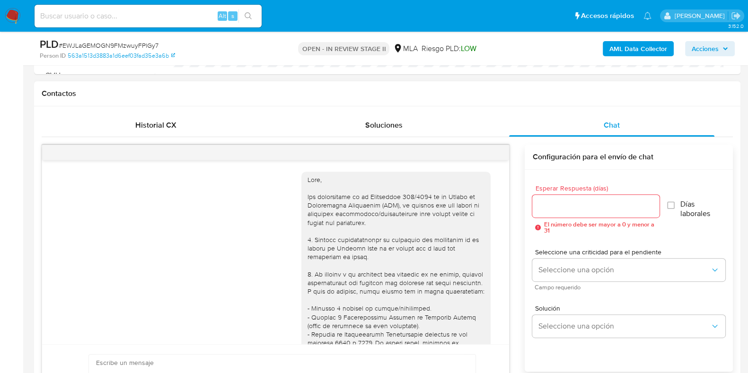
scroll to position [776, 0]
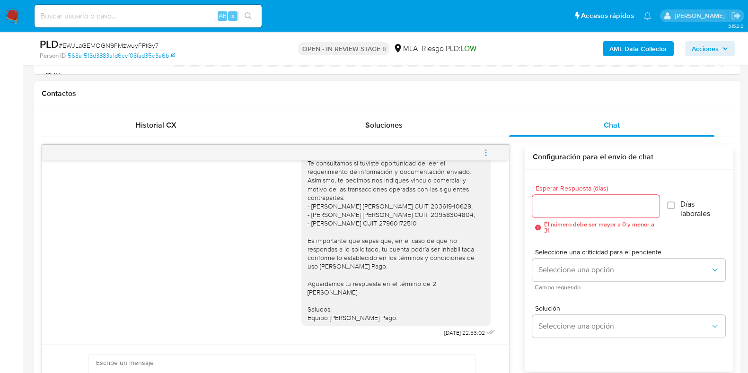
click at [482, 149] on icon "menu-action" at bounding box center [486, 153] width 9 height 9
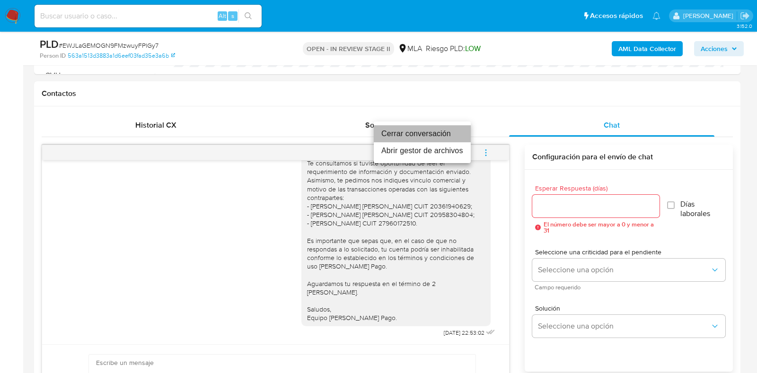
click at [434, 132] on li "Cerrar conversación" at bounding box center [422, 133] width 97 height 17
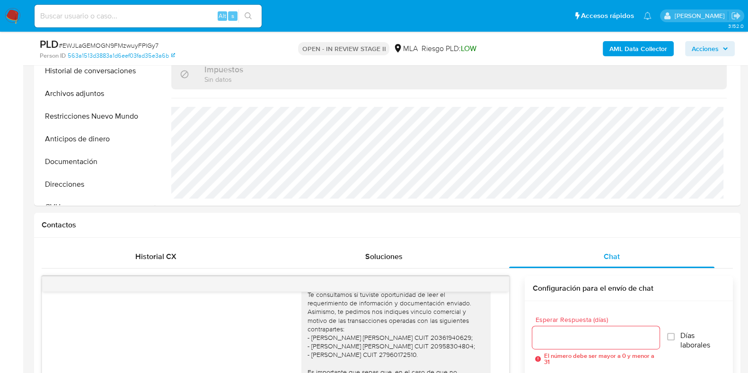
scroll to position [208, 0]
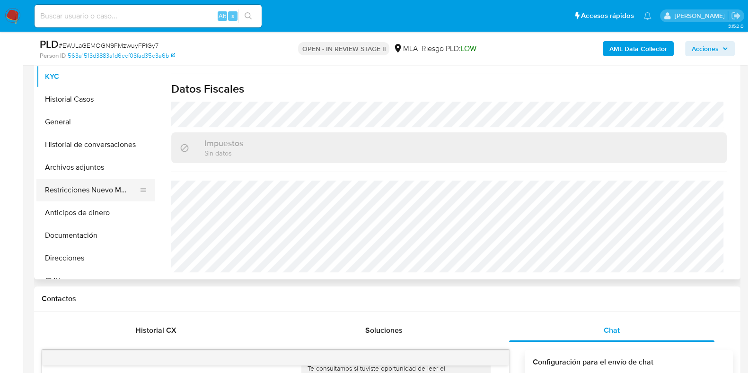
click at [68, 186] on button "Restricciones Nuevo Mundo" at bounding box center [91, 190] width 111 height 23
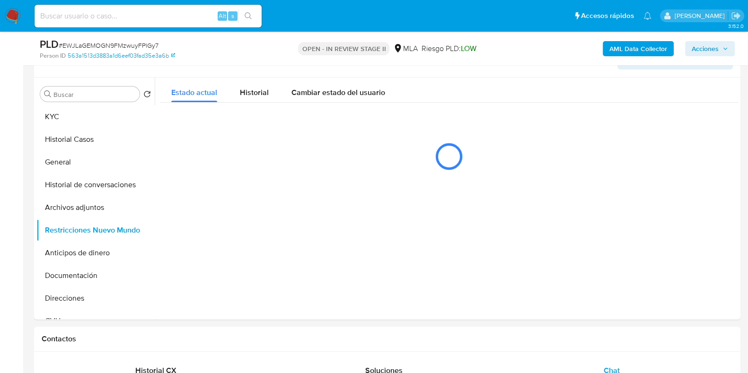
scroll to position [149, 0]
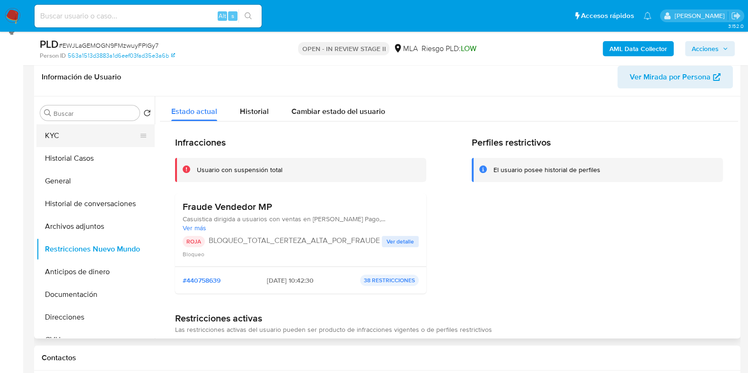
click at [48, 137] on button "KYC" at bounding box center [91, 135] width 111 height 23
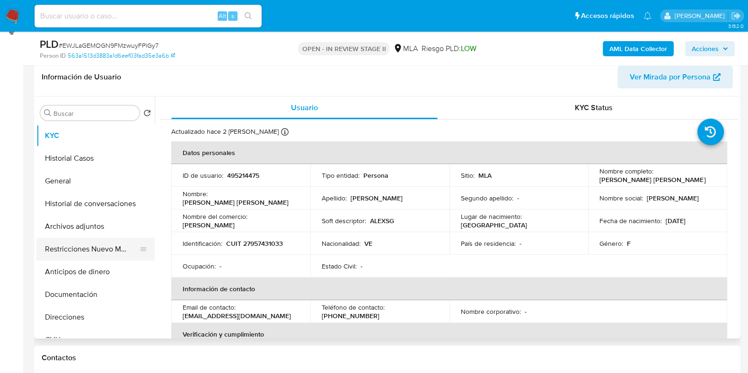
click at [108, 242] on button "Restricciones Nuevo Mundo" at bounding box center [91, 249] width 111 height 23
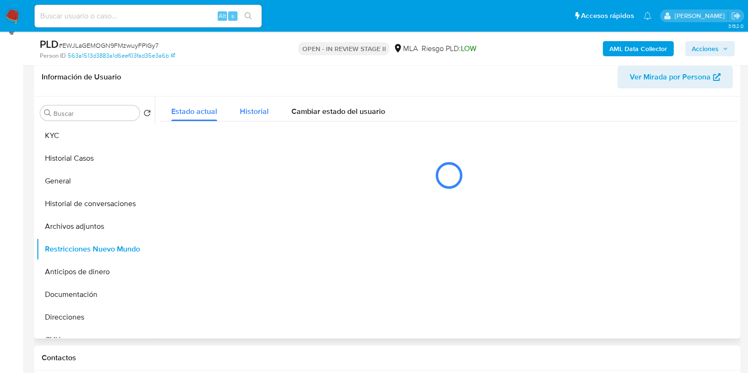
click at [243, 112] on span "Historial" at bounding box center [254, 111] width 29 height 11
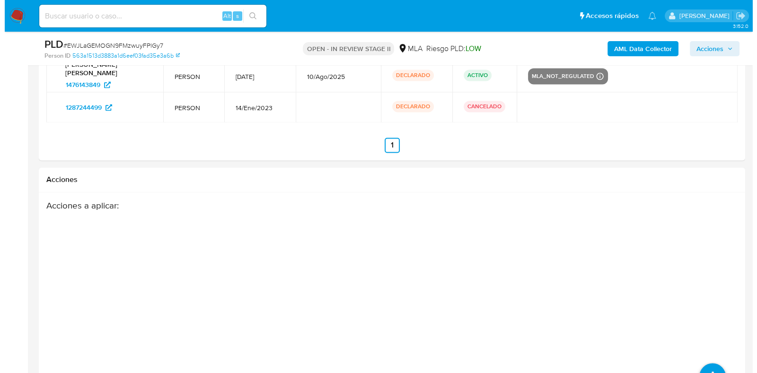
scroll to position [1747, 0]
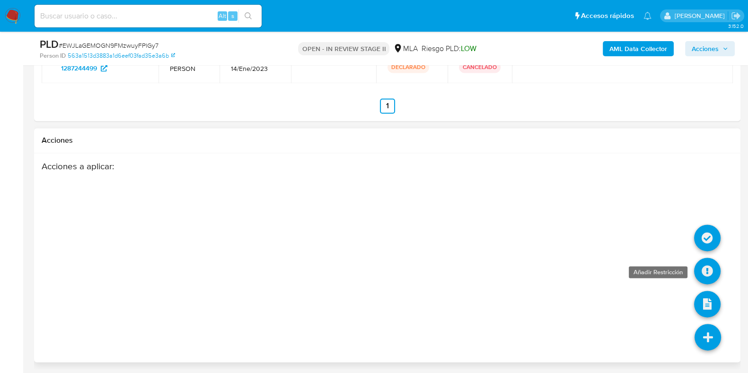
click at [708, 271] on link at bounding box center [707, 271] width 27 height 27
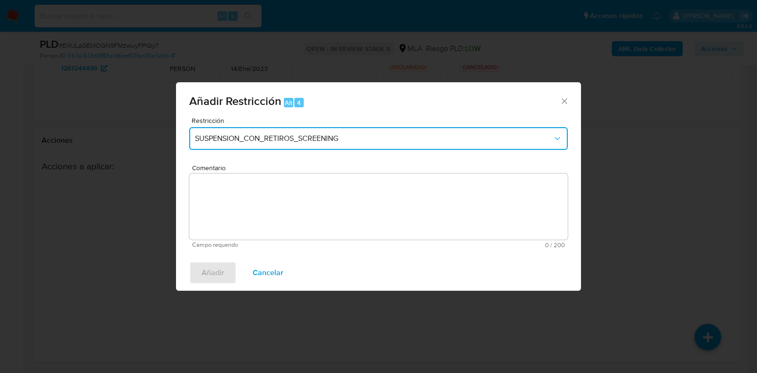
click at [228, 139] on span "SUSPENSION_CON_RETIROS_SCREENING" at bounding box center [374, 138] width 358 height 9
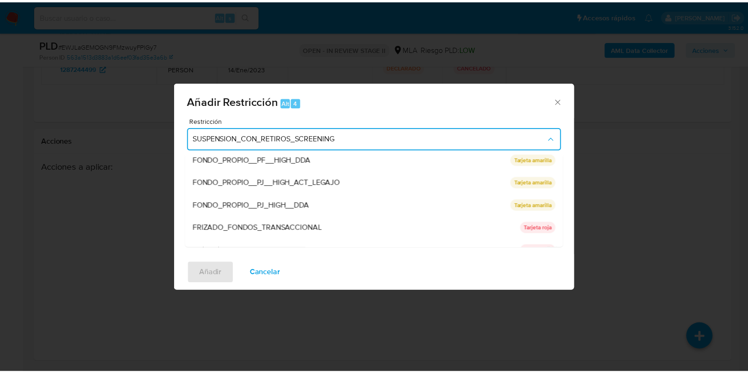
scroll to position [155, 0]
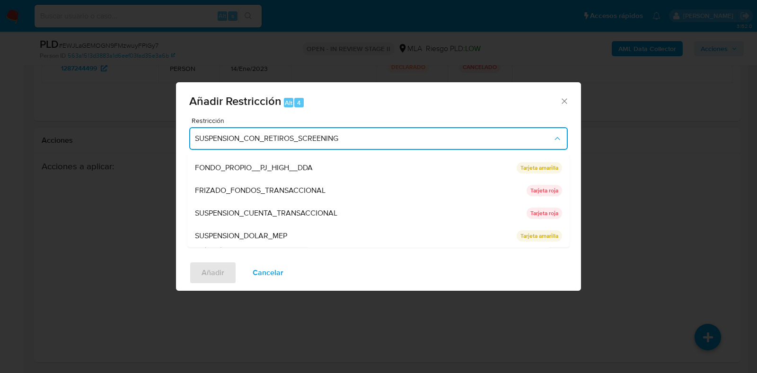
click at [262, 212] on span "SUSPENSION_CUENTA_TRANSACCIONAL" at bounding box center [266, 213] width 142 height 9
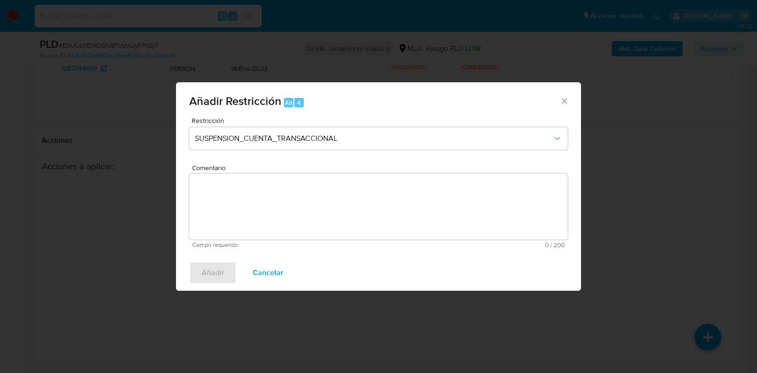
click at [262, 212] on textarea "Comentario" at bounding box center [378, 207] width 379 height 66
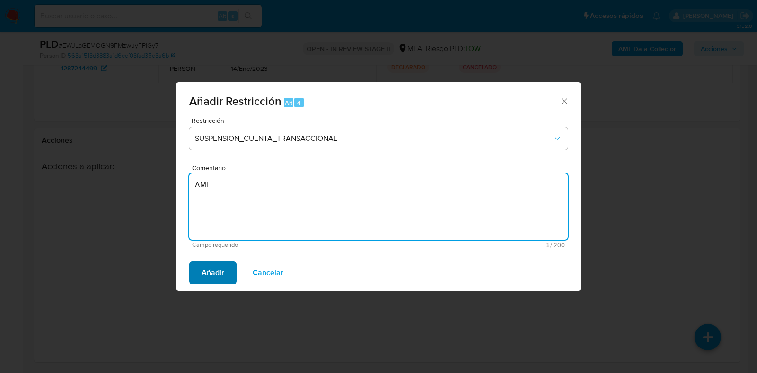
type textarea "AML"
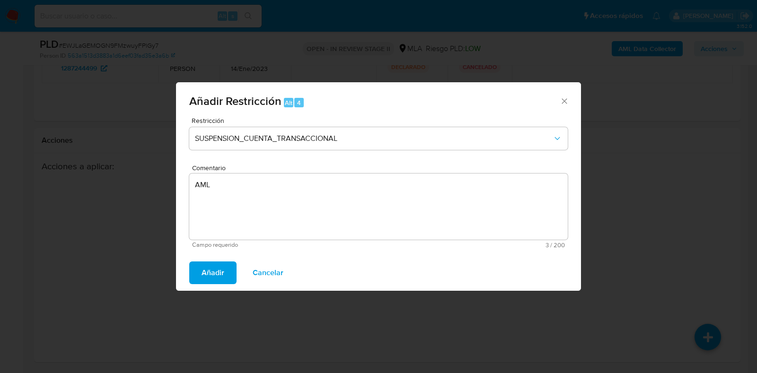
click at [222, 275] on span "Añadir" at bounding box center [213, 273] width 23 height 21
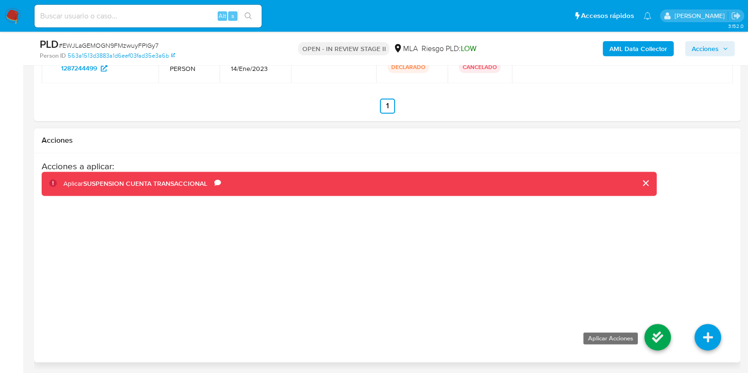
click at [655, 337] on link at bounding box center [658, 337] width 27 height 27
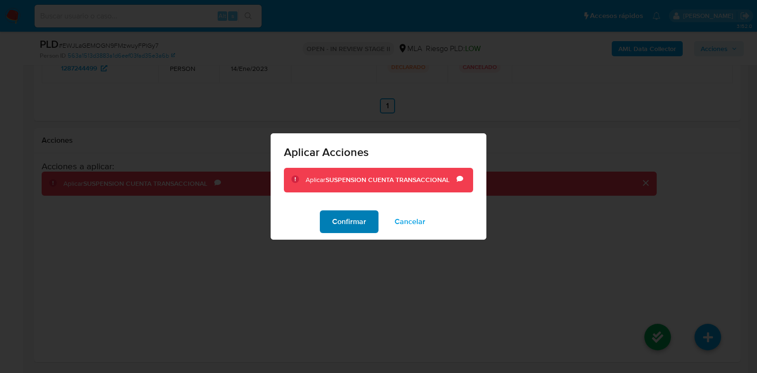
click at [336, 221] on span "Confirmar" at bounding box center [349, 222] width 34 height 21
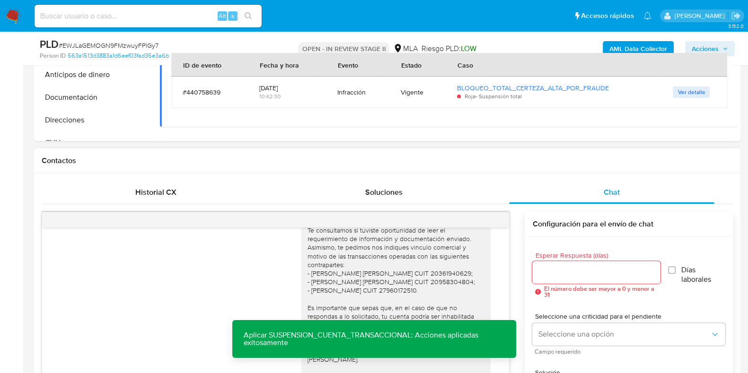
scroll to position [267, 0]
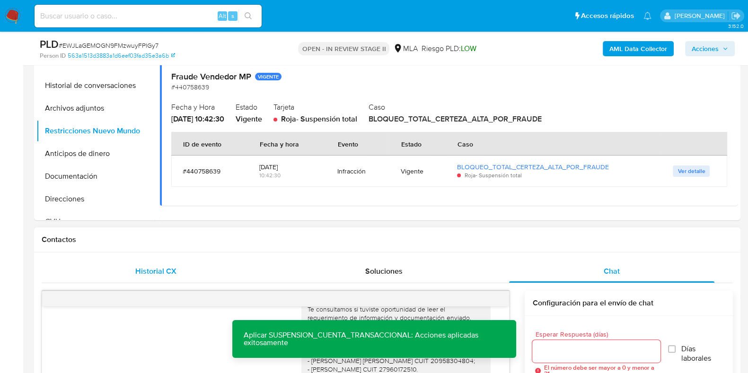
click at [162, 266] on span "Historial CX" at bounding box center [155, 271] width 41 height 11
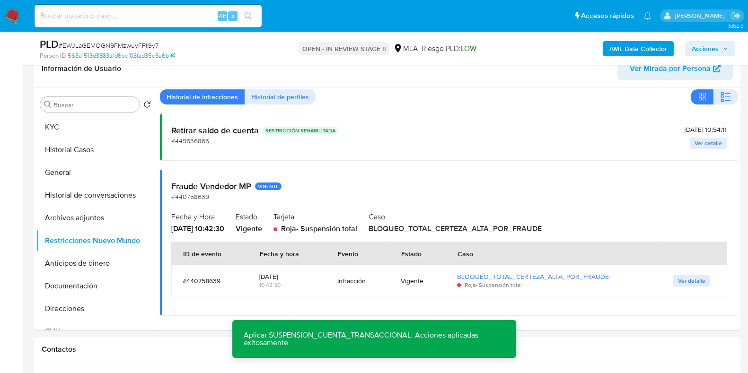
scroll to position [90, 0]
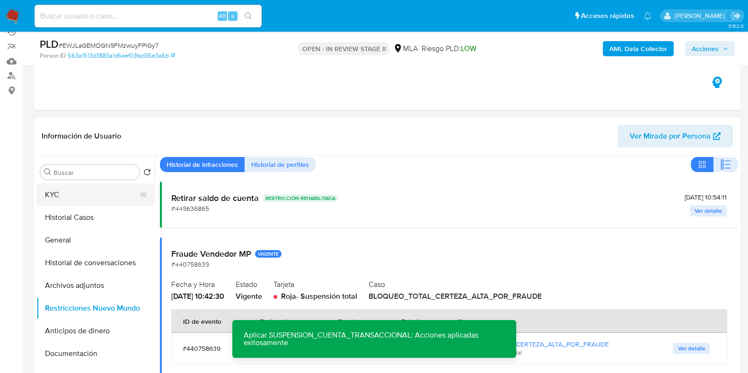
click at [64, 197] on button "KYC" at bounding box center [91, 195] width 111 height 23
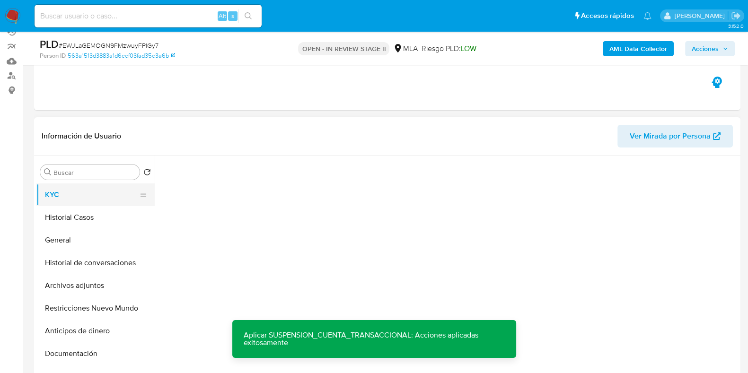
scroll to position [0, 0]
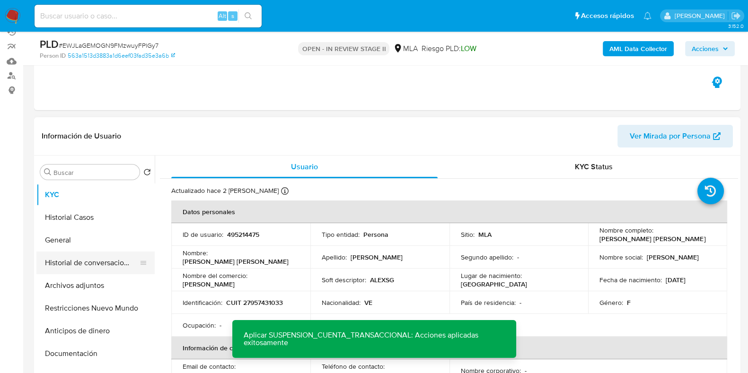
click at [102, 261] on button "Historial de conversaciones" at bounding box center [91, 263] width 111 height 23
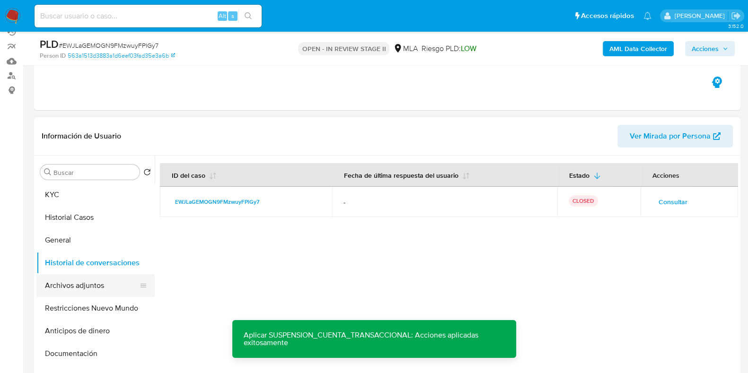
click at [96, 281] on button "Archivos adjuntos" at bounding box center [91, 286] width 111 height 23
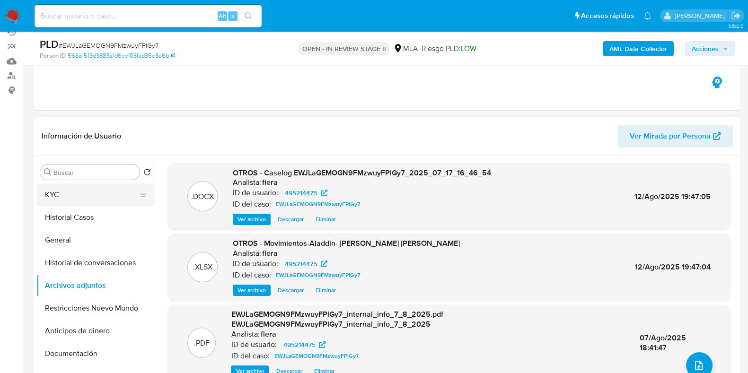
click at [65, 195] on button "KYC" at bounding box center [91, 195] width 111 height 23
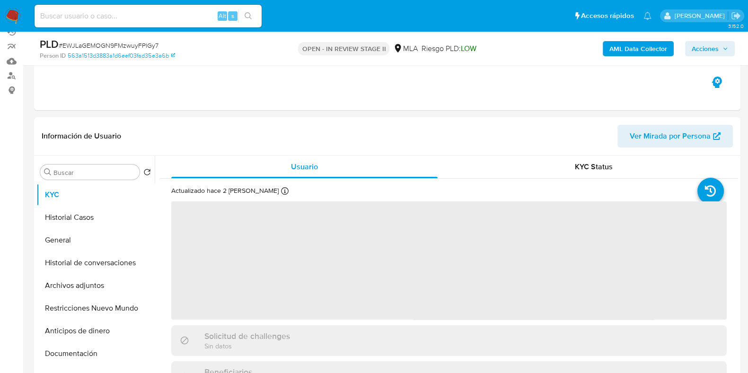
click at [723, 51] on icon "button" at bounding box center [726, 49] width 6 height 6
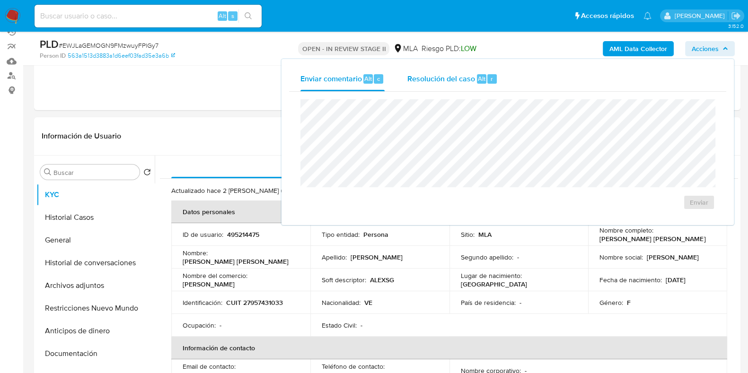
click at [493, 85] on div "Resolución del caso Alt r" at bounding box center [453, 79] width 90 height 25
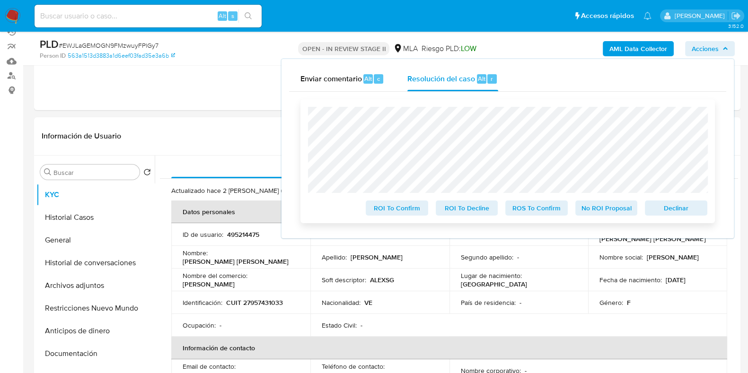
click at [678, 205] on span "Declinar" at bounding box center [676, 208] width 49 height 13
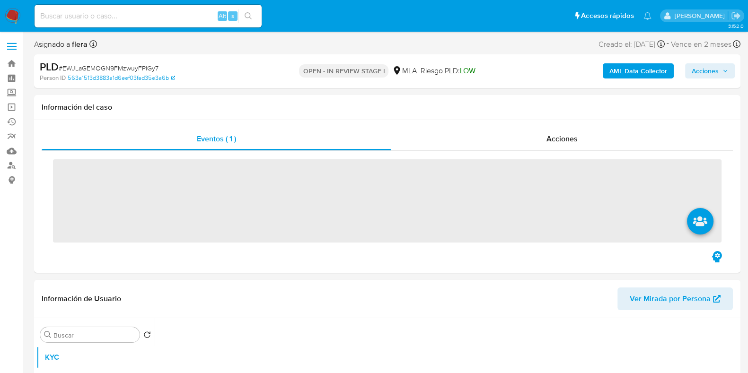
click at [714, 73] on span "Acciones" at bounding box center [705, 70] width 27 height 15
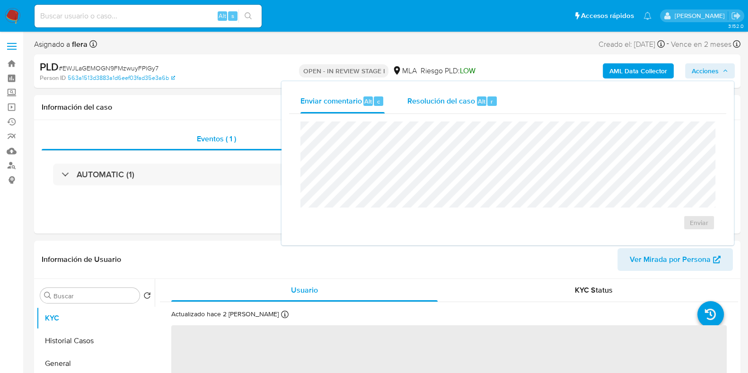
click at [473, 98] on span "Resolución del caso" at bounding box center [442, 101] width 68 height 11
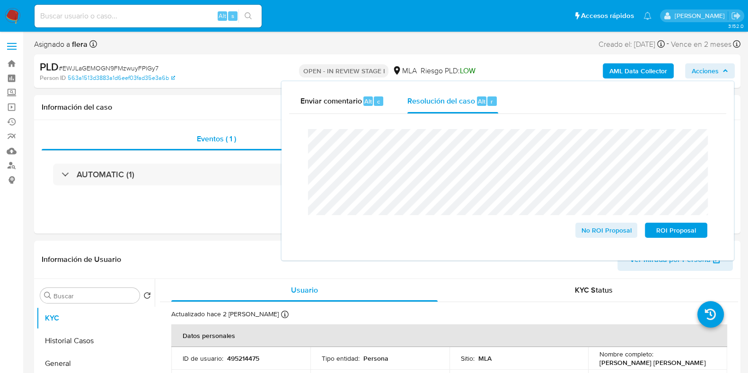
select select "10"
click at [680, 231] on span "ROI Proposal" at bounding box center [676, 230] width 49 height 13
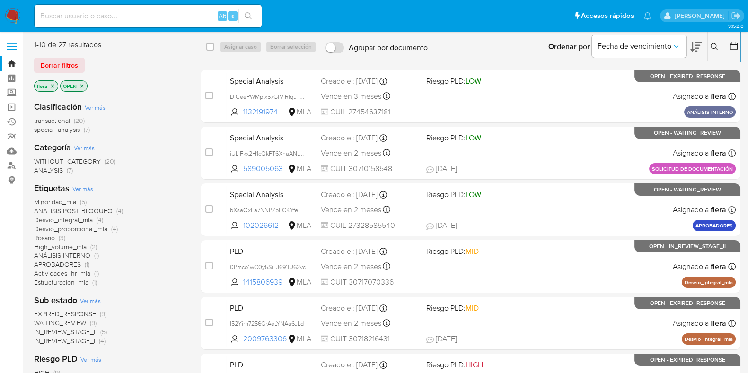
click at [717, 44] on icon at bounding box center [715, 47] width 8 height 8
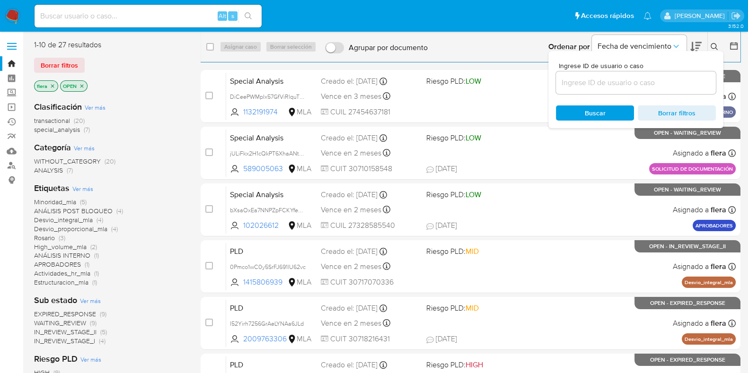
click at [680, 75] on div at bounding box center [636, 82] width 160 height 23
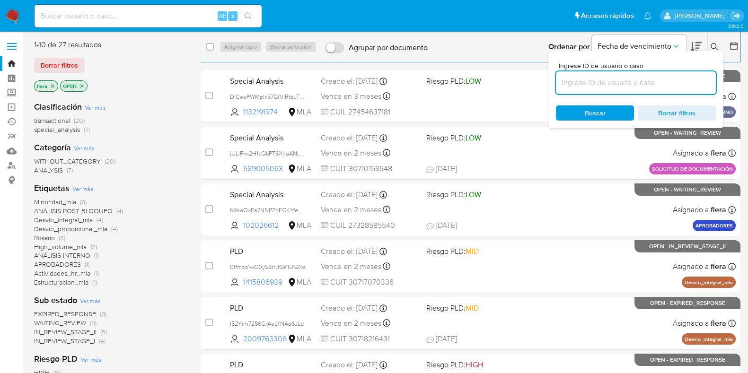
click at [678, 81] on input at bounding box center [636, 83] width 160 height 12
paste input "I52Yirh7256GrAeLYNAa6JLd"
type input "I52Yirh7256GrAeLYNAa6JLd"
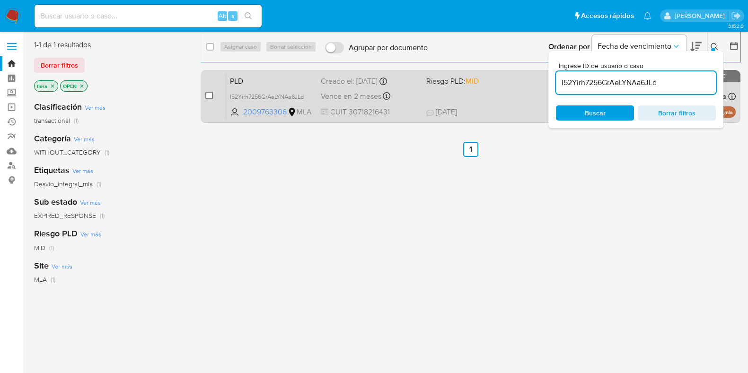
click at [212, 98] on input "checkbox" at bounding box center [209, 96] width 8 height 8
checkbox input "true"
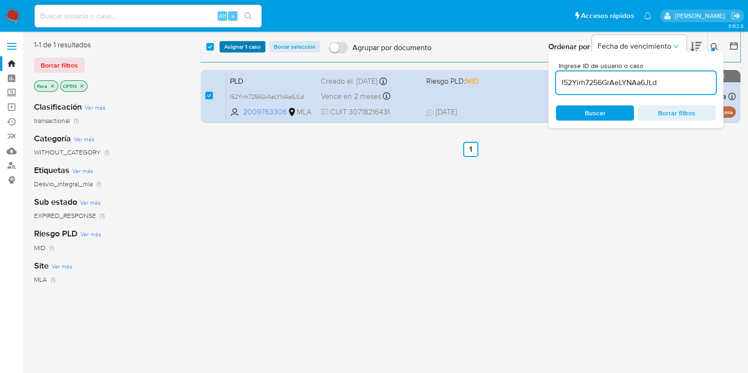
click at [249, 42] on span "Asignar 1 caso" at bounding box center [242, 46] width 36 height 9
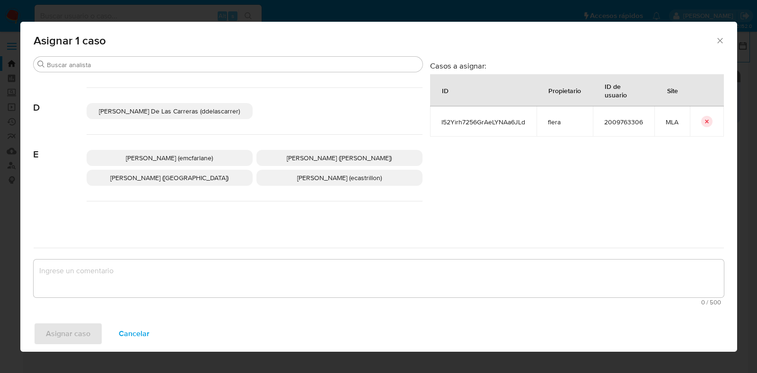
scroll to position [178, 0]
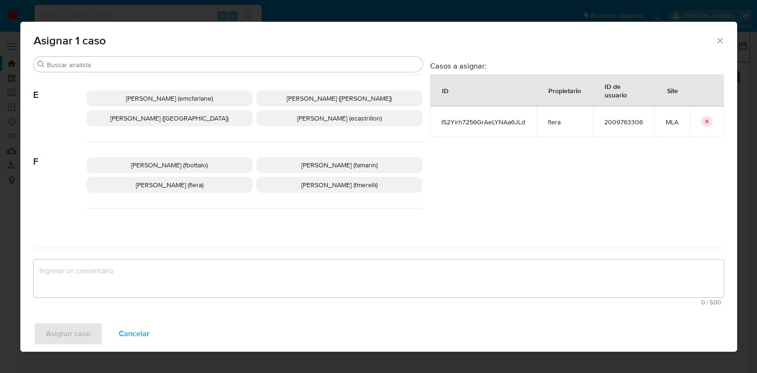
click at [195, 183] on span "[PERSON_NAME] (flera)" at bounding box center [170, 184] width 68 height 9
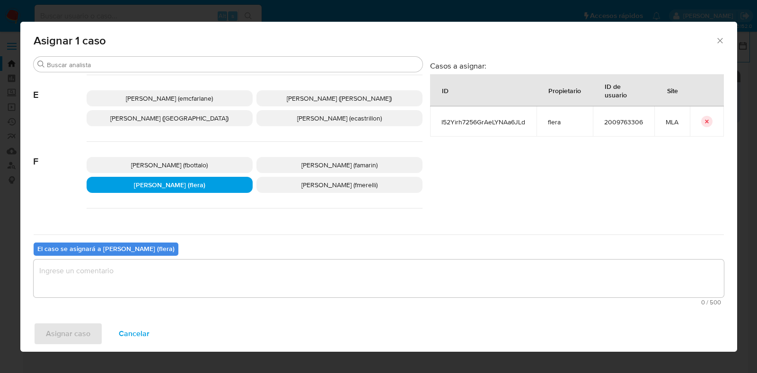
click at [176, 276] on textarea "assign-modal" at bounding box center [379, 279] width 691 height 38
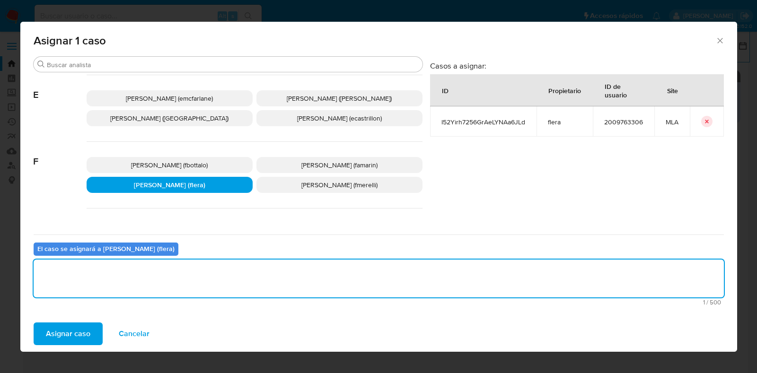
click at [80, 329] on span "Asignar caso" at bounding box center [68, 334] width 44 height 21
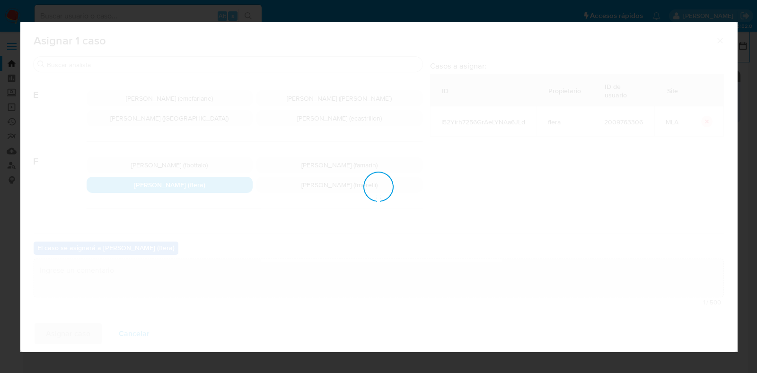
checkbox input "false"
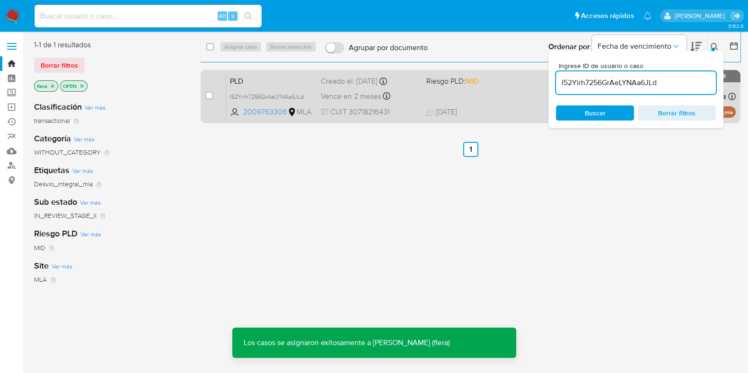
click at [242, 84] on span "PLD" at bounding box center [271, 80] width 83 height 12
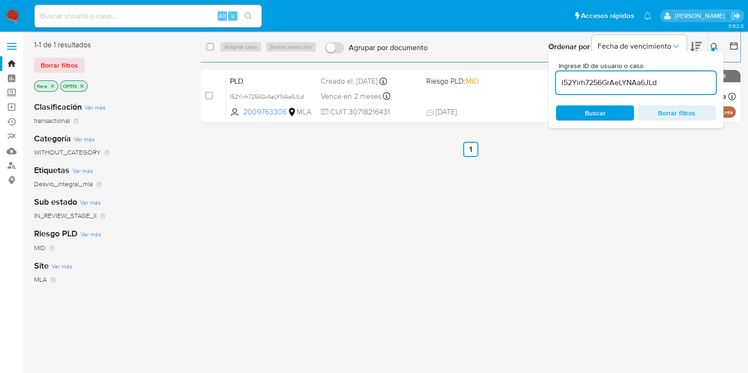
click at [620, 83] on input "I52Yirh7256GrAeLYNAa6JLd" at bounding box center [636, 83] width 160 height 12
paste input "WQkDsRqfdYUUVkjKoBLEcA2w"
type input "WQkDsRqfdYUUVkjKoBLEcA2w"
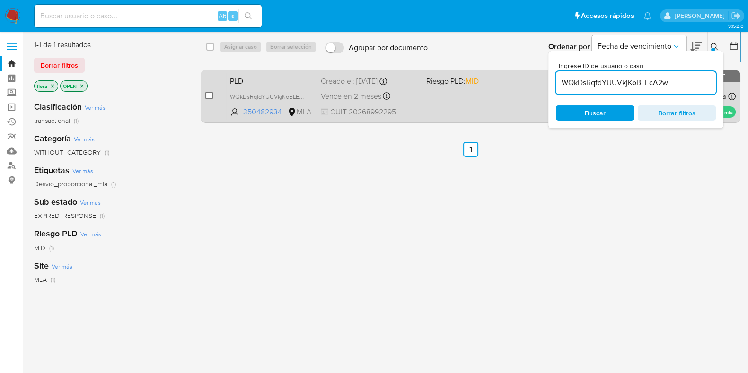
click at [208, 95] on input "checkbox" at bounding box center [209, 96] width 8 height 8
checkbox input "true"
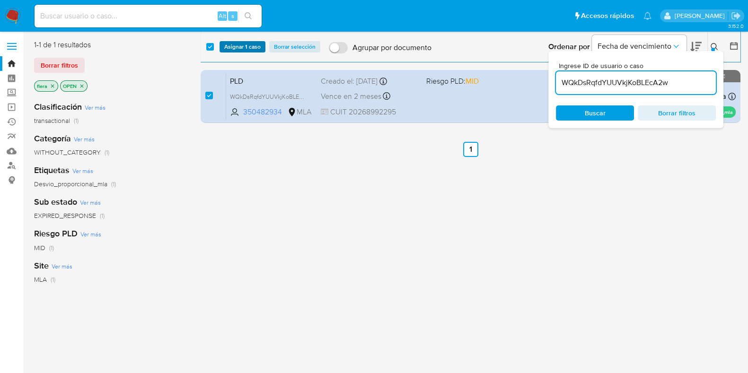
click at [249, 47] on span "Asignar 1 caso" at bounding box center [242, 46] width 36 height 9
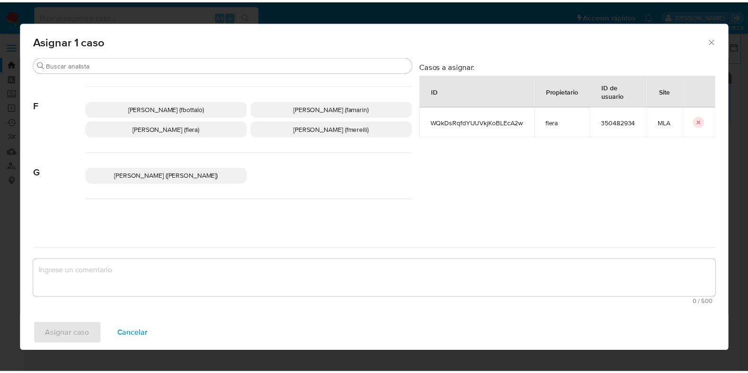
scroll to position [236, 0]
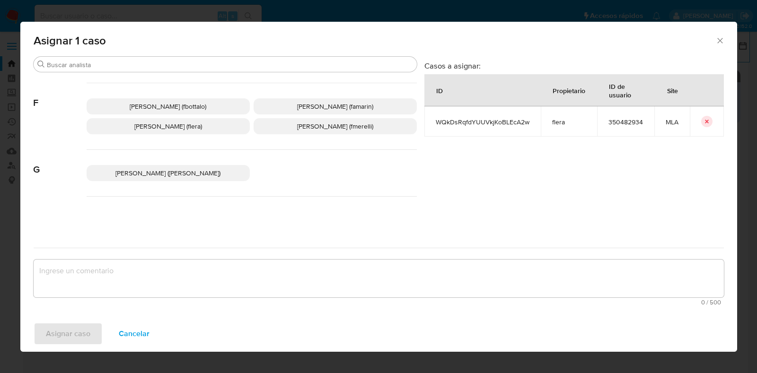
click at [173, 126] on span "Florencia Cecilia Lera (flera)" at bounding box center [168, 126] width 68 height 9
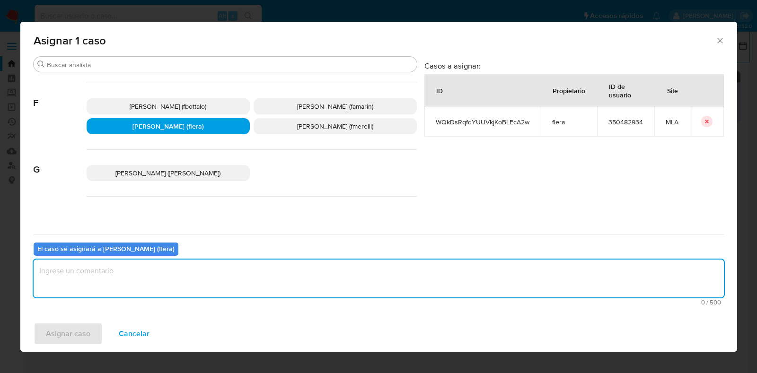
click at [161, 286] on textarea "assign-modal" at bounding box center [379, 279] width 691 height 38
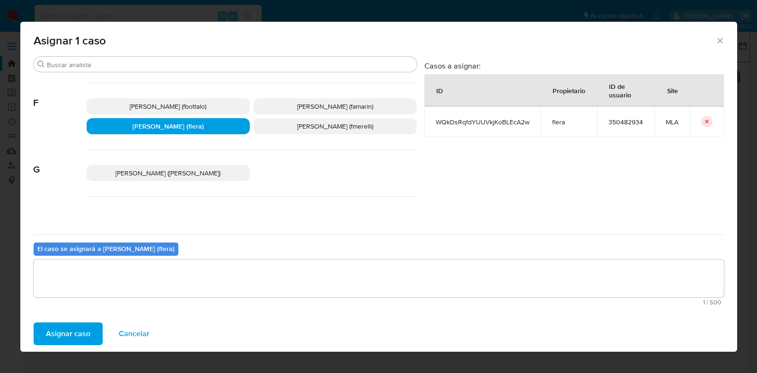
click at [74, 332] on span "Asignar caso" at bounding box center [68, 334] width 44 height 21
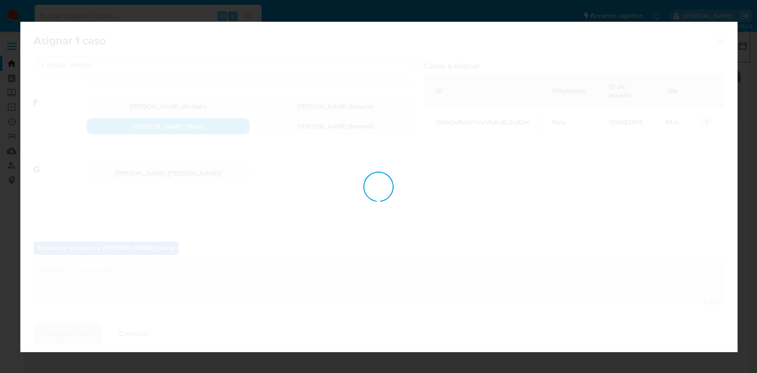
checkbox input "false"
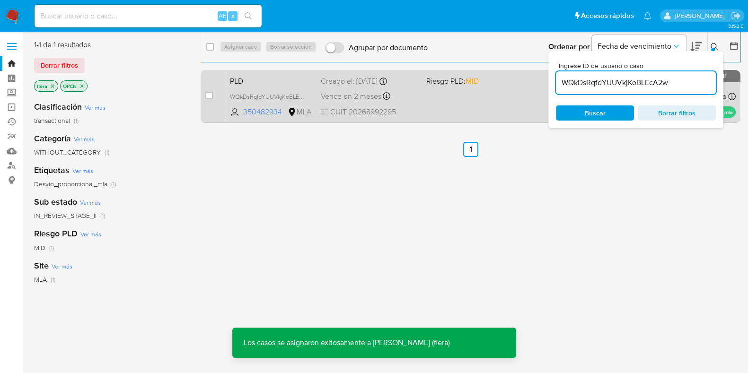
click at [260, 74] on span "PLD" at bounding box center [271, 80] width 83 height 12
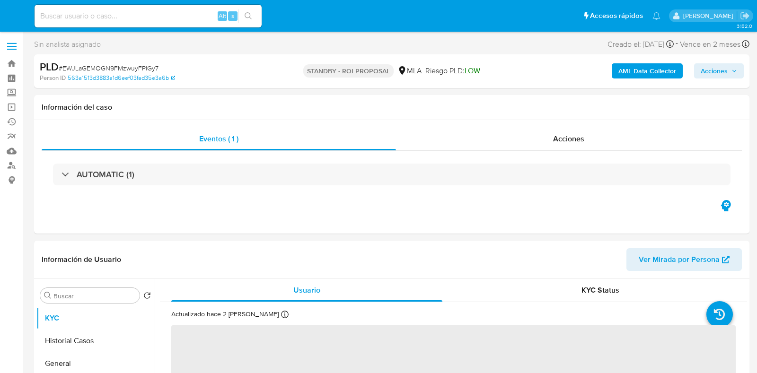
select select "10"
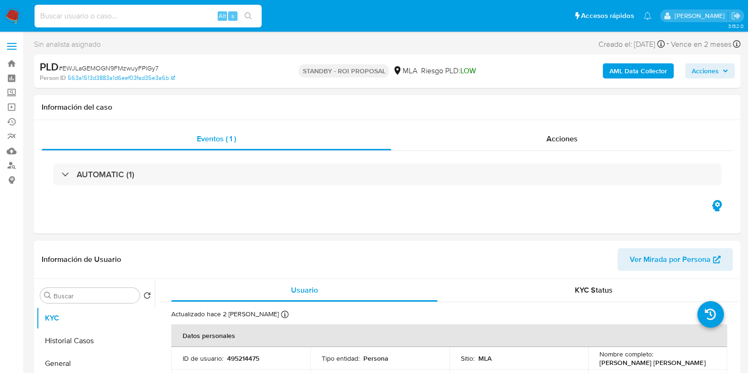
click at [110, 18] on input at bounding box center [148, 16] width 227 height 12
paste input "I52Yirh7256GrAeLYNAa6JLd"
type input "I52Yirh7256GrAeLYNAa6JLd"
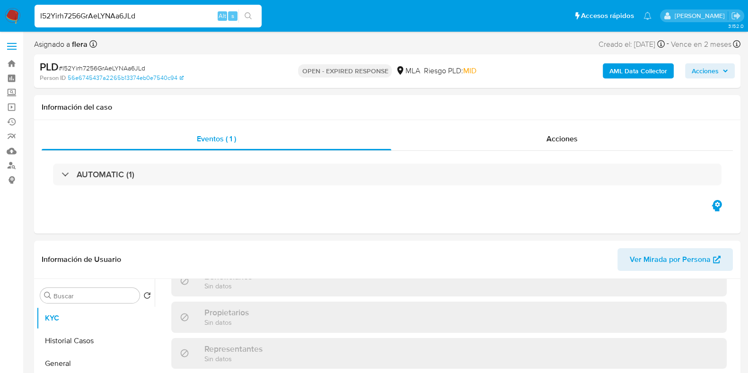
select select "10"
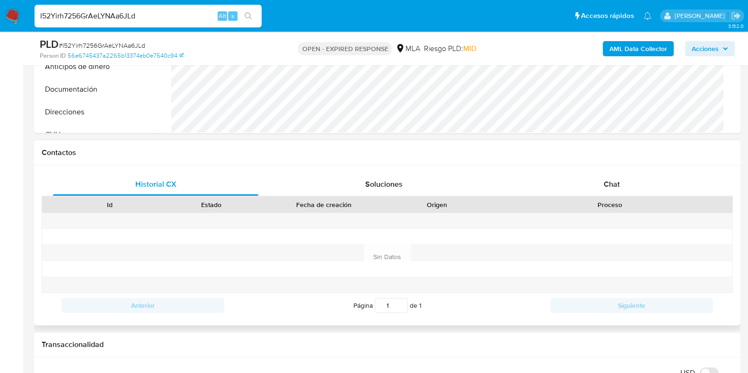
scroll to position [355, 0]
click at [609, 171] on div "Historial CX Soluciones Chat Id Estado Fecha de creación Origen Proceso Anterio…" at bounding box center [387, 245] width 707 height 160
click at [613, 186] on span "Chat" at bounding box center [612, 183] width 16 height 11
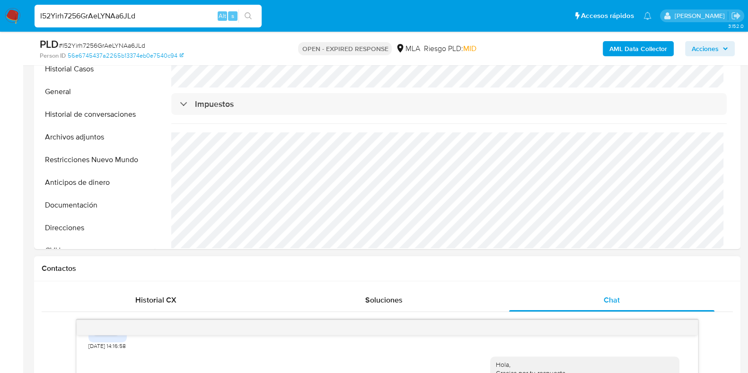
scroll to position [236, 0]
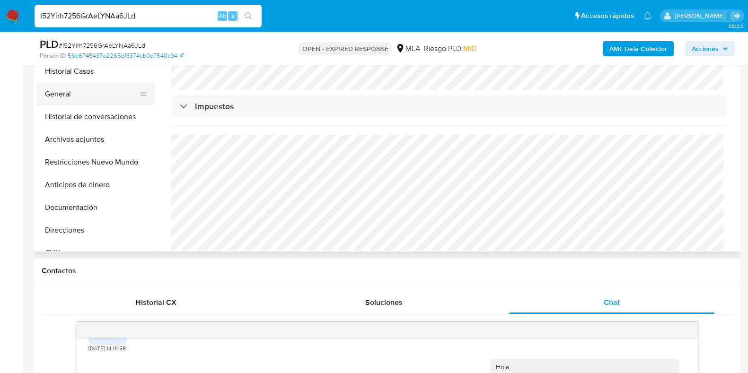
click at [67, 104] on button "General" at bounding box center [91, 94] width 111 height 23
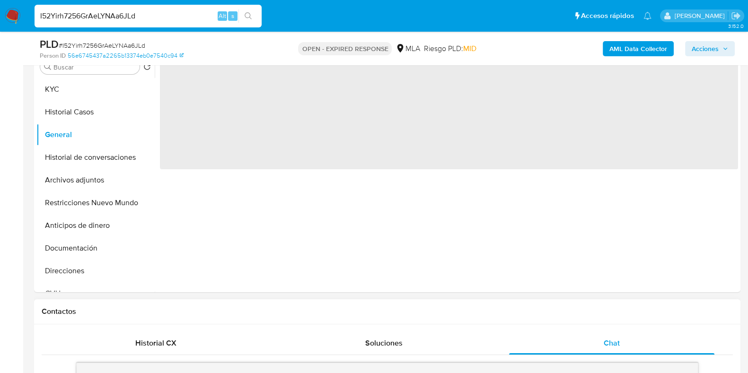
scroll to position [178, 0]
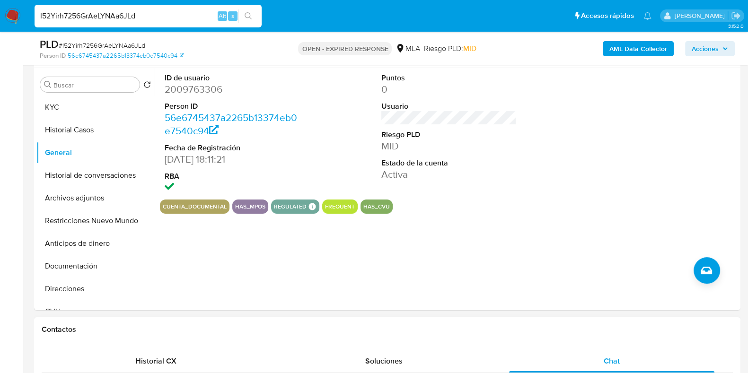
click at [76, 44] on span "# I52Yirh7256GrAeLYNAa6JLd" at bounding box center [102, 45] width 87 height 9
copy span "I52Yirh7256GrAeLYNAa6JLd"
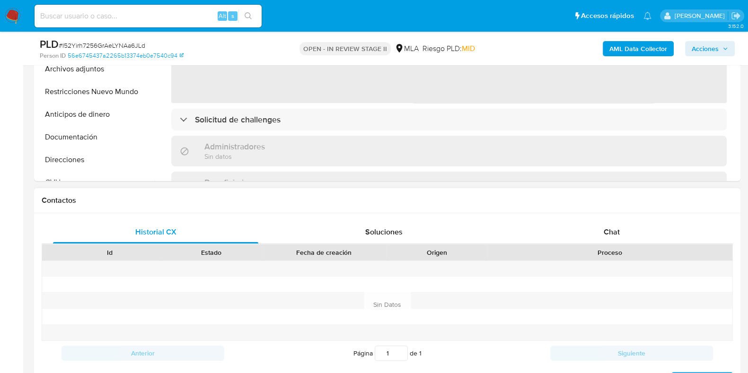
scroll to position [414, 0]
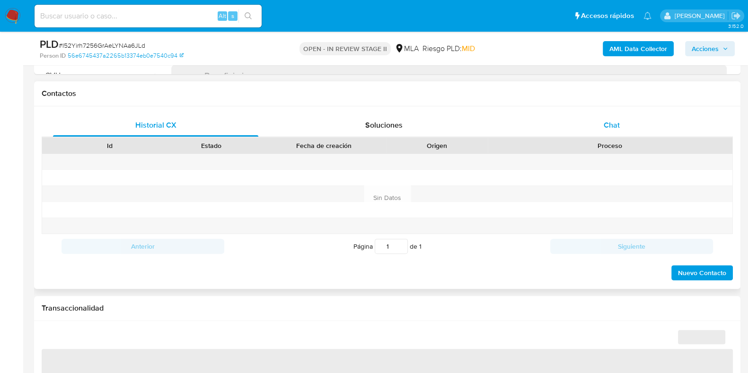
click at [613, 117] on div "Chat" at bounding box center [611, 125] width 205 height 23
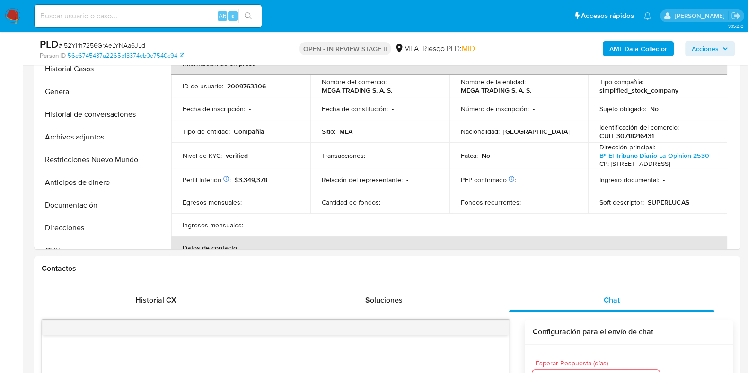
scroll to position [236, 0]
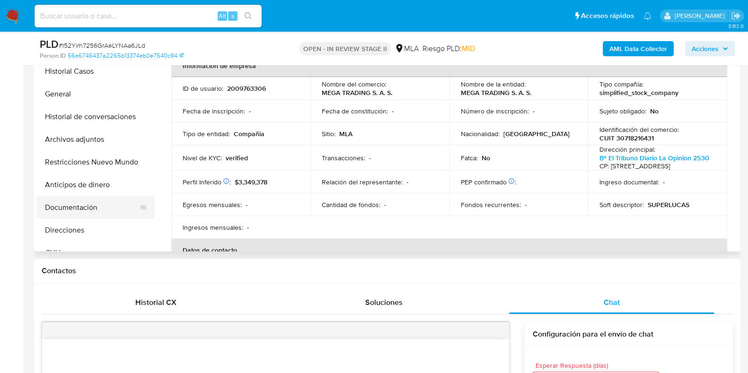
click at [79, 206] on button "Documentación" at bounding box center [91, 207] width 111 height 23
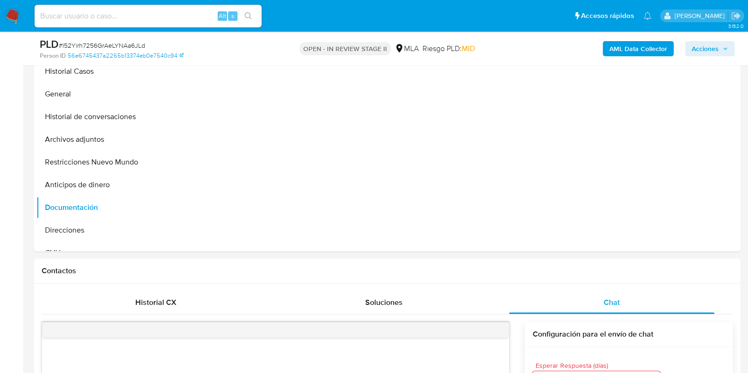
scroll to position [178, 0]
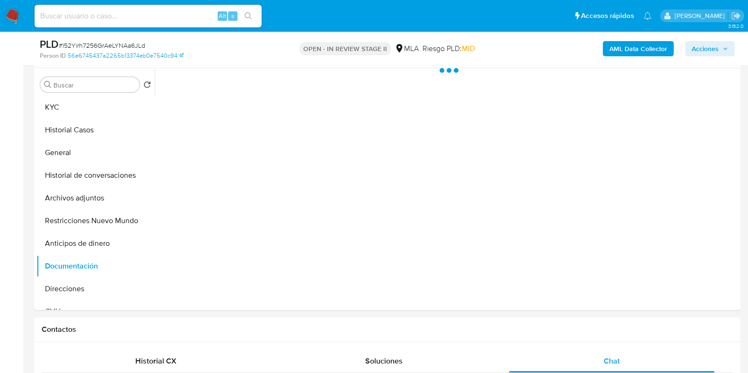
select select "10"
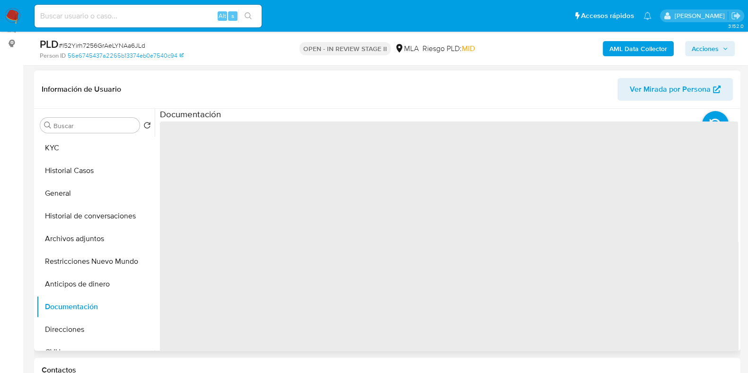
scroll to position [118, 0]
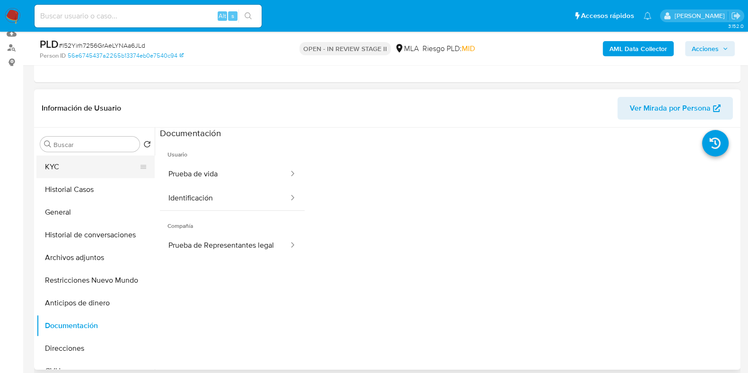
click at [80, 168] on button "KYC" at bounding box center [91, 167] width 111 height 23
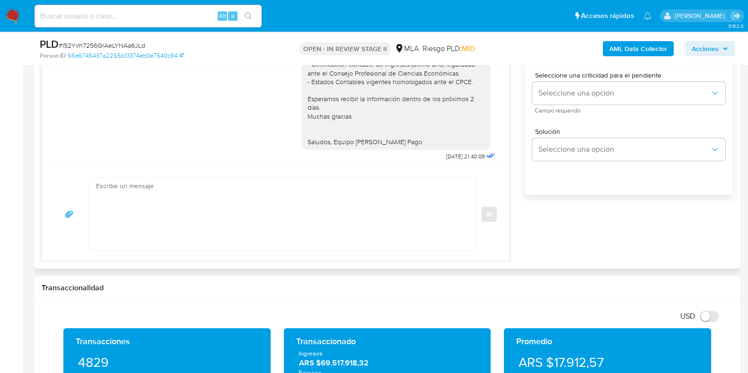
scroll to position [592, 0]
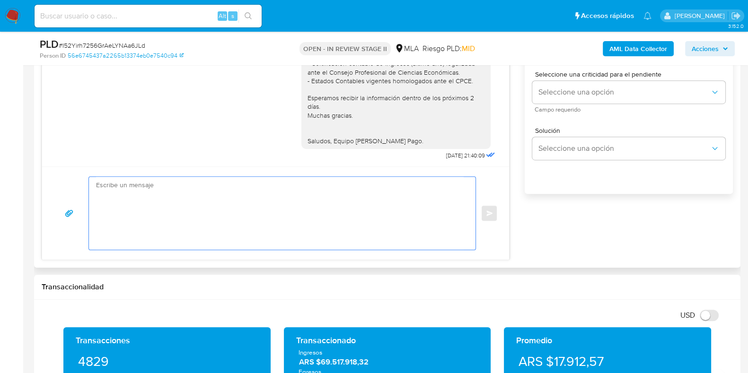
click at [368, 233] on textarea at bounding box center [280, 213] width 368 height 73
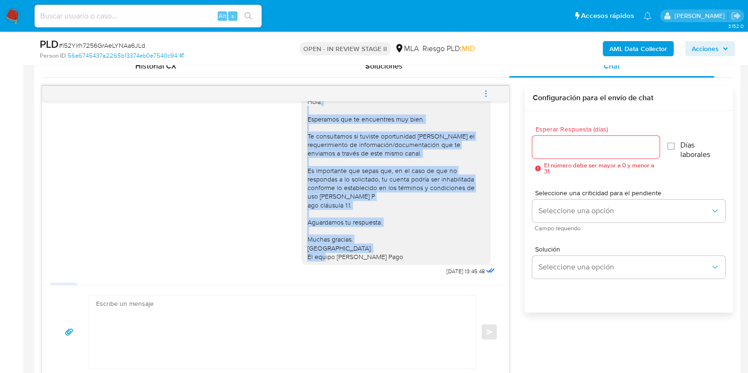
scroll to position [485, 0]
drag, startPoint x: 380, startPoint y: 223, endPoint x: 298, endPoint y: 119, distance: 132.6
click at [307, 119] on div "Hola, Esperamos que te encuentres muy bien. Te consultamos si tuviste oportunid…" at bounding box center [396, 180] width 178 height 164
copy div "Hola, Esperamos que te encuentres muy bien. Te consultamos si tuviste oportunid…"
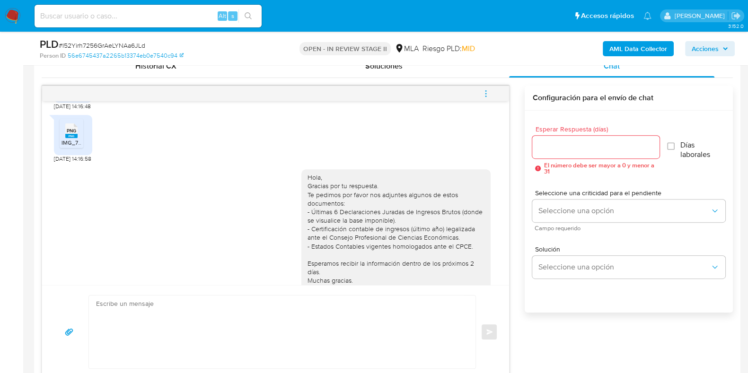
scroll to position [1175, 0]
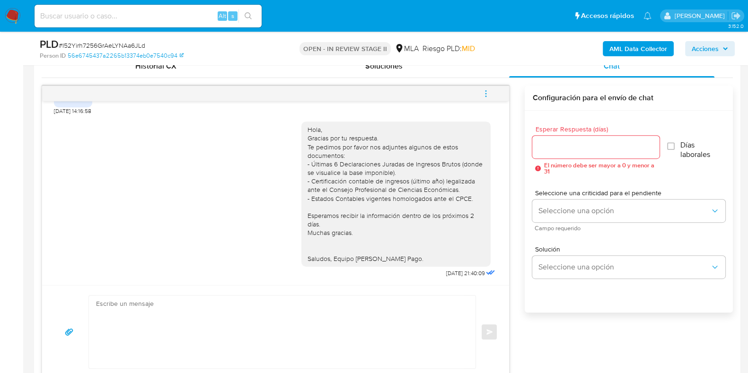
click at [223, 315] on textarea at bounding box center [280, 332] width 368 height 73
paste textarea "Hola, Esperamos que te encuentres muy bien. Te consultamos si tuviste oportunid…"
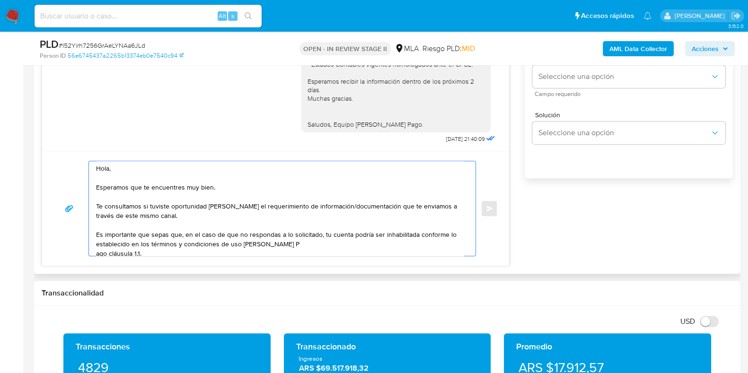
scroll to position [63, 0]
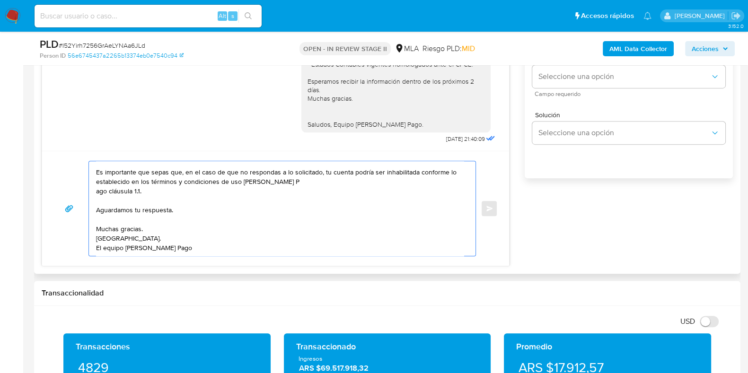
drag, startPoint x: 97, startPoint y: 167, endPoint x: 212, endPoint y: 262, distance: 149.6
click at [212, 262] on div "Hola, Esperamos que te encuentres muy bien. Te consultamos si tuviste oportunid…" at bounding box center [275, 208] width 467 height 115
paste textarea "y documentación enviado. Es importante que sepas que, en el caso de que no resp…"
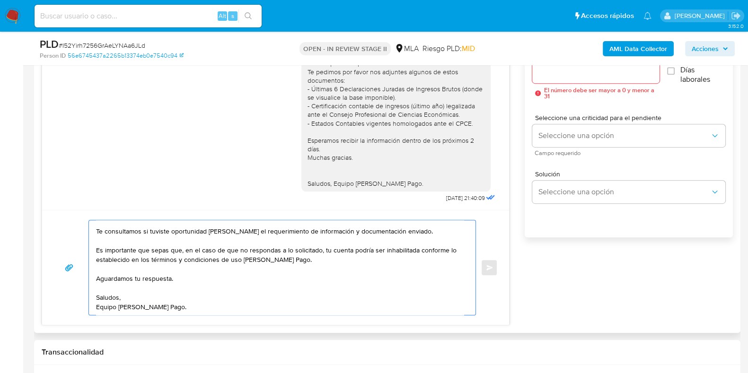
scroll to position [54, 0]
click at [170, 260] on textarea "Hola, Esperamos que te encuentres muy bien. Te consultamos si tuviste oportunid…" at bounding box center [280, 268] width 368 height 95
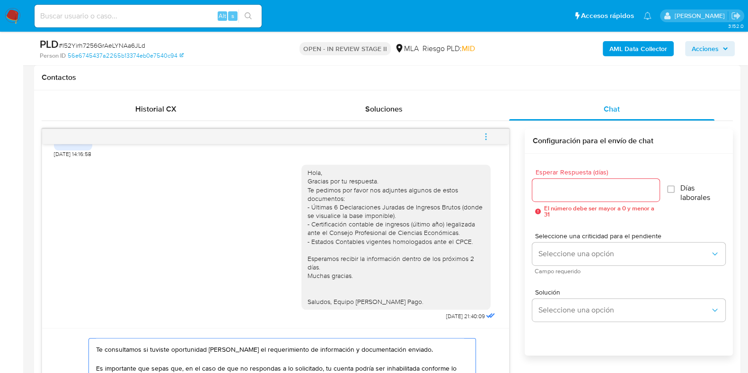
type textarea "Hola, Esperamos que te encuentres muy bien. Te consultamos si tuviste oportunid…"
click at [554, 189] on input "Esperar Respuesta (días)" at bounding box center [596, 190] width 127 height 12
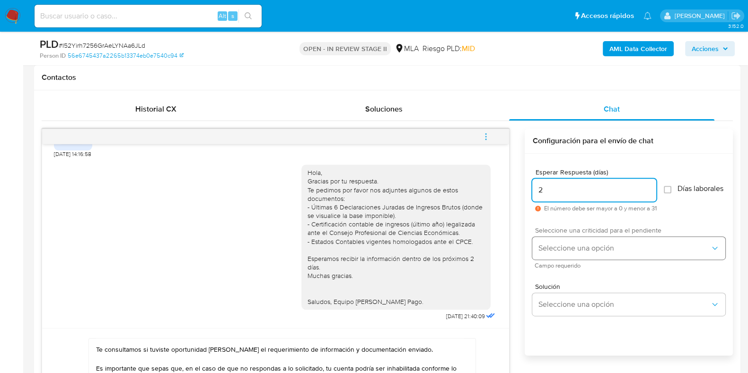
type input "2"
click at [558, 251] on span "Seleccione una opción" at bounding box center [624, 248] width 172 height 9
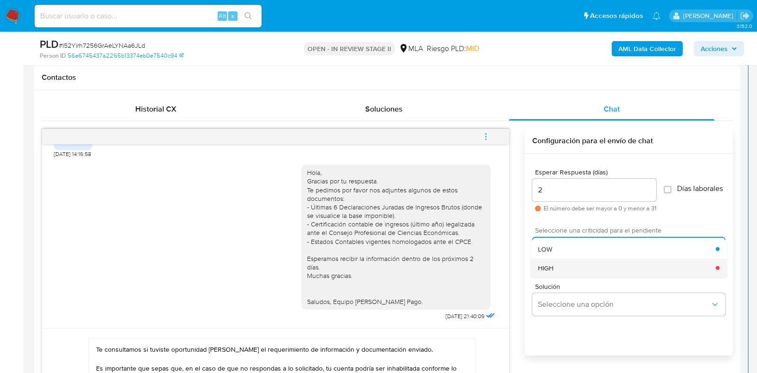
click at [549, 272] on span "HIGH" at bounding box center [546, 268] width 16 height 9
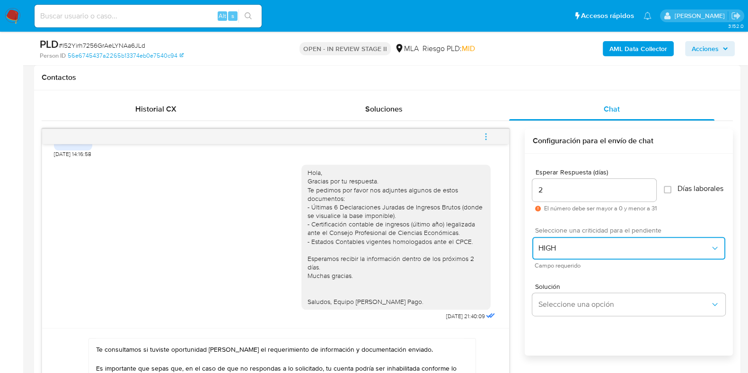
scroll to position [548, 0]
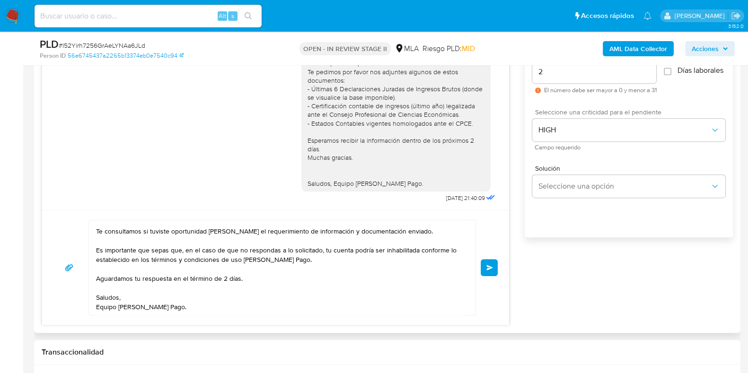
click at [493, 266] on span "Enviar" at bounding box center [490, 268] width 7 height 6
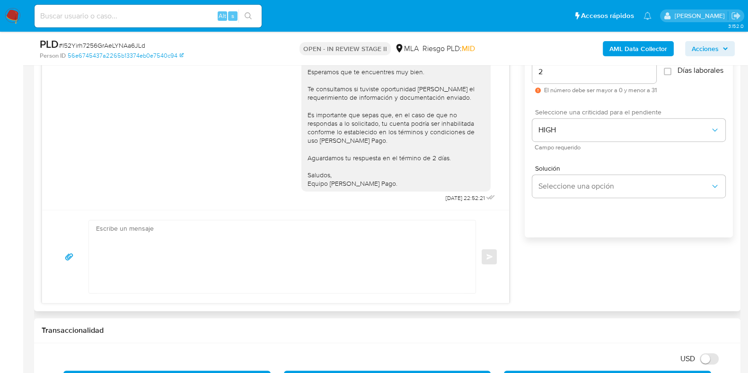
scroll to position [489, 0]
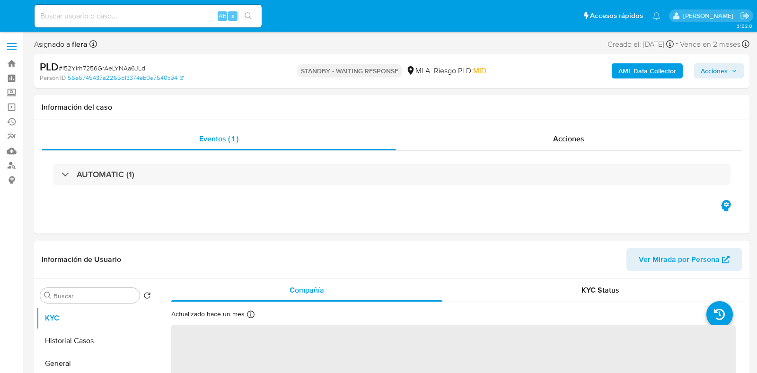
select select "10"
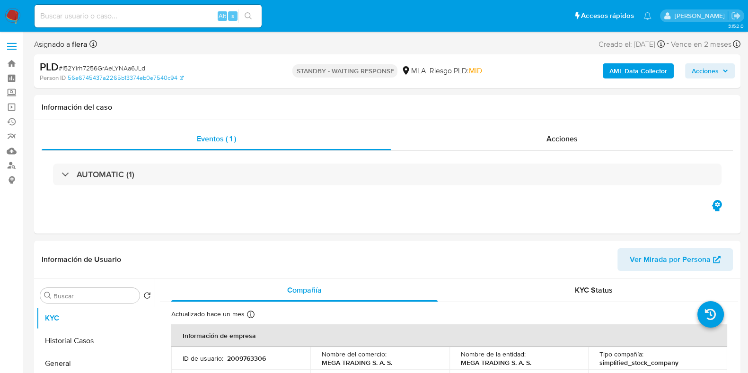
click at [112, 19] on input at bounding box center [148, 16] width 227 height 12
paste input "WQkDsRqfdYUUVkjKoBLEcA2w"
type input "WQkDsRqfdYUUVkjKoBLEcA2w"
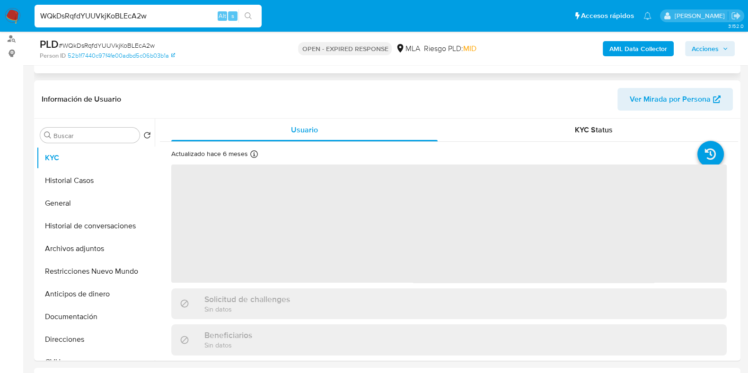
scroll to position [178, 0]
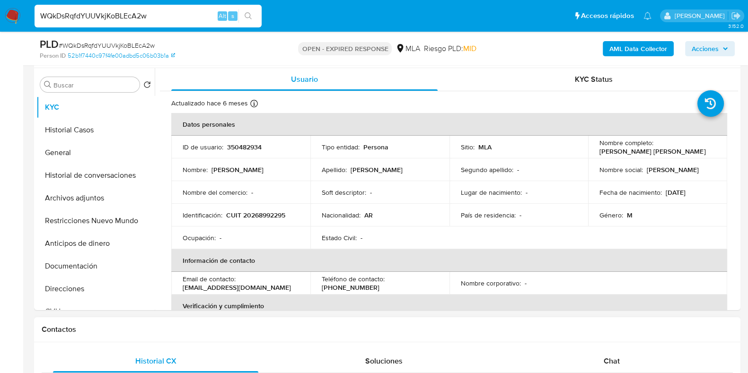
select select "10"
click at [625, 356] on div "Chat" at bounding box center [611, 361] width 205 height 23
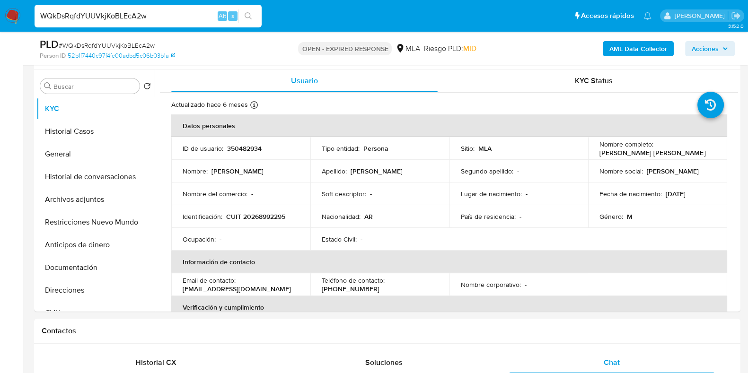
scroll to position [168, 0]
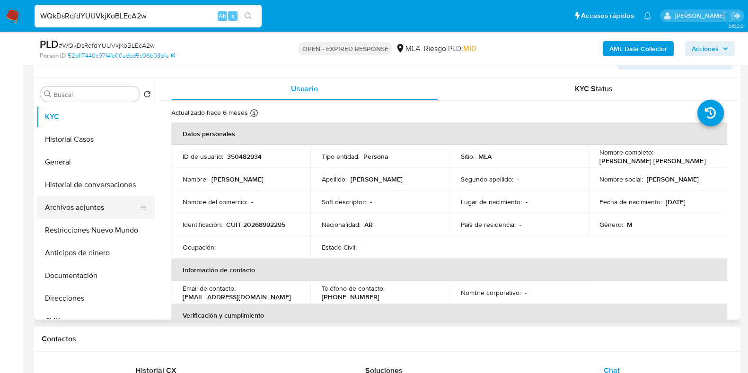
click at [64, 202] on button "Archivos adjuntos" at bounding box center [91, 207] width 111 height 23
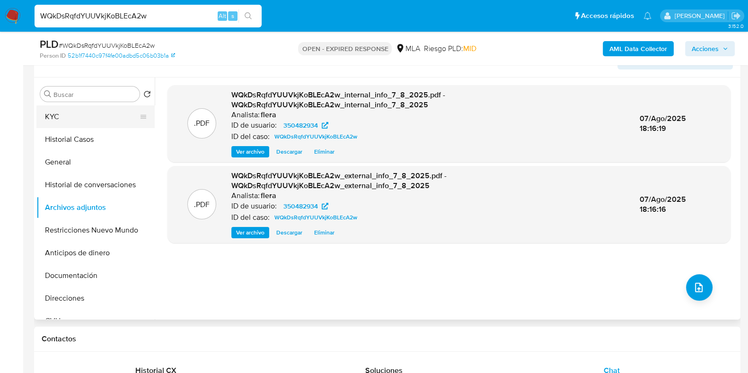
click at [67, 117] on button "KYC" at bounding box center [91, 117] width 111 height 23
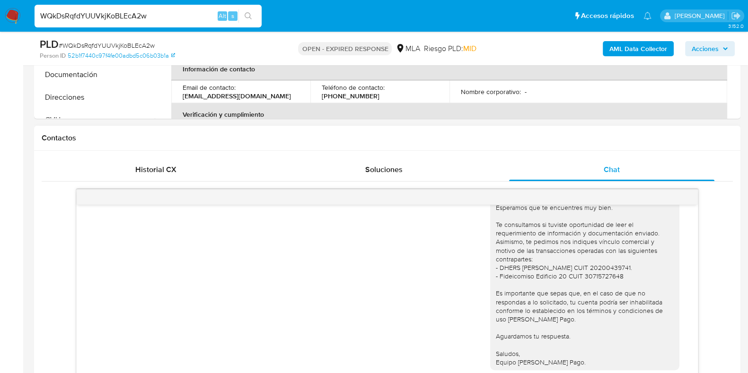
scroll to position [442, 0]
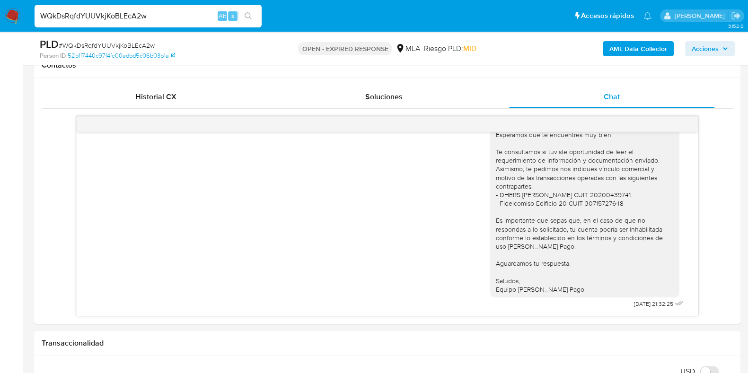
click at [126, 44] on span "# WQkDsRqfdYUUVkjKoBLEcA2w" at bounding box center [107, 45] width 96 height 9
copy span "WQkDsRqfdYUUVkjKoBLEcA2w"
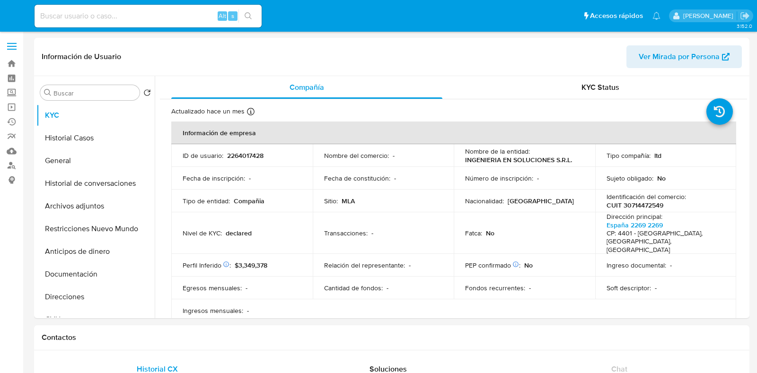
select select "10"
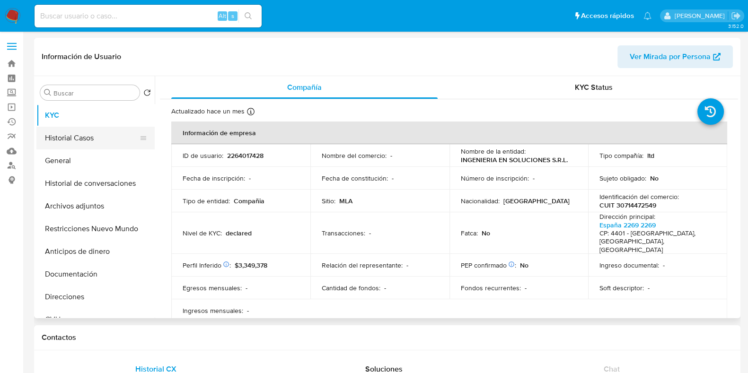
click at [68, 144] on button "Historial Casos" at bounding box center [91, 138] width 111 height 23
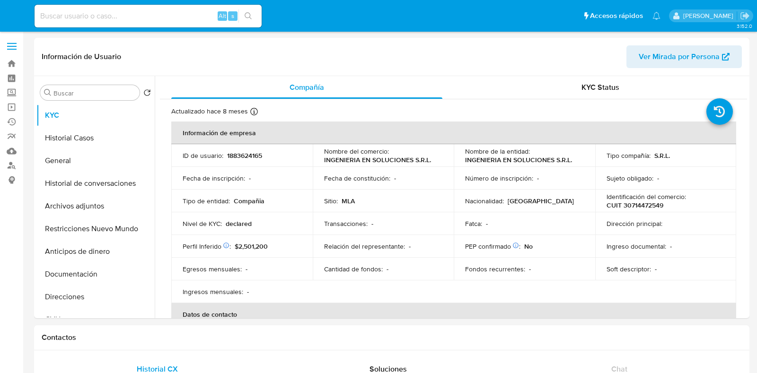
select select "10"
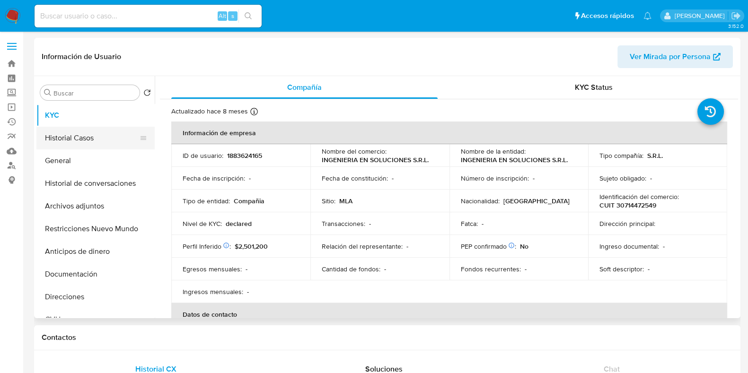
click at [97, 141] on button "Historial Casos" at bounding box center [91, 138] width 111 height 23
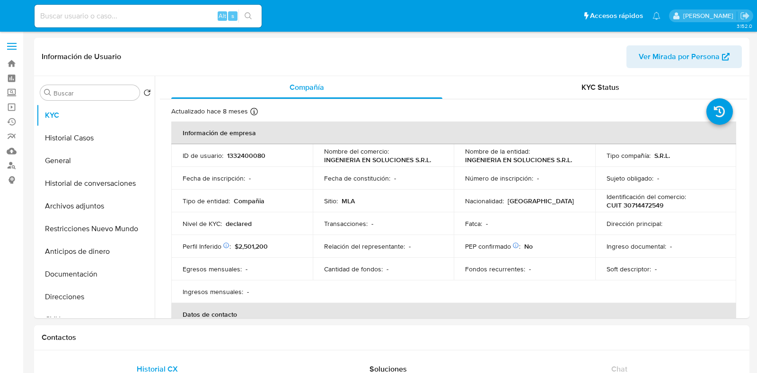
select select "10"
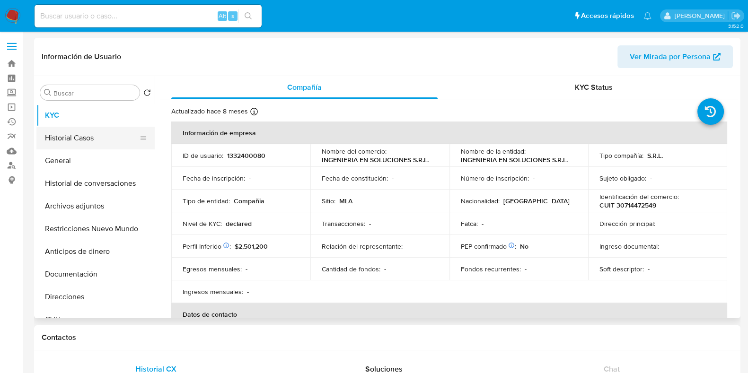
click at [97, 144] on button "Historial Casos" at bounding box center [91, 138] width 111 height 23
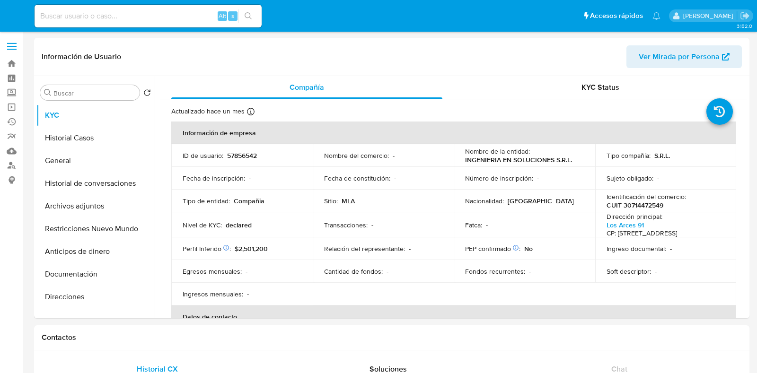
select select "10"
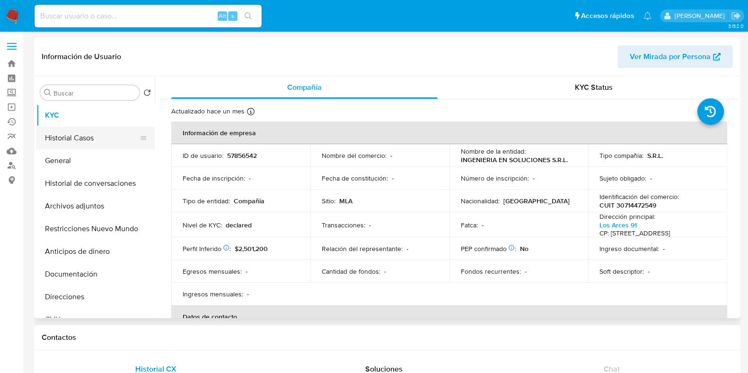
click at [101, 133] on button "Historial Casos" at bounding box center [91, 138] width 111 height 23
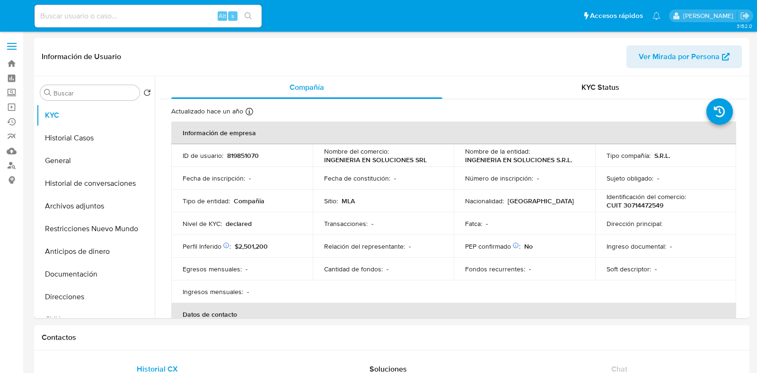
select select "10"
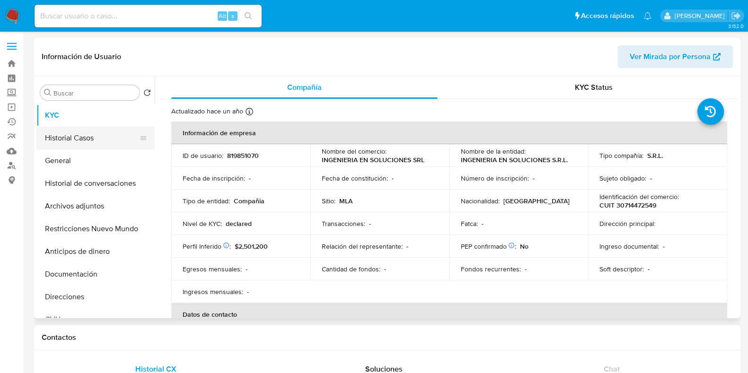
click at [99, 133] on button "Historial Casos" at bounding box center [91, 138] width 111 height 23
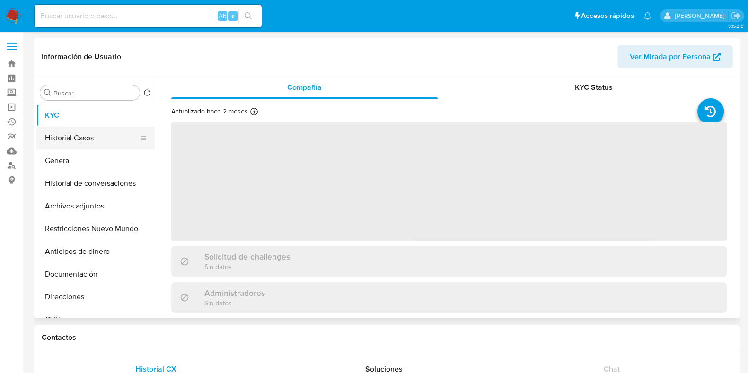
click at [89, 139] on button "Historial Casos" at bounding box center [91, 138] width 111 height 23
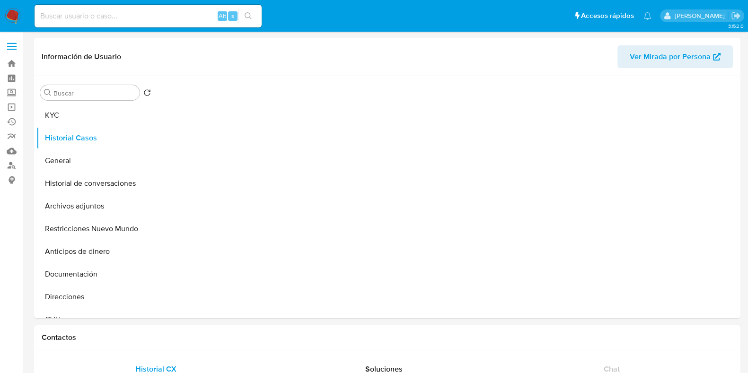
select select "10"
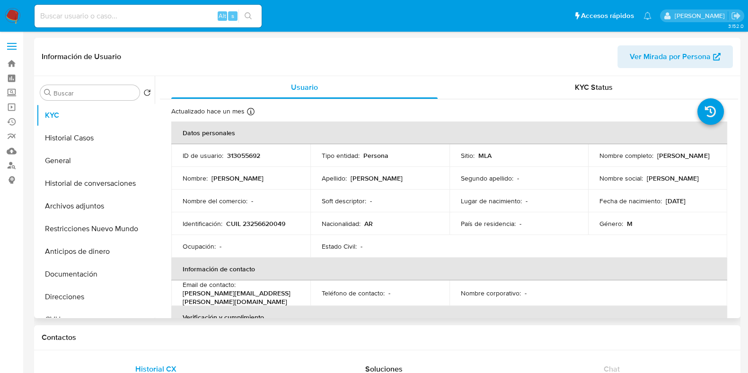
select select "10"
click at [79, 140] on button "Historial Casos" at bounding box center [91, 138] width 111 height 23
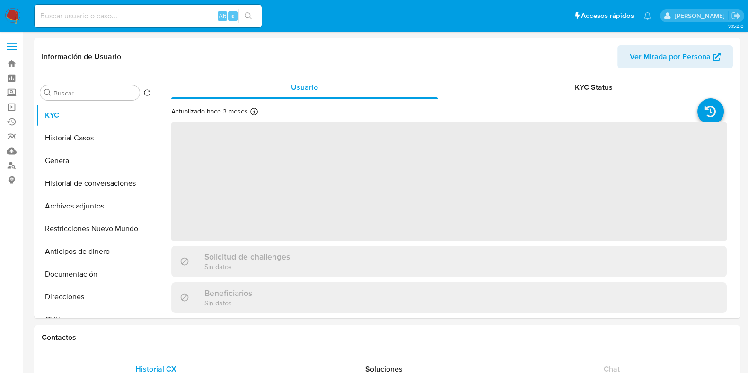
select select "10"
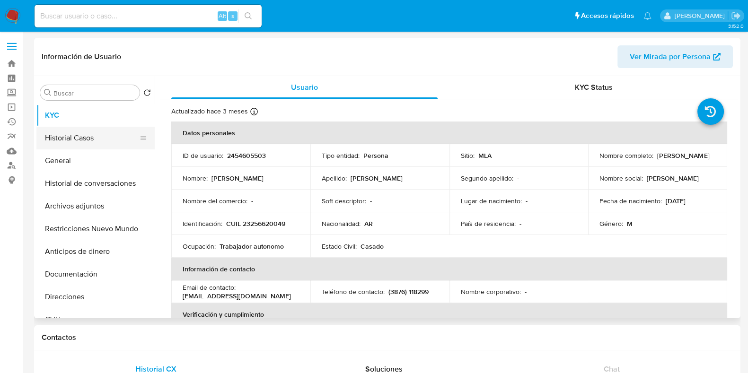
click at [90, 139] on button "Historial Casos" at bounding box center [91, 138] width 111 height 23
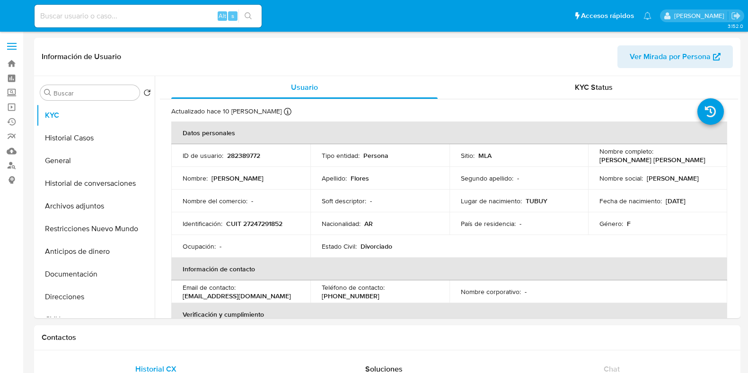
select select "10"
click at [52, 139] on button "Historial Casos" at bounding box center [91, 138] width 111 height 23
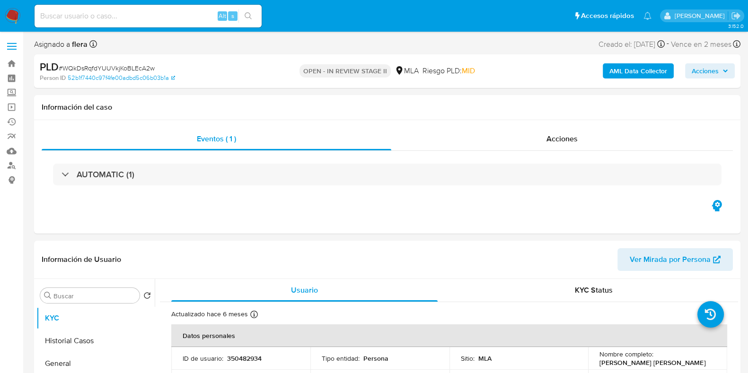
select select "10"
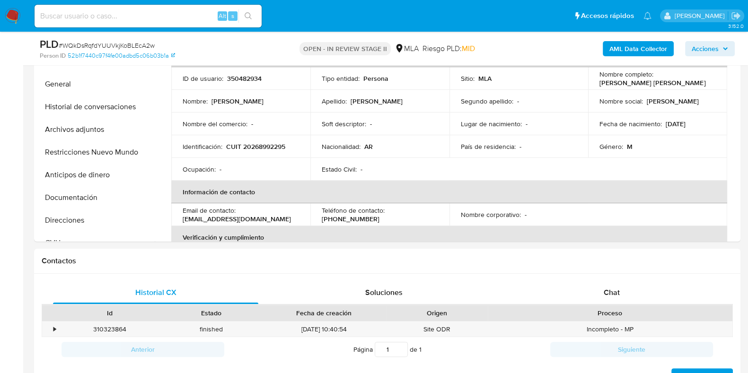
scroll to position [355, 0]
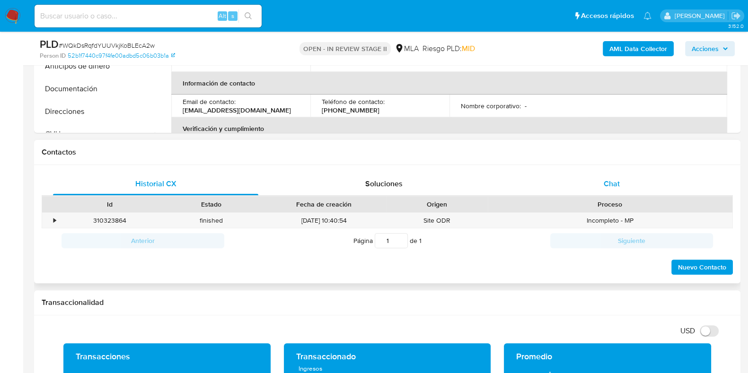
click at [617, 183] on span "Chat" at bounding box center [612, 183] width 16 height 11
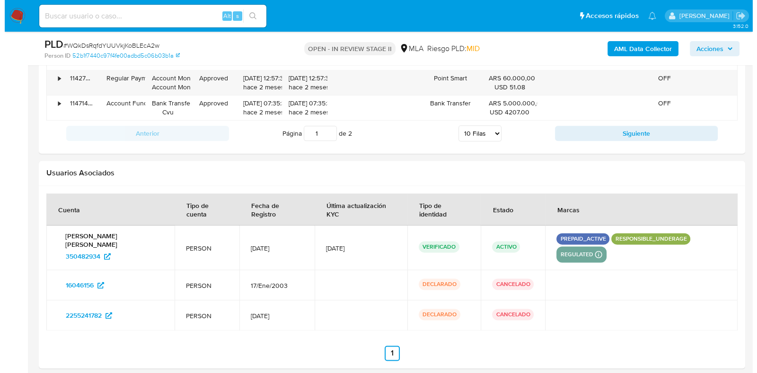
scroll to position [1723, 0]
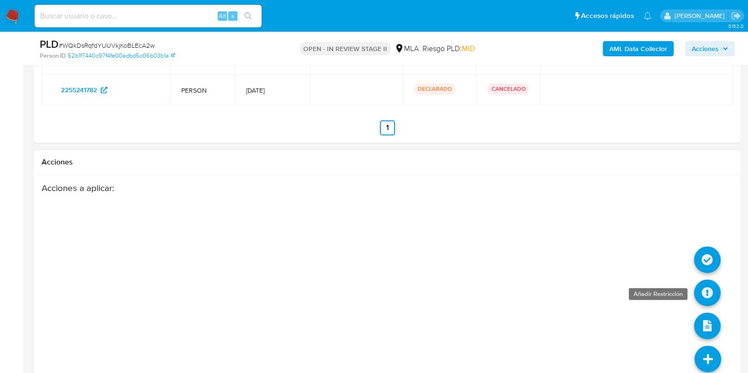
click at [712, 280] on icon at bounding box center [707, 293] width 27 height 27
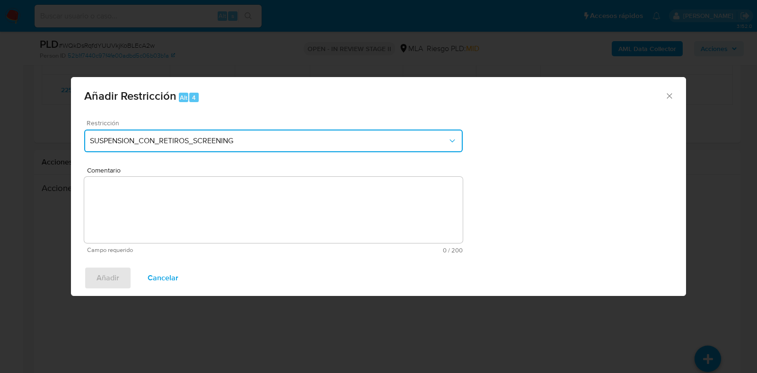
click at [267, 140] on span "SUSPENSION_CON_RETIROS_SCREENING" at bounding box center [269, 140] width 358 height 9
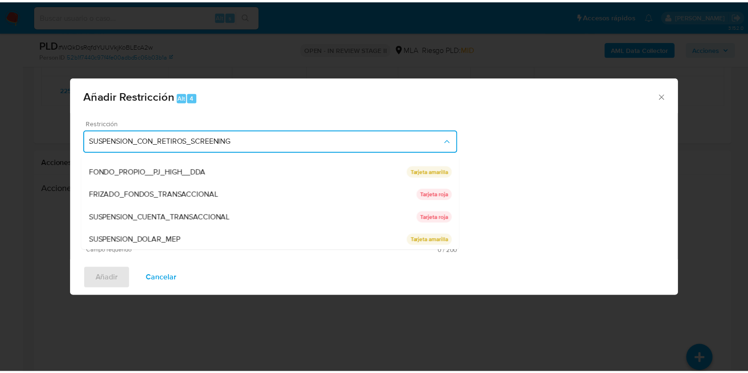
scroll to position [155, 0]
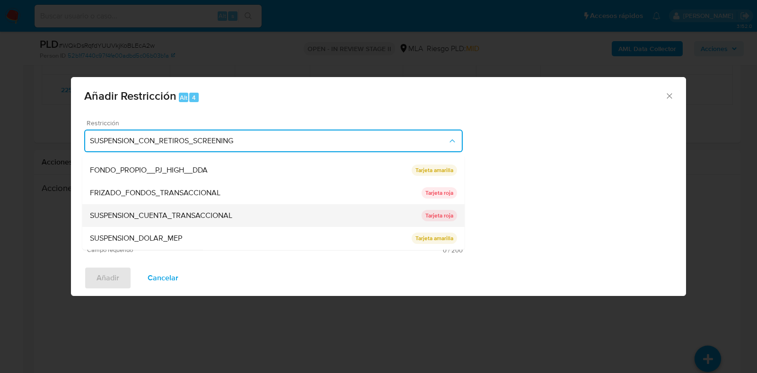
click at [257, 212] on div "SUSPENSION_CUENTA_TRANSACCIONAL" at bounding box center [256, 216] width 332 height 23
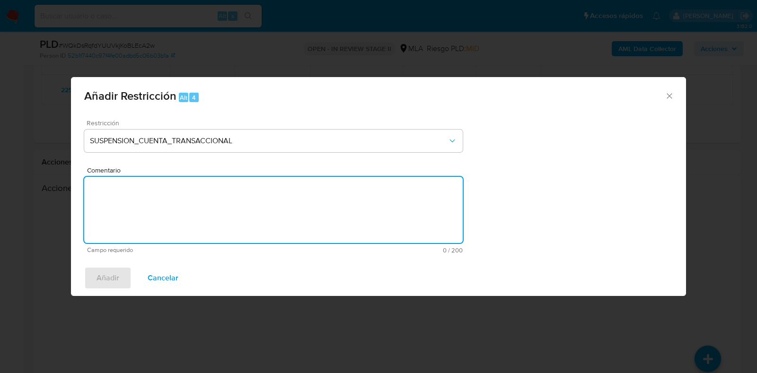
click at [253, 215] on textarea "Comentario" at bounding box center [273, 210] width 379 height 66
type textarea "AML"
click at [88, 281] on button "Añadir" at bounding box center [107, 278] width 47 height 23
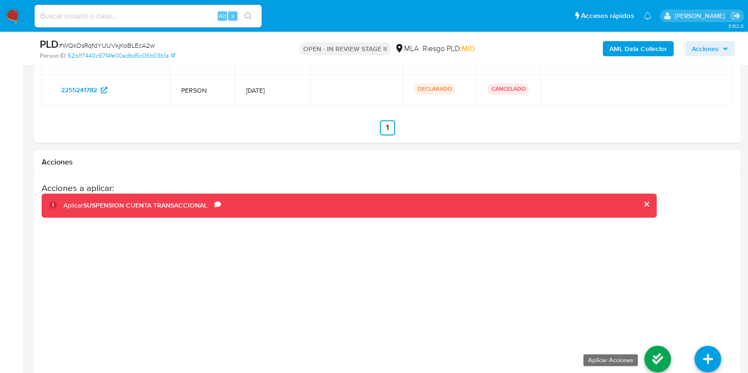
click at [660, 346] on icon at bounding box center [658, 359] width 27 height 27
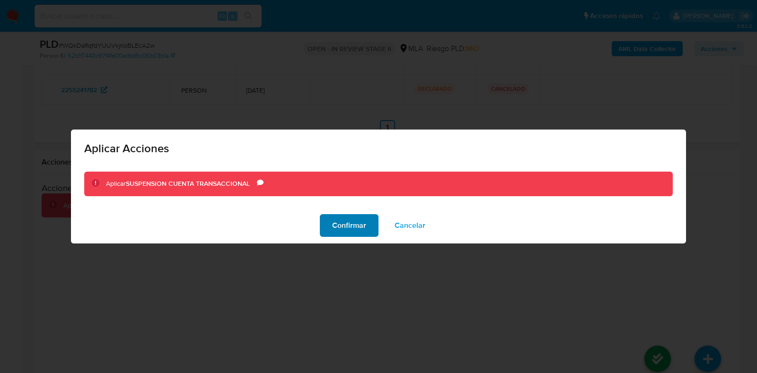
click at [353, 220] on span "Confirmar" at bounding box center [349, 225] width 34 height 21
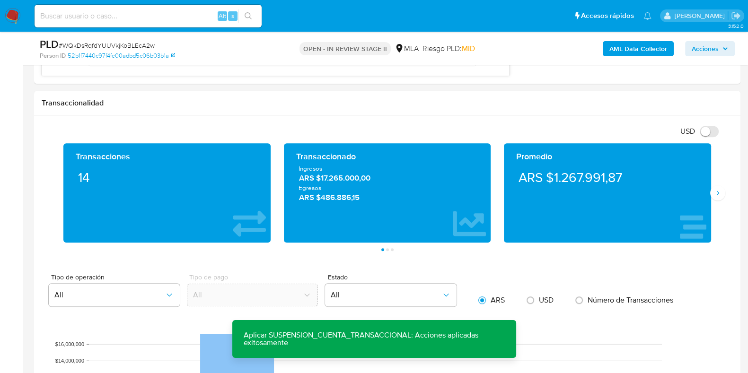
scroll to position [599, 0]
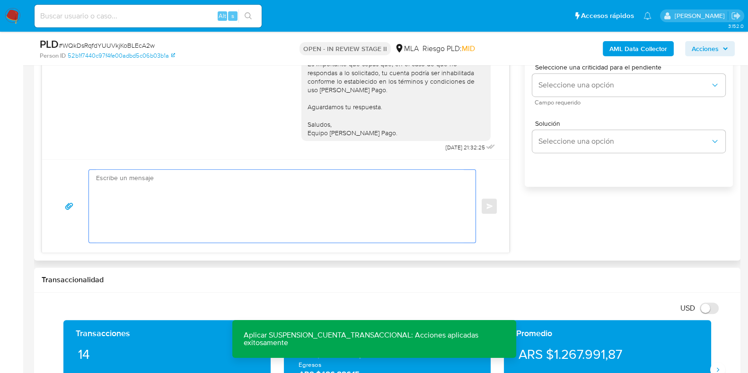
click at [327, 219] on textarea at bounding box center [280, 206] width 368 height 73
paste textarea "Hola, Esperamos que te encuentres muy bien. Te consultamos si tuviste oportunid…"
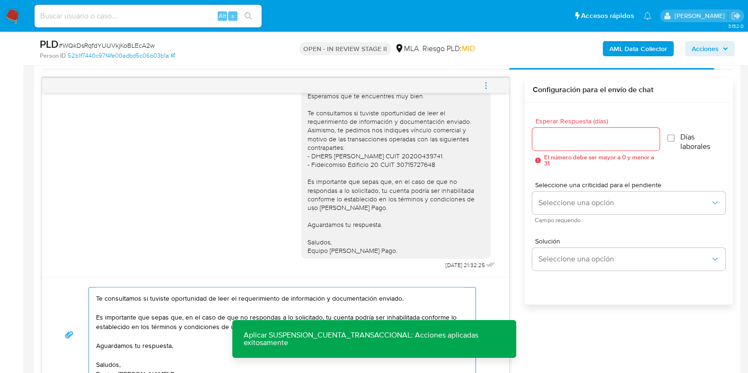
scroll to position [480, 0]
type textarea "Hola, Esperamos que te encuentres muy bien. Te consultamos si tuviste oportunid…"
click at [549, 141] on input "Esperar Respuesta (días)" at bounding box center [596, 139] width 127 height 12
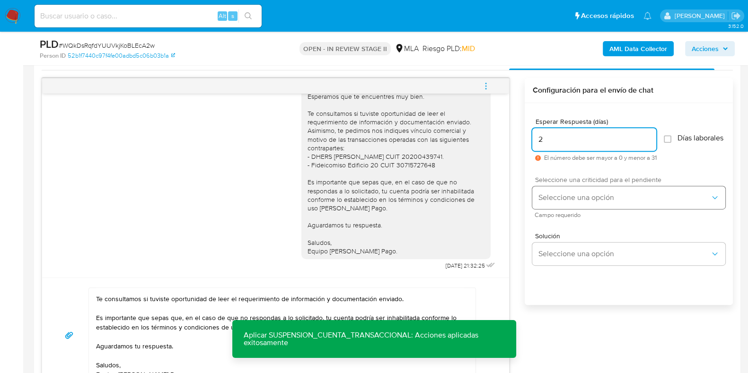
type input "2"
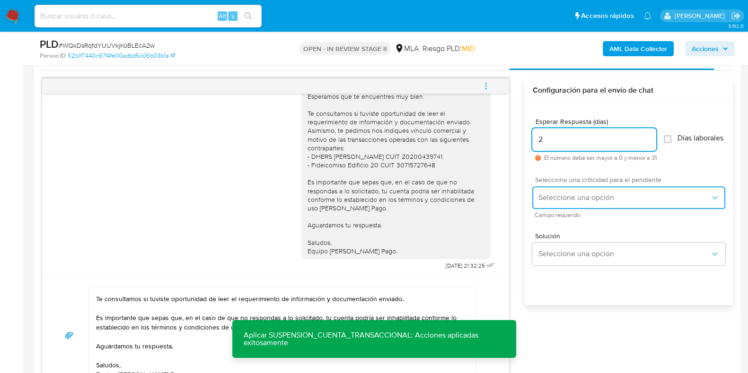
click at [544, 202] on span "Seleccione una opción" at bounding box center [624, 197] width 172 height 9
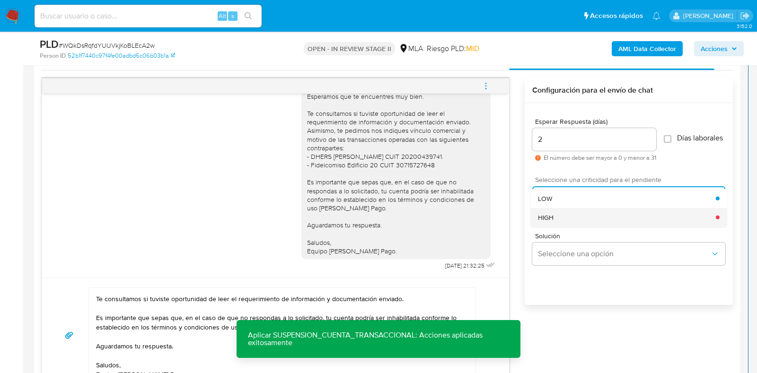
click at [548, 219] on span "HIGH" at bounding box center [546, 217] width 16 height 9
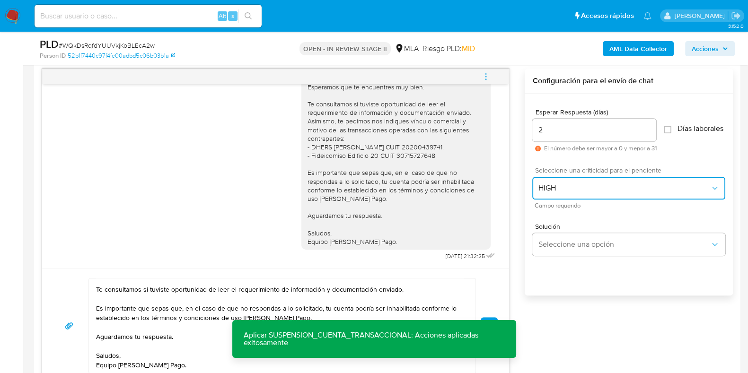
scroll to position [599, 0]
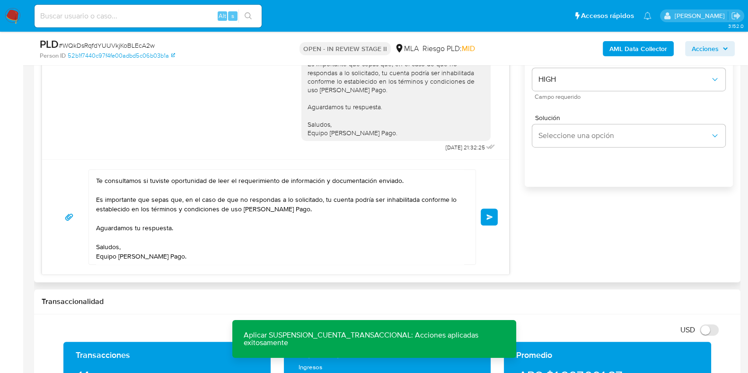
click at [491, 216] on span "Enviar" at bounding box center [490, 217] width 7 height 6
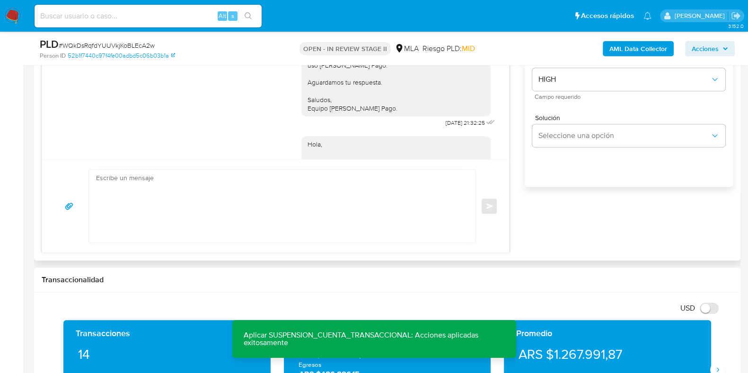
scroll to position [941, 0]
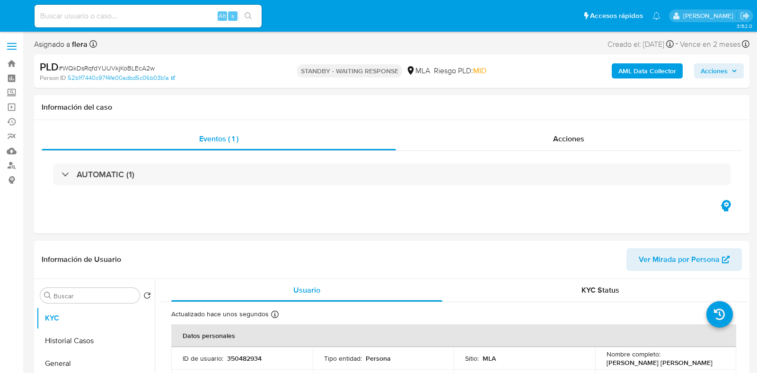
select select "10"
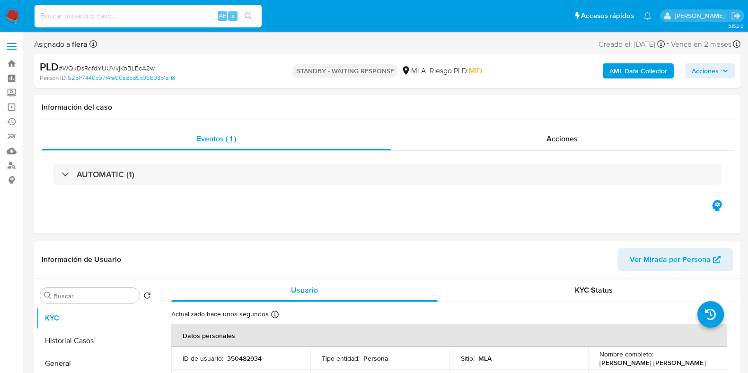
click at [147, 10] on input at bounding box center [148, 16] width 227 height 12
paste input "kllxSSFZsfwdGR1Cyz0SwYJT"
type input "kllxSSFZsfwdGR1Cyz0SwYJT"
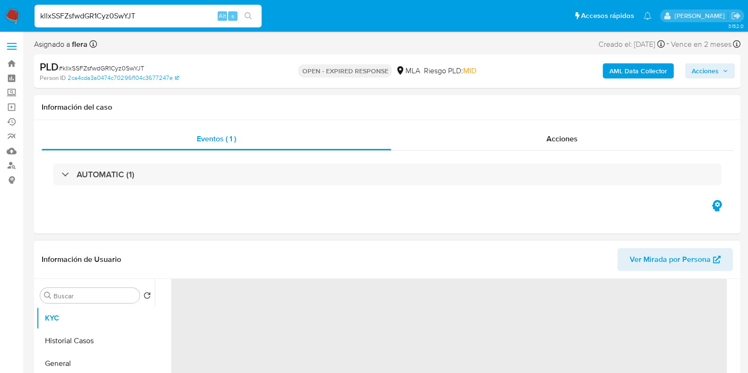
scroll to position [118, 0]
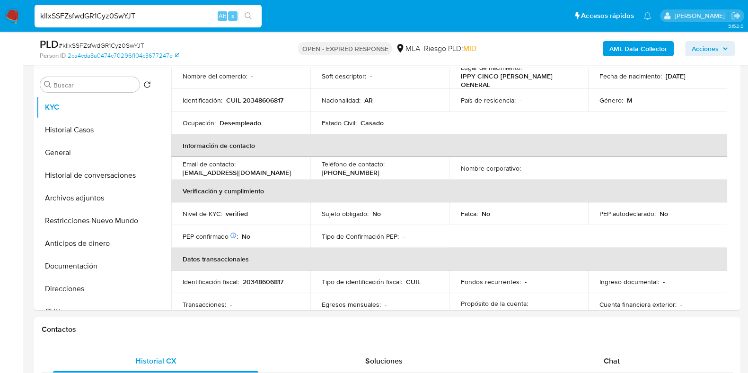
select select "10"
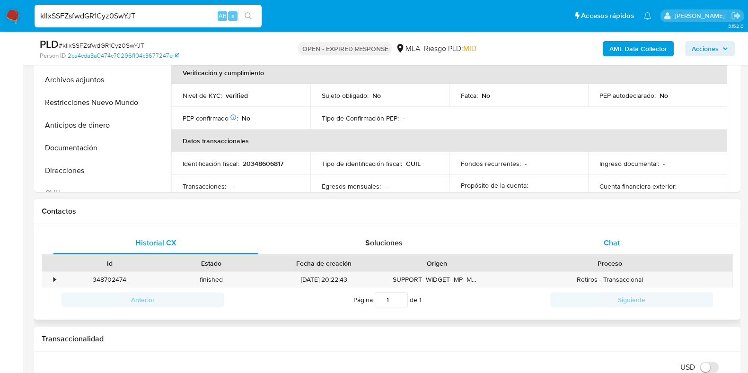
click at [612, 238] on span "Chat" at bounding box center [612, 243] width 16 height 11
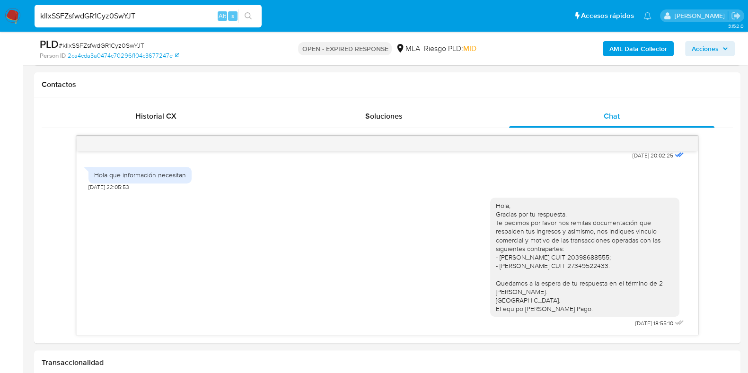
scroll to position [413, 0]
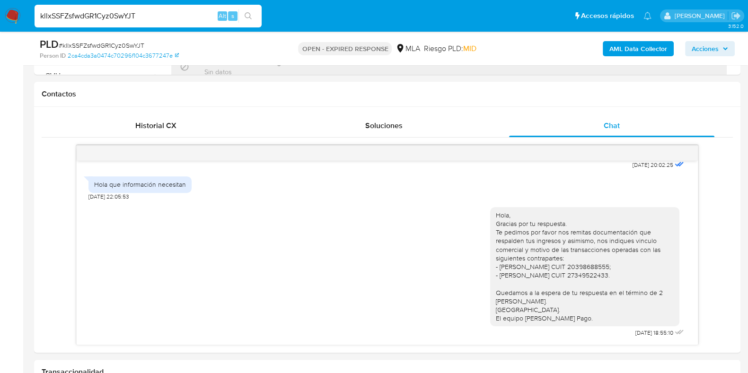
click at [124, 13] on input "kllxSSFZsfwdGR1Cyz0SwYJT" at bounding box center [148, 16] width 227 height 12
paste input "ljEZZt9fMGpsvsmUHygyQGtG"
type input "ljEZZt9fMGpsvsmUHygyQGtG"
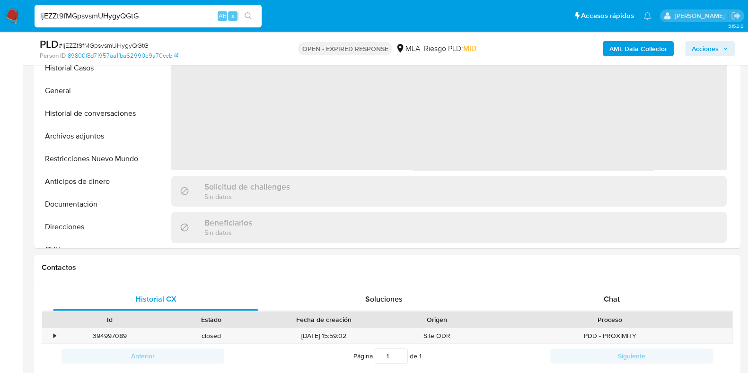
scroll to position [355, 0]
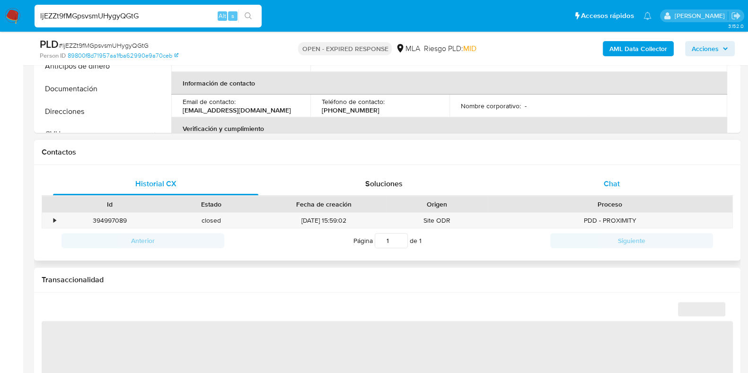
click at [614, 176] on div "Chat" at bounding box center [611, 184] width 205 height 23
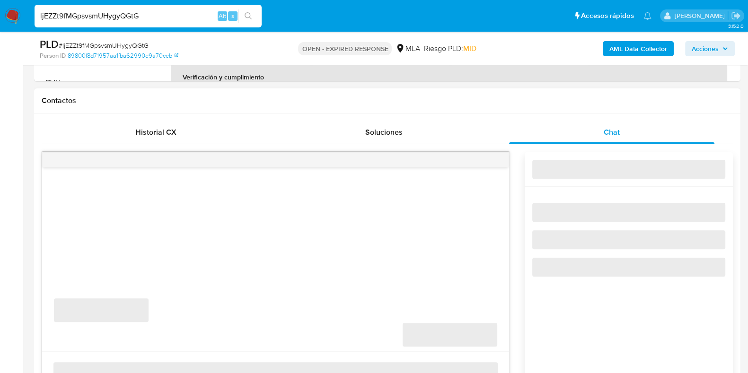
select select "10"
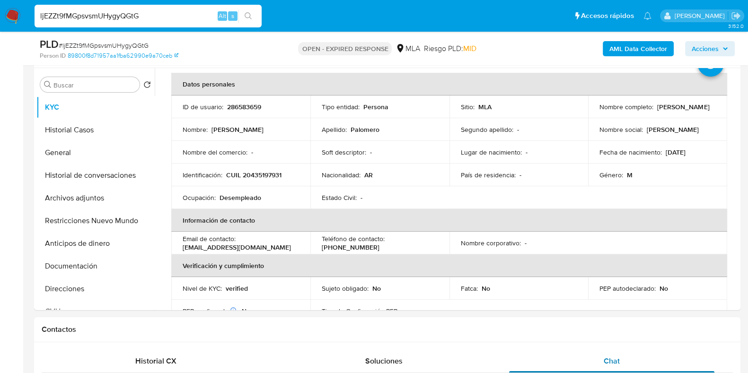
scroll to position [59, 0]
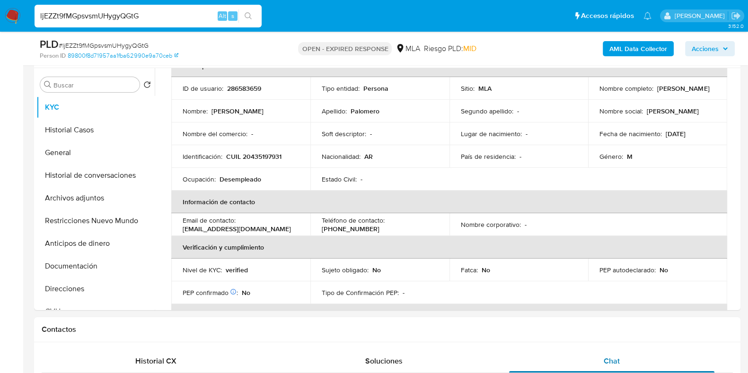
click at [613, 356] on span "Chat" at bounding box center [612, 361] width 16 height 11
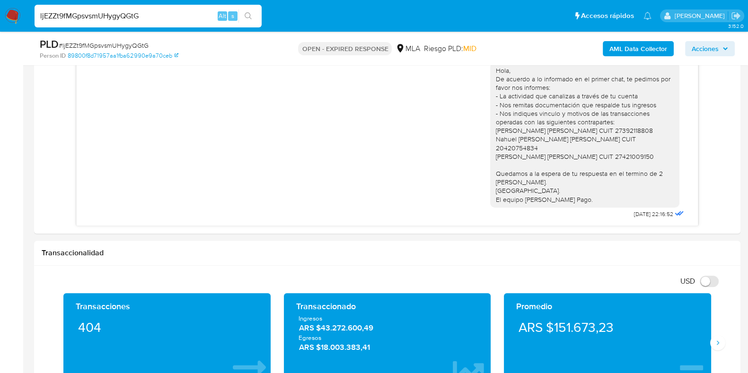
scroll to position [533, 0]
